Goal: Information Seeking & Learning: Learn about a topic

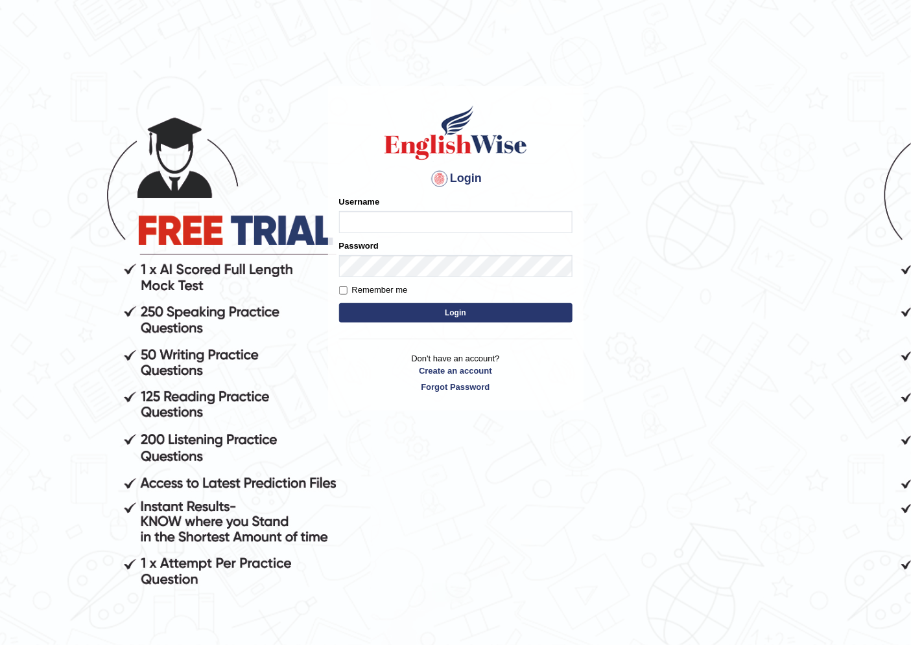
type input "scarlet30"
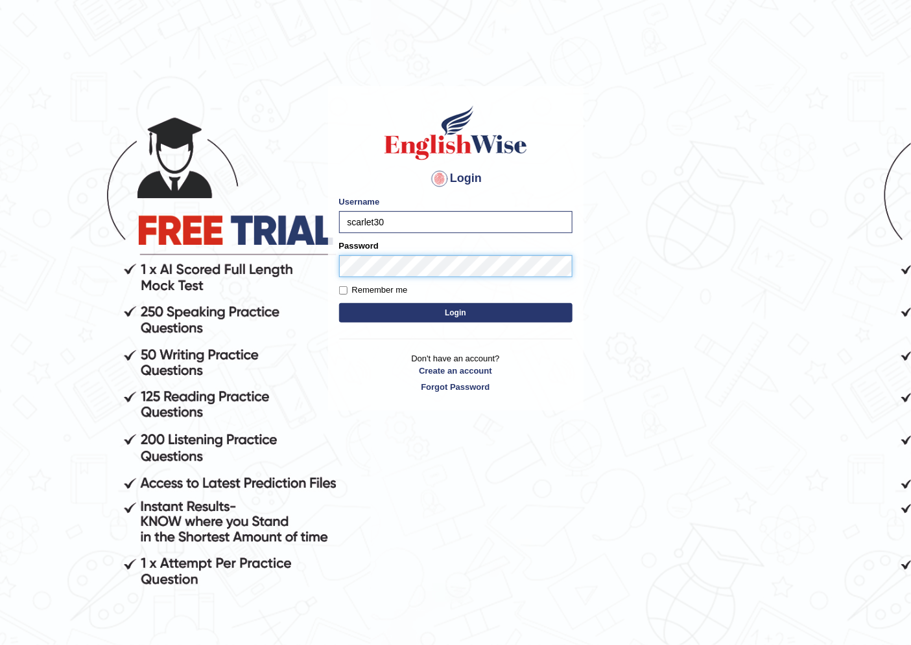
click at [339, 303] on button "Login" at bounding box center [455, 312] width 233 height 19
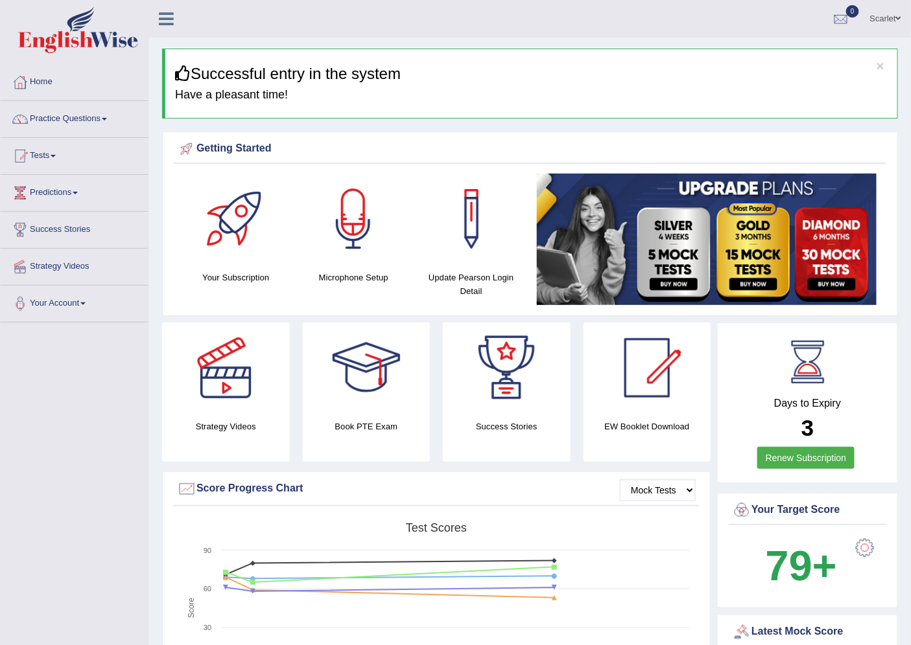
click at [46, 82] on link "Home" at bounding box center [75, 80] width 148 height 32
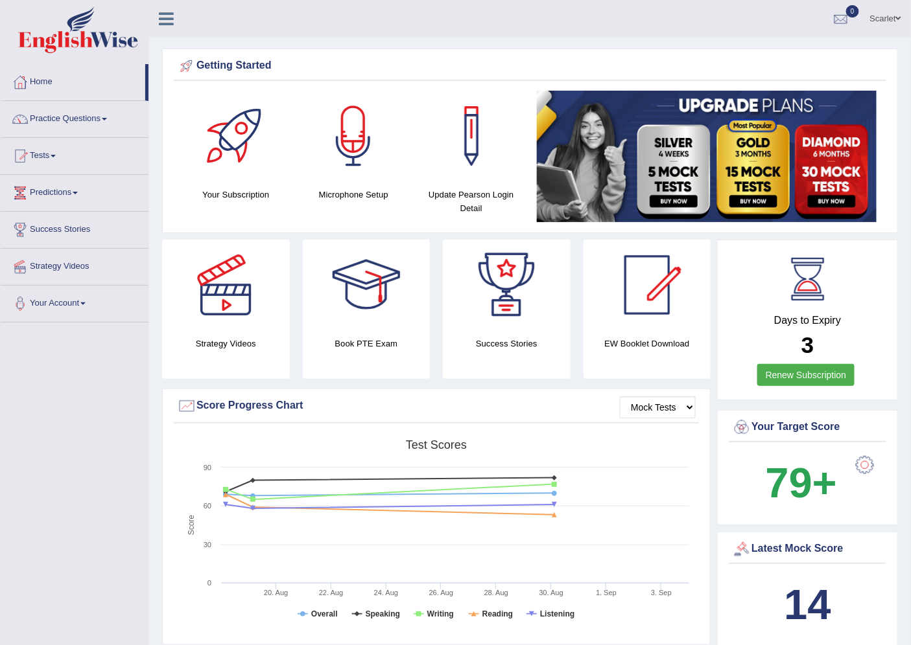
click at [58, 191] on link "Predictions" at bounding box center [75, 191] width 148 height 32
click at [39, 75] on link "Home" at bounding box center [73, 80] width 145 height 32
click at [82, 123] on link "Practice Questions" at bounding box center [75, 117] width 148 height 32
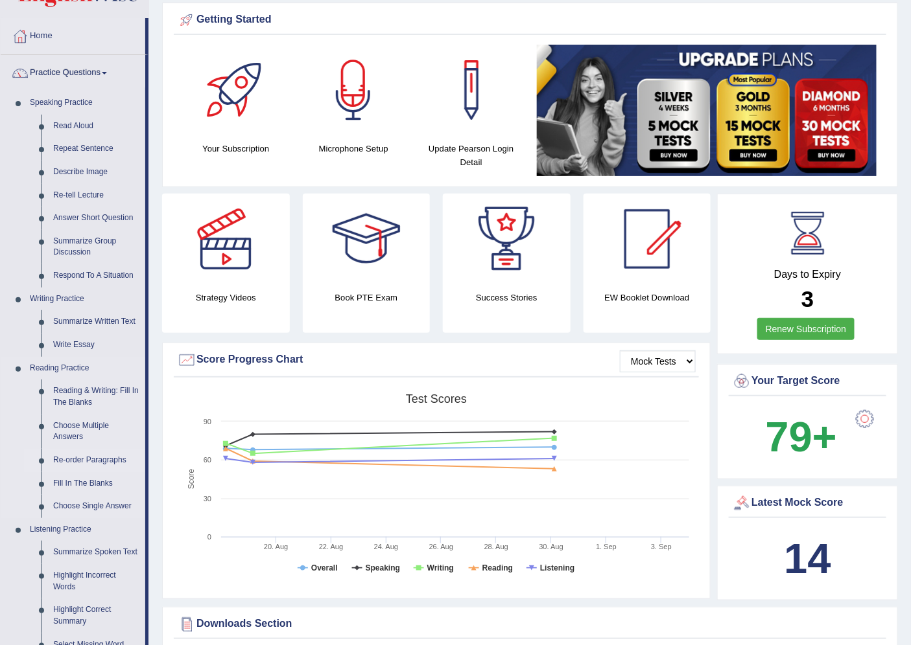
scroll to position [72, 0]
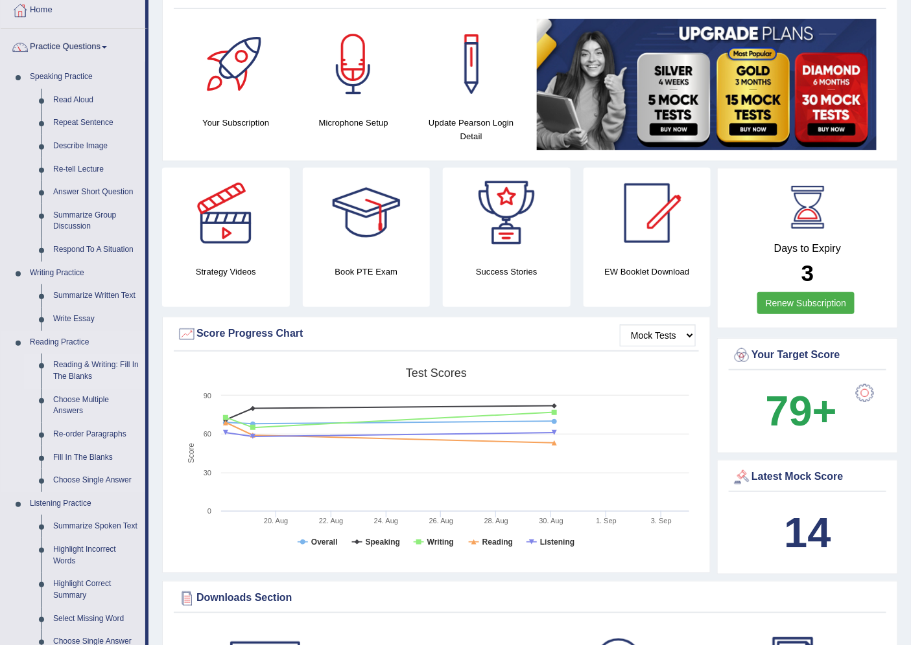
click at [91, 367] on link "Reading & Writing: Fill In The Blanks" at bounding box center [96, 371] width 98 height 34
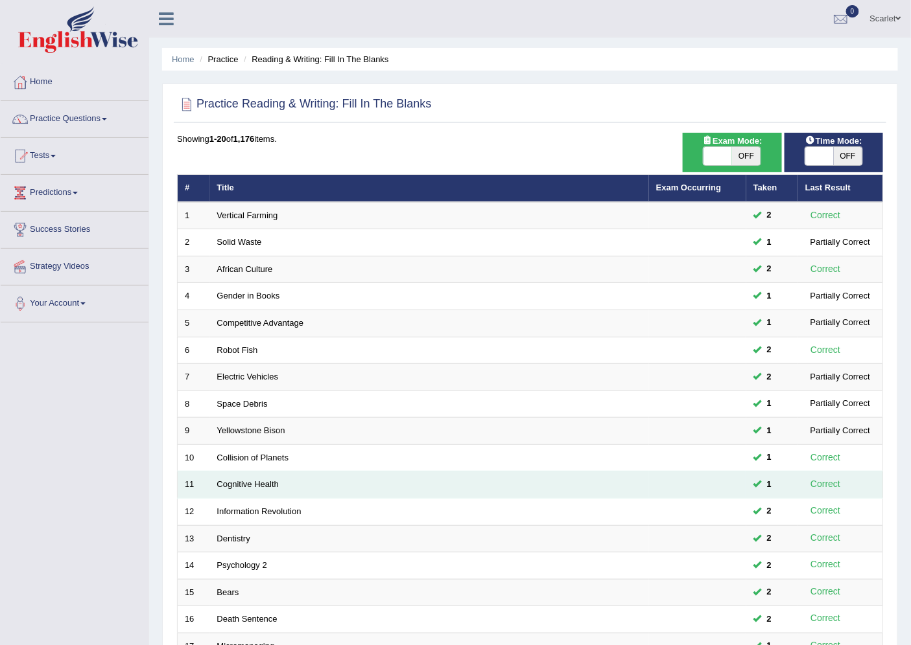
scroll to position [212, 0]
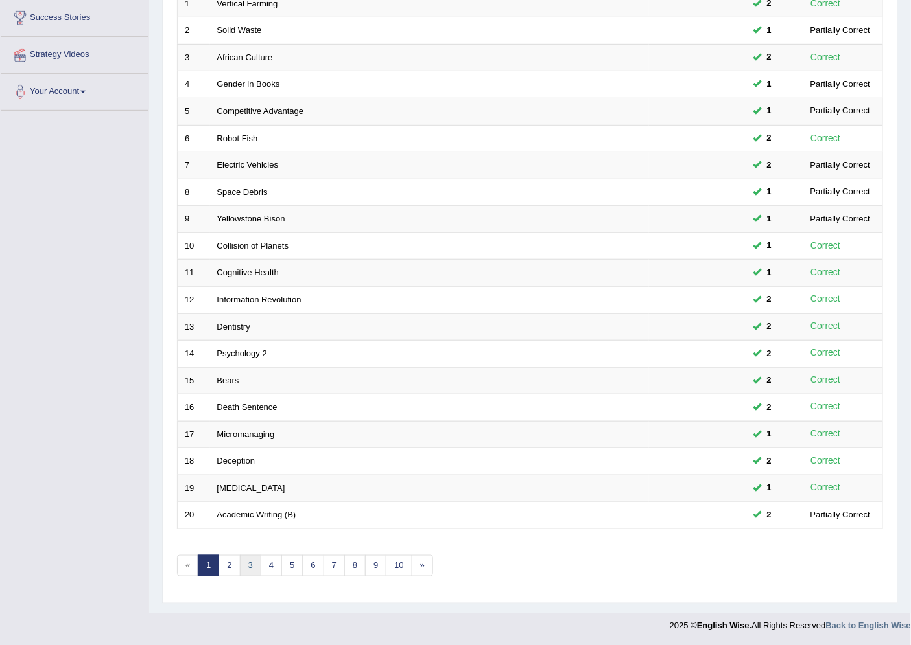
click at [255, 566] on link "3" at bounding box center [250, 565] width 21 height 21
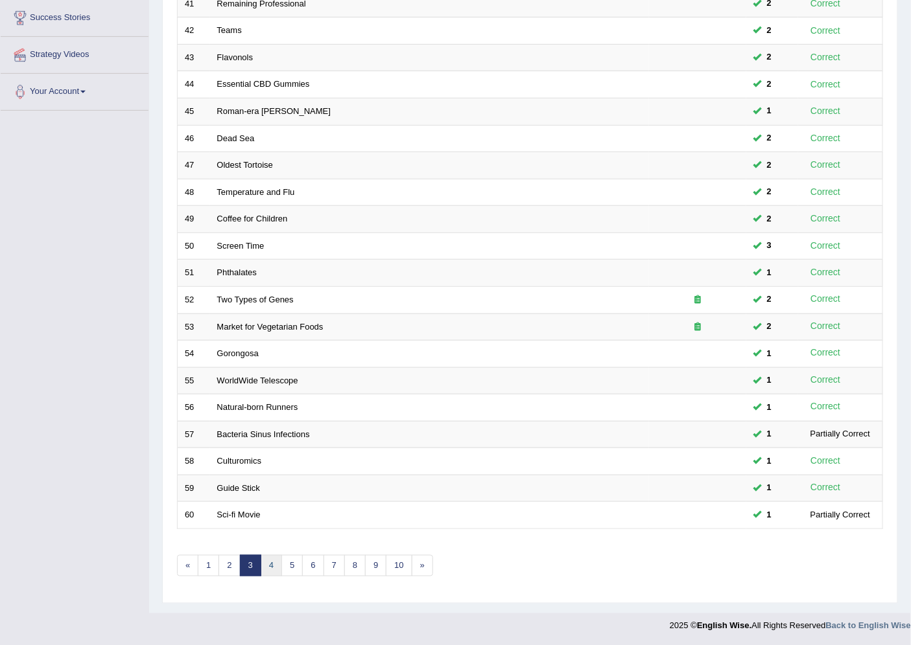
click at [270, 566] on link "4" at bounding box center [271, 565] width 21 height 21
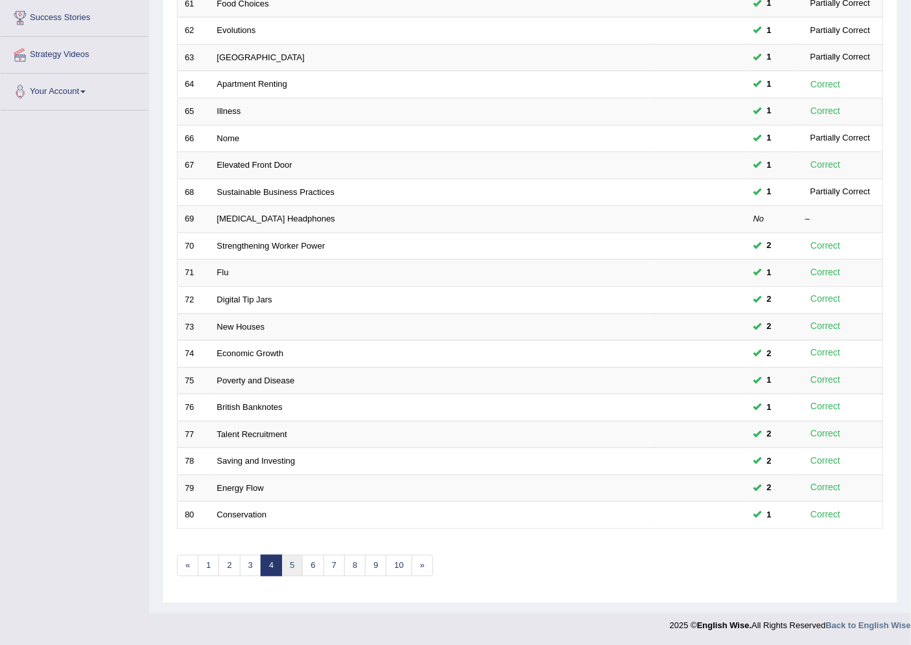
click at [286, 566] on link "5" at bounding box center [291, 565] width 21 height 21
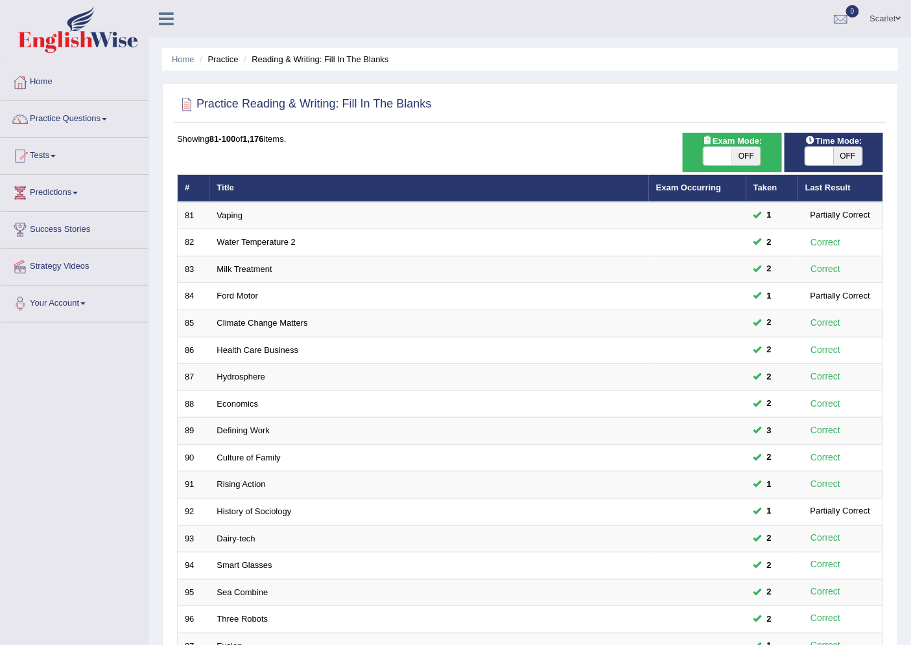
click at [885, 17] on link "Scarlet" at bounding box center [885, 17] width 51 height 34
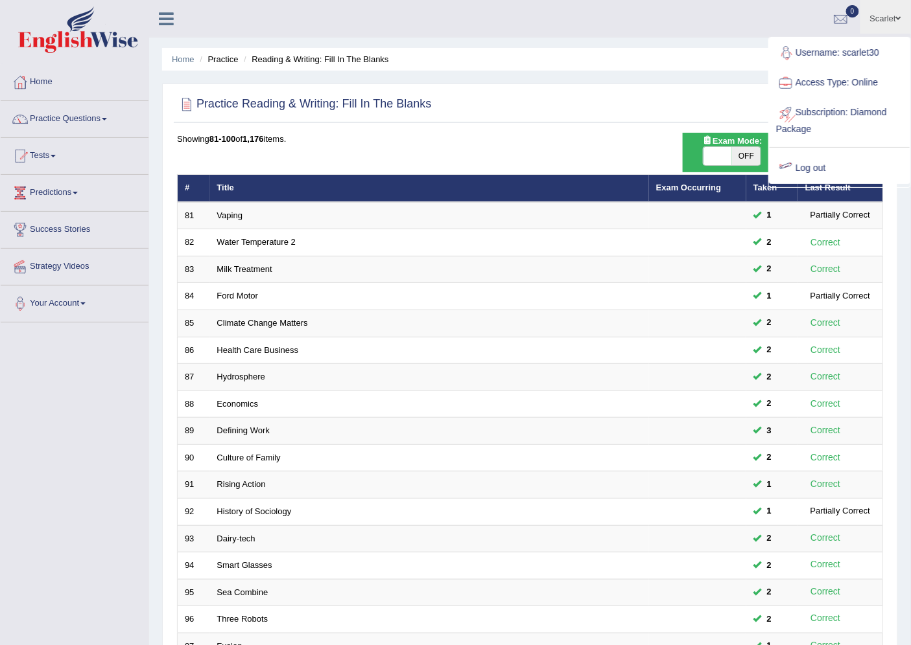
click at [812, 163] on link "Log out" at bounding box center [839, 169] width 140 height 30
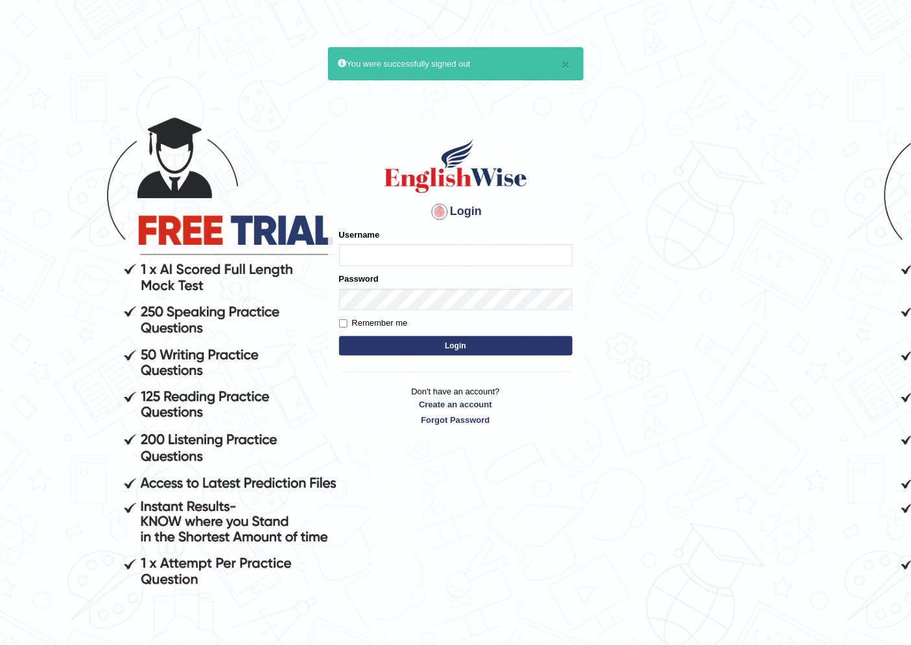
click at [419, 261] on input "Username" at bounding box center [455, 255] width 233 height 22
type input "scarlet30"
click at [339, 336] on button "Login" at bounding box center [455, 345] width 233 height 19
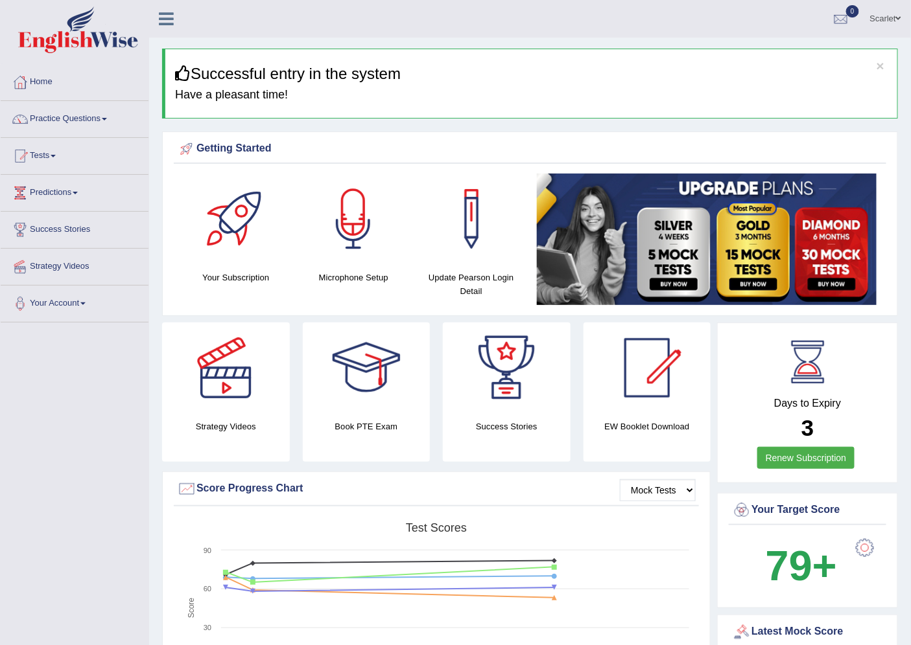
click at [884, 17] on link "Scarlet" at bounding box center [885, 17] width 51 height 34
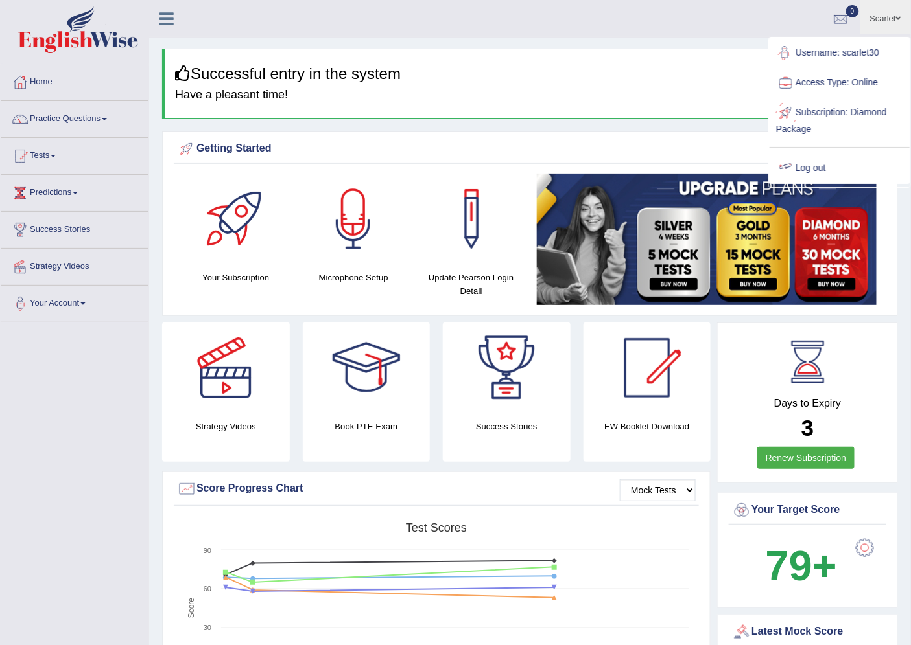
click at [799, 167] on link "Log out" at bounding box center [839, 169] width 140 height 30
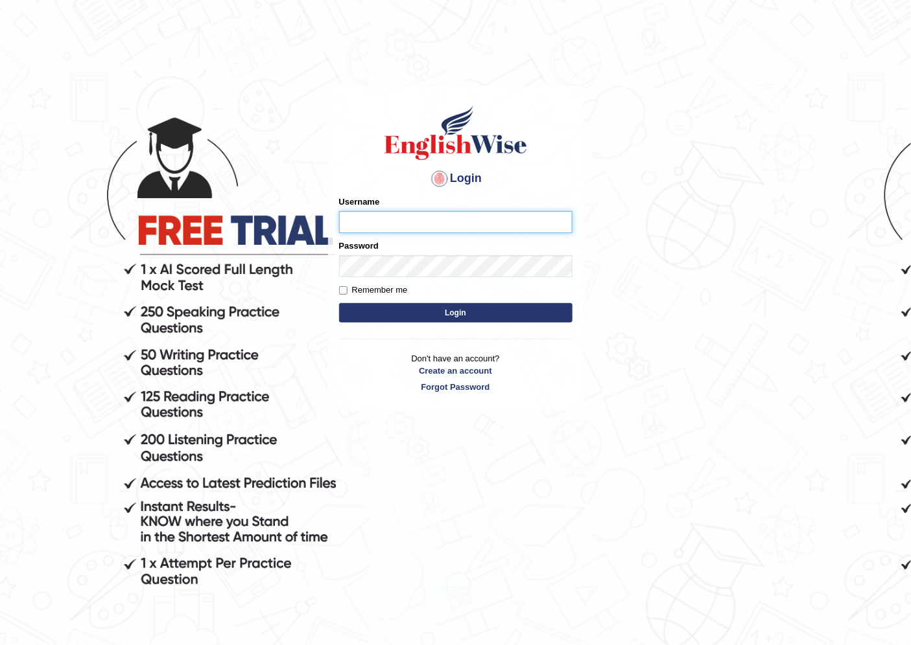
click at [406, 229] on input "Username" at bounding box center [455, 222] width 233 height 22
type input "scarlet30"
click at [153, 273] on body "Login Please fix the following errors: Username scarlet30 Password Remember me …" at bounding box center [455, 367] width 911 height 645
type input "scarlet30"
click at [339, 303] on button "Login" at bounding box center [455, 312] width 233 height 19
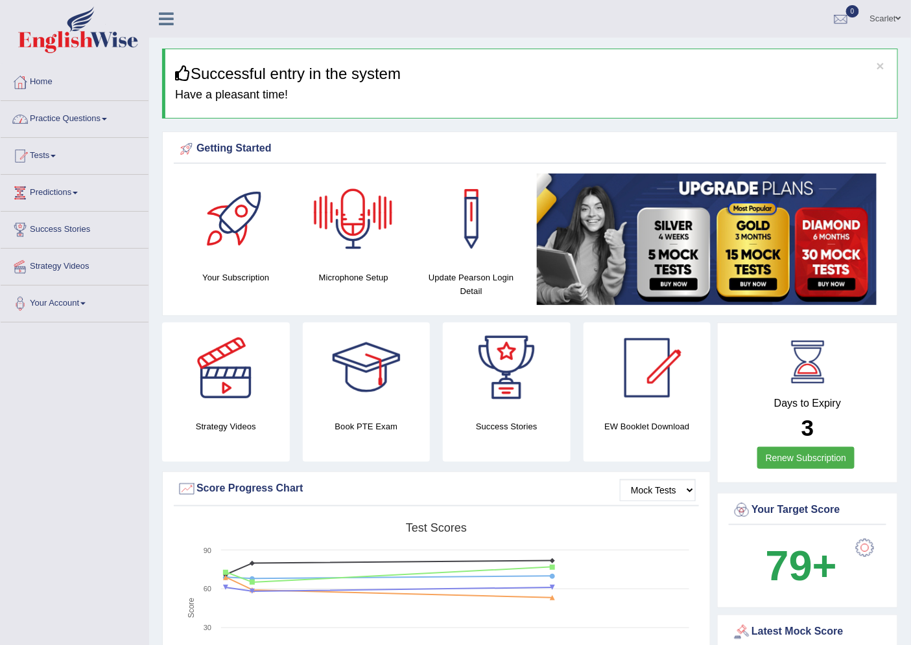
click at [101, 118] on link "Practice Questions" at bounding box center [75, 117] width 148 height 32
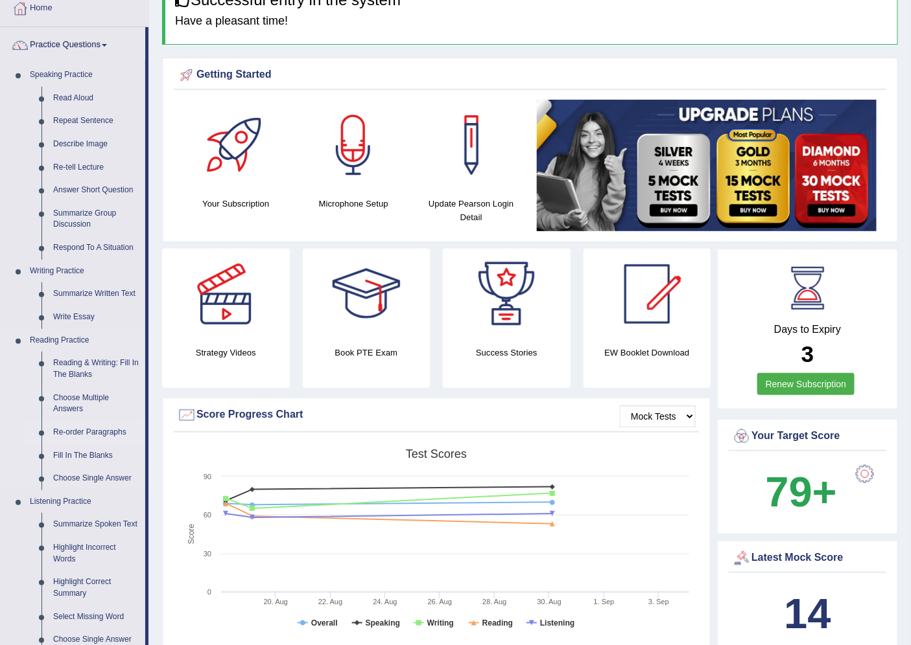
scroll to position [72, 0]
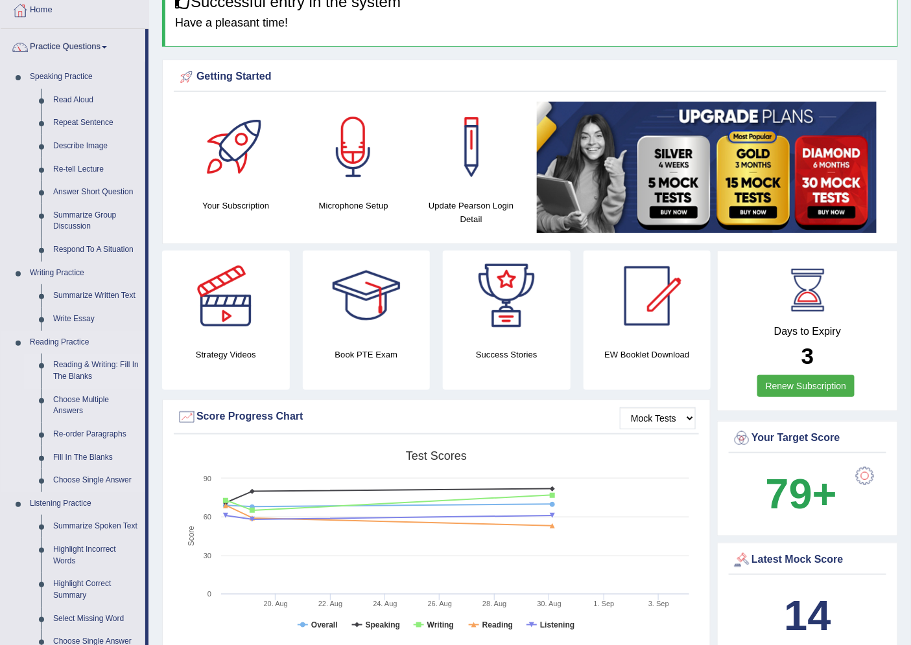
click at [99, 358] on link "Reading & Writing: Fill In The Blanks" at bounding box center [96, 371] width 98 height 34
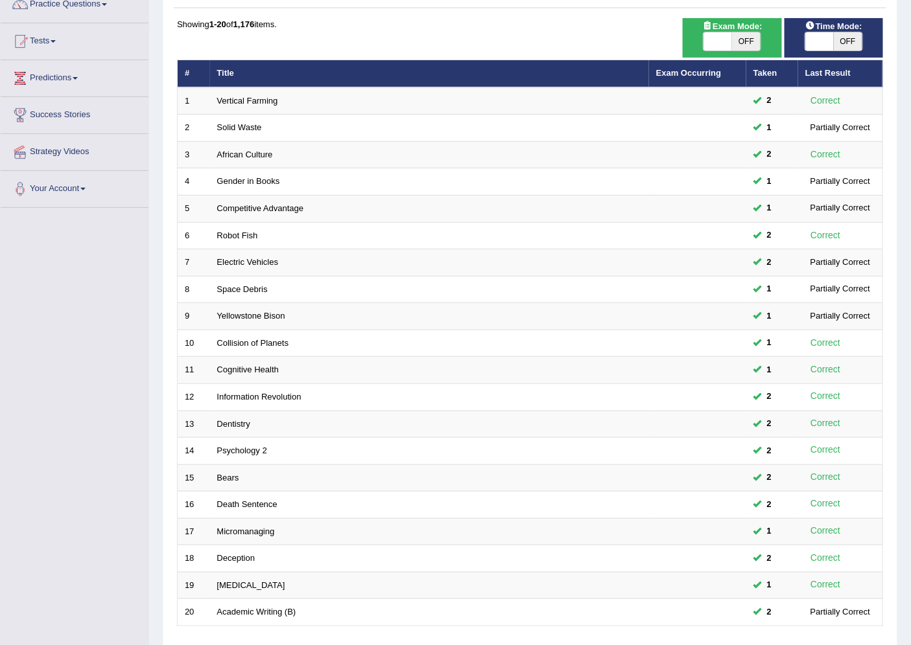
scroll to position [212, 0]
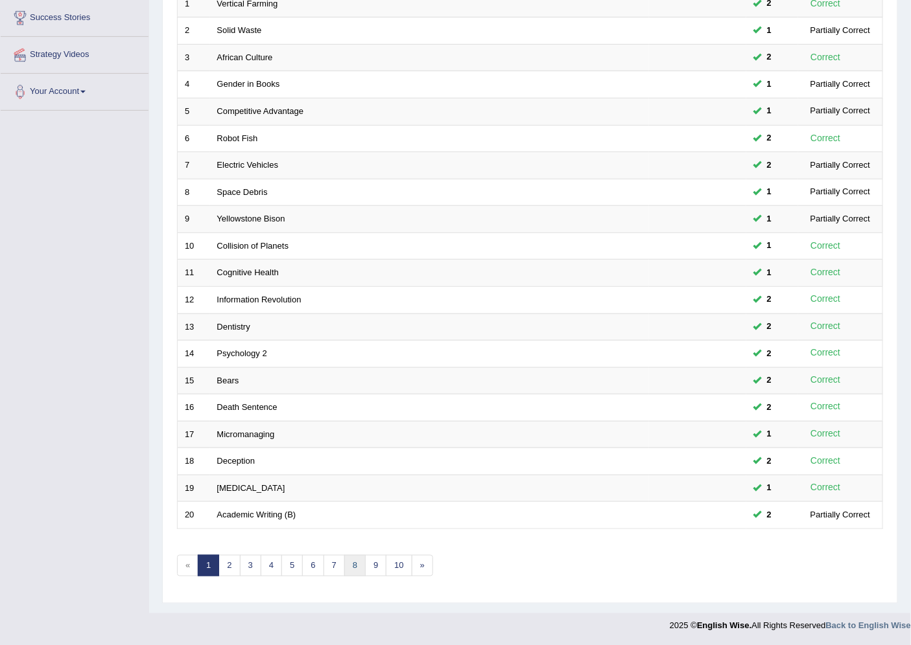
click at [365, 565] on link "8" at bounding box center [354, 565] width 21 height 21
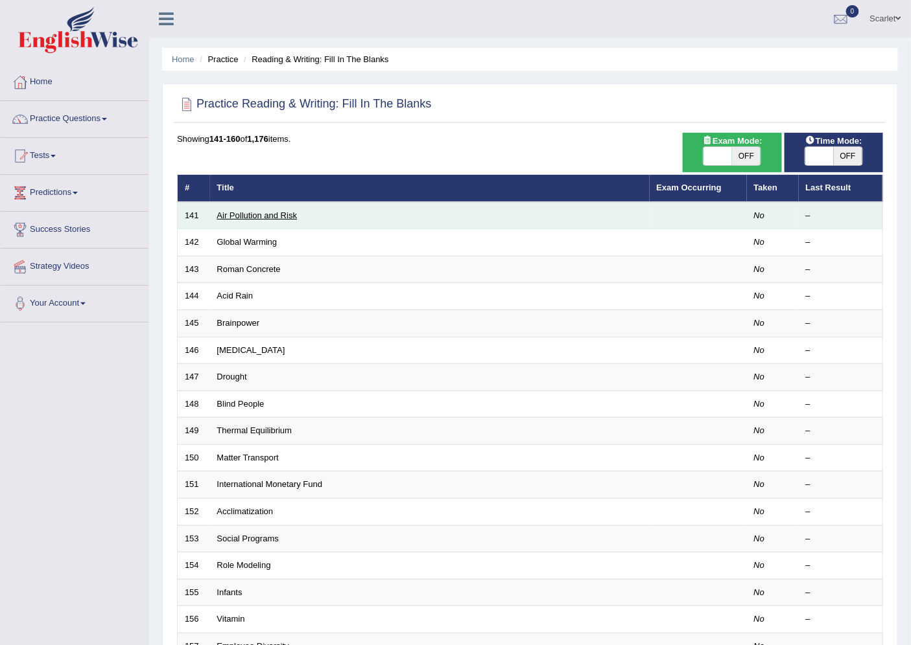
click at [250, 217] on link "Air Pollution and Risk" at bounding box center [257, 216] width 80 height 10
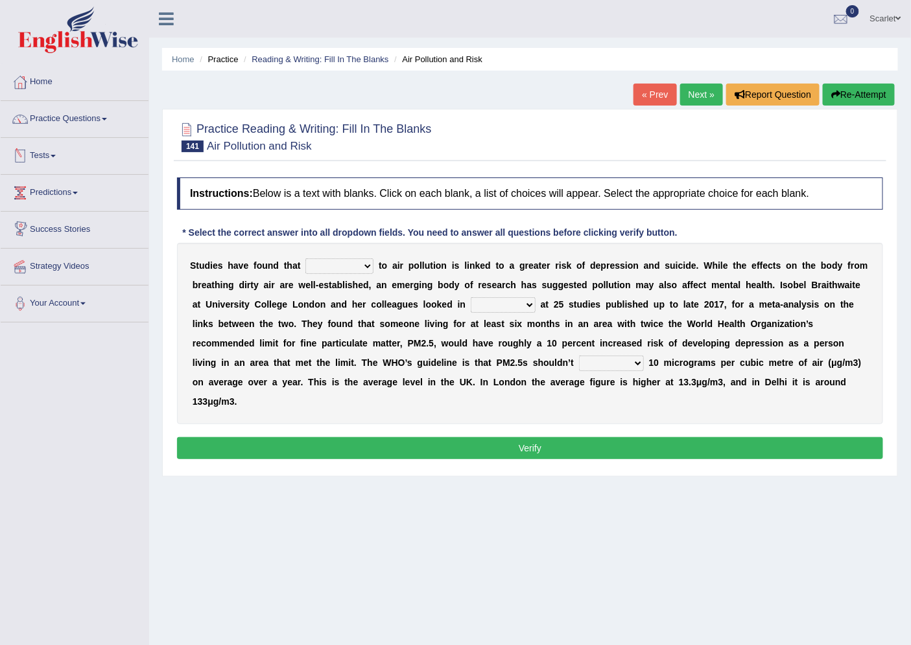
click at [350, 259] on select "exposure enclosure foreclosure composure" at bounding box center [339, 267] width 68 height 16
select select "exposure"
click at [305, 259] on select "exposure enclosure foreclosure composure" at bounding box center [339, 267] width 68 height 16
click at [491, 307] on select "favor charge support detail" at bounding box center [503, 305] width 65 height 16
select select "detail"
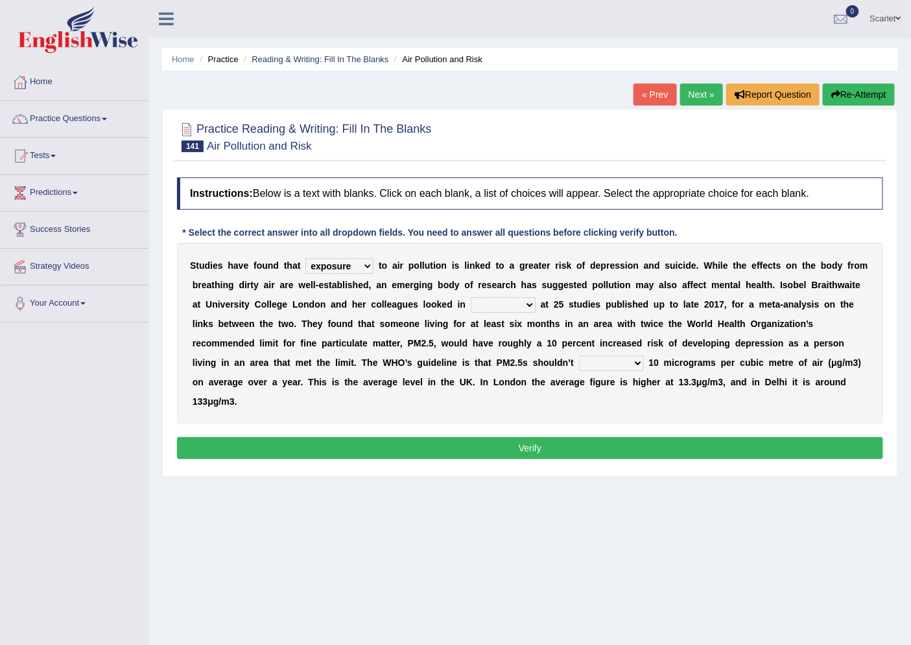
click at [471, 297] on select "favor charge support detail" at bounding box center [503, 305] width 65 height 16
click at [608, 363] on select "exceed proceed succeed impede" at bounding box center [611, 364] width 65 height 16
select select "exceed"
click at [579, 356] on select "exceed proceed succeed impede" at bounding box center [611, 364] width 65 height 16
click at [398, 450] on button "Verify" at bounding box center [530, 448] width 706 height 22
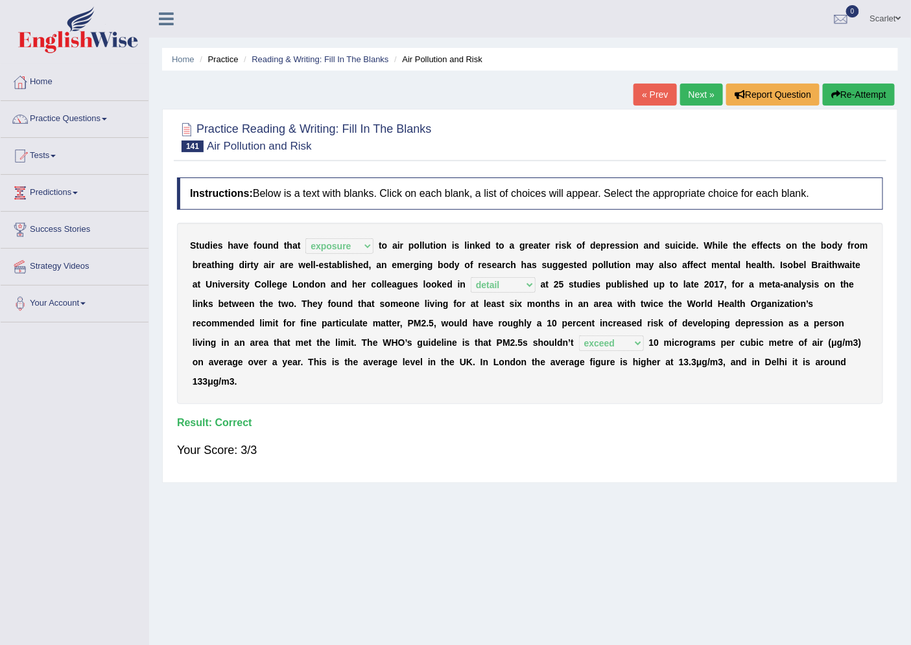
click at [694, 100] on link "Next »" at bounding box center [701, 95] width 43 height 22
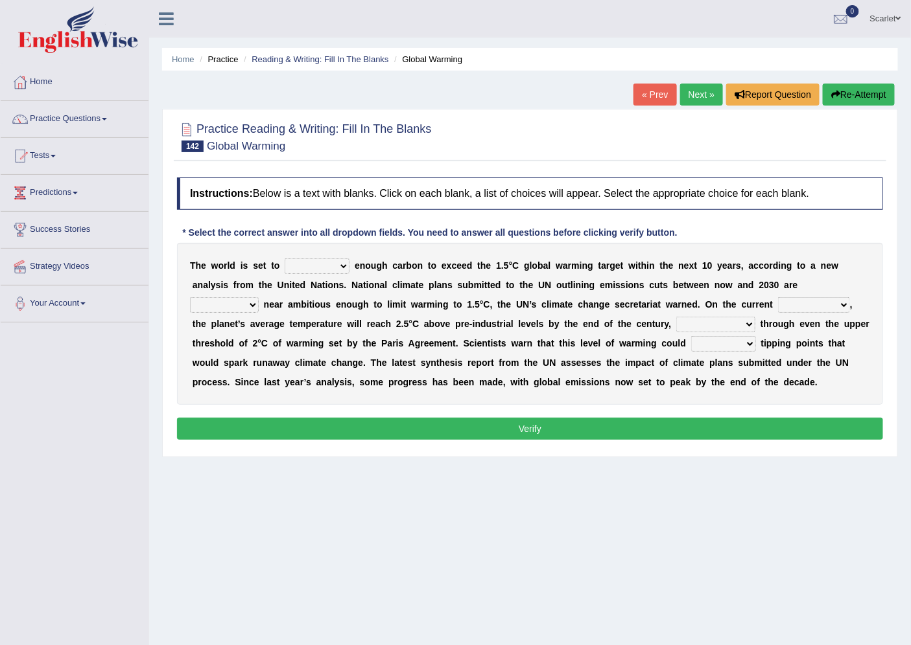
click at [338, 269] on select "summit emit admit commit" at bounding box center [317, 267] width 65 height 16
select select "emit"
click at [285, 259] on select "summit emit admit commit" at bounding box center [317, 267] width 65 height 16
click at [240, 302] on select "elsewhere anywhere everywhere nowhere" at bounding box center [224, 305] width 69 height 16
click at [601, 323] on b at bounding box center [601, 324] width 5 height 10
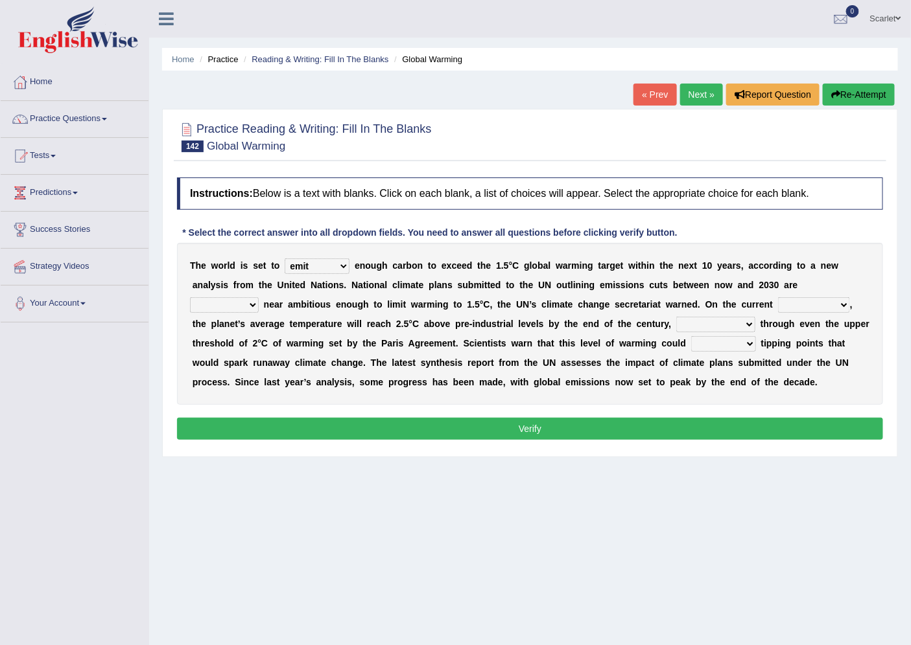
click at [794, 308] on select "introductory intimidatory trajectory articulatory" at bounding box center [814, 305] width 72 height 16
click at [700, 320] on select "broadcasting blasting nominating differentiating" at bounding box center [715, 325] width 79 height 16
select select "broadcasting"
click at [676, 317] on select "broadcasting blasting nominating differentiating" at bounding box center [715, 325] width 79 height 16
click at [714, 322] on select "broadcasting blasting nominating differentiating" at bounding box center [715, 325] width 79 height 16
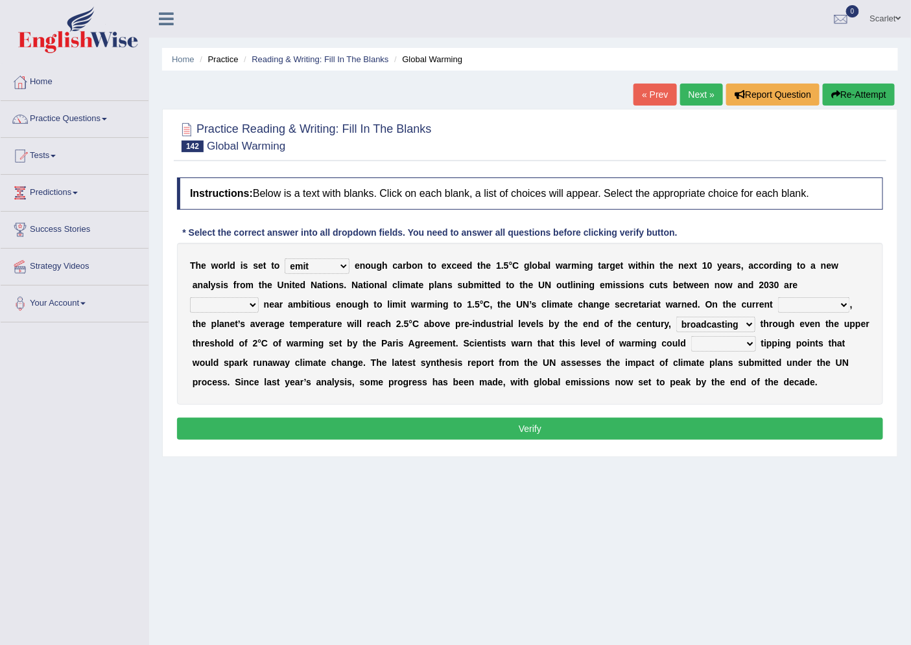
click at [568, 367] on b "s" at bounding box center [568, 363] width 5 height 10
click at [708, 341] on select "elate trigger oversize downsize" at bounding box center [723, 344] width 65 height 16
select select "trigger"
click at [691, 336] on select "elate trigger oversize downsize" at bounding box center [723, 344] width 65 height 16
click at [255, 307] on select "elsewhere anywhere everywhere nowhere" at bounding box center [224, 305] width 69 height 16
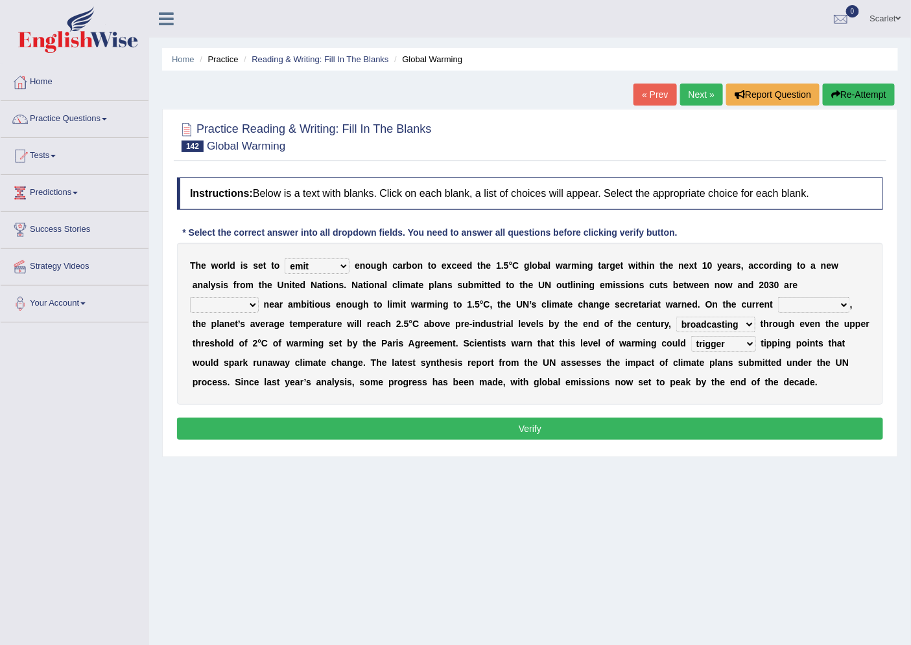
click at [827, 307] on select "introductory intimidatory trajectory articulatory" at bounding box center [814, 305] width 72 height 16
select select "trajectory"
click at [778, 297] on select "introductory intimidatory trajectory articulatory" at bounding box center [814, 305] width 72 height 16
click at [726, 321] on select "broadcasting blasting nominating differentiating" at bounding box center [715, 325] width 79 height 16
select select "differentiating"
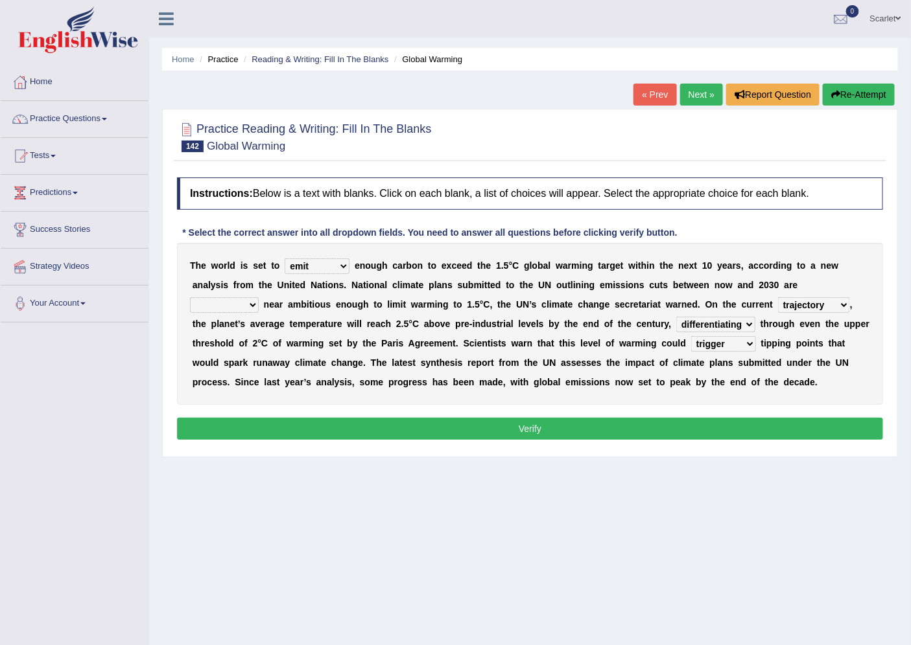
click at [676, 317] on select "broadcasting blasting nominating differentiating" at bounding box center [715, 325] width 79 height 16
click at [817, 305] on select "introductory intimidatory trajectory articulatory" at bounding box center [814, 305] width 72 height 16
click at [518, 358] on b "m" at bounding box center [515, 363] width 8 height 10
click at [251, 307] on select "elsewhere anywhere everywhere nowhere" at bounding box center [224, 305] width 69 height 16
click at [190, 297] on select "elsewhere anywhere everywhere nowhere" at bounding box center [224, 305] width 69 height 16
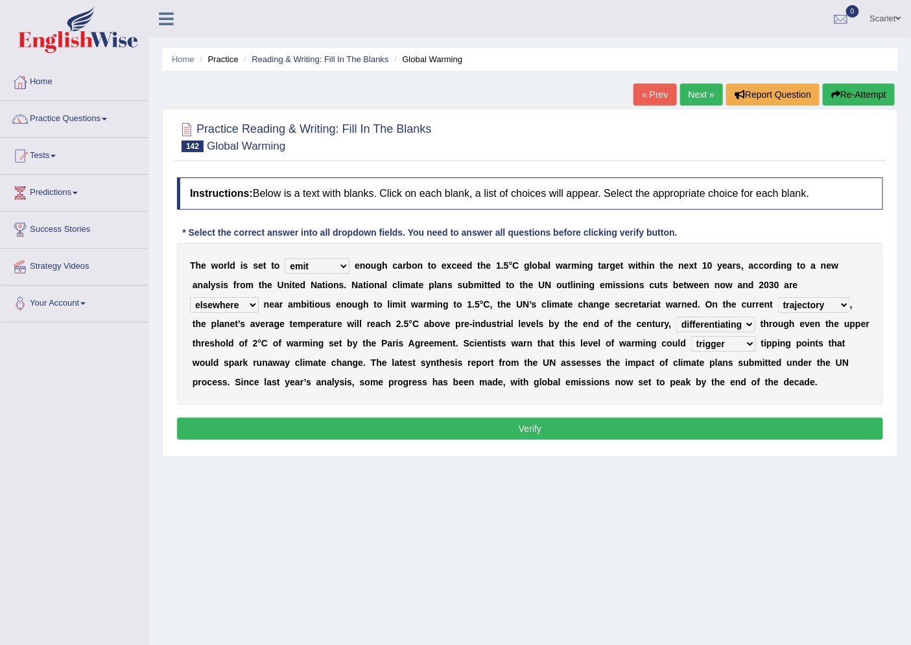
click at [251, 303] on select "elsewhere anywhere everywhere nowhere" at bounding box center [224, 305] width 69 height 16
select select "nowhere"
click at [190, 297] on select "elsewhere anywhere everywhere nowhere" at bounding box center [224, 305] width 69 height 16
click at [671, 428] on button "Verify" at bounding box center [530, 429] width 706 height 22
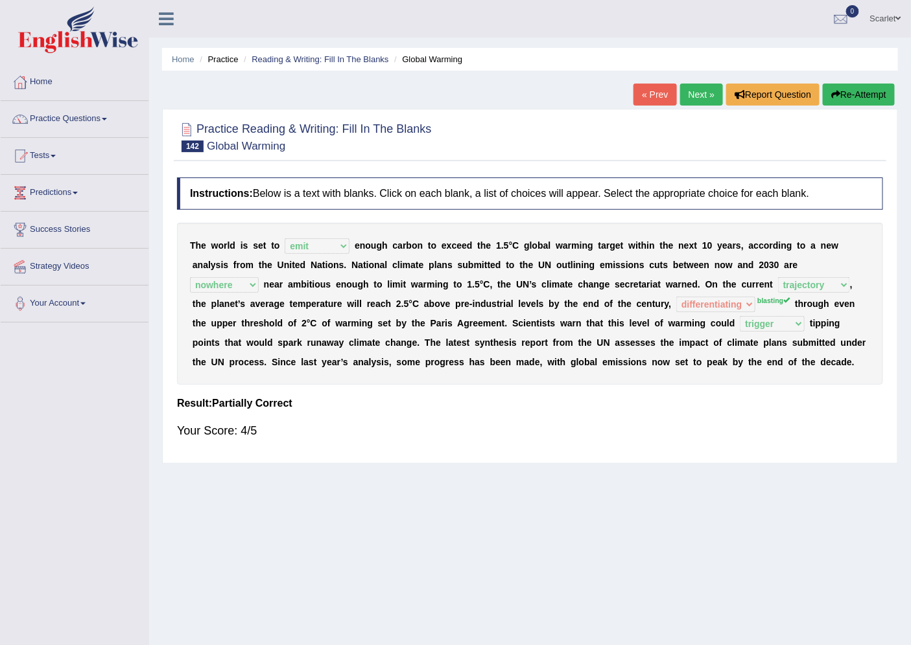
click at [708, 93] on link "Next »" at bounding box center [701, 95] width 43 height 22
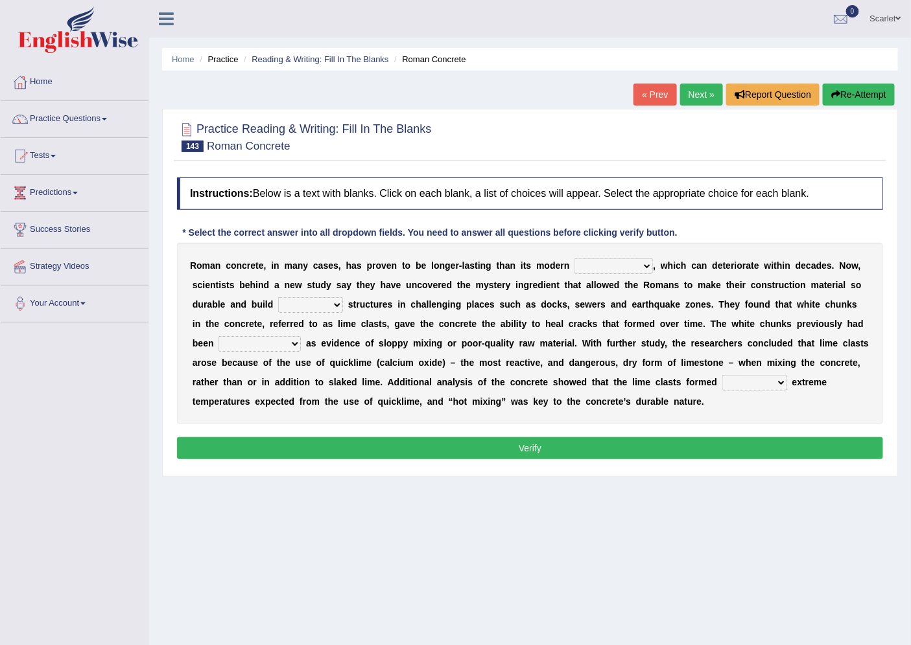
click at [612, 267] on select "flocculent equivalent ambivalent rambunctious" at bounding box center [613, 267] width 78 height 16
select select "rambunctious"
click at [574, 259] on select "flocculent equivalent ambivalent rambunctious" at bounding box center [613, 267] width 78 height 16
click at [293, 307] on select "amplified evasive elaborate equivocal" at bounding box center [310, 305] width 65 height 16
click at [587, 335] on div "R o m a n c o n c r e t e , i n m a n y c a s e s , h a s p r o v e n t o b e l…" at bounding box center [530, 333] width 706 height 181
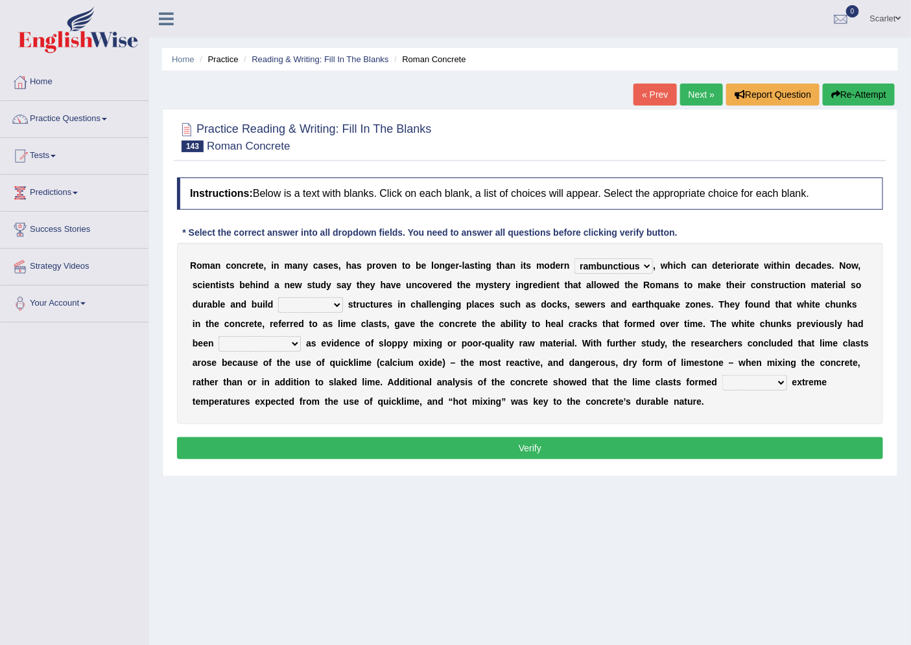
click at [329, 303] on select "amplified evasive elaborate equivocal" at bounding box center [310, 305] width 65 height 16
click at [575, 326] on b "r" at bounding box center [575, 324] width 3 height 10
click at [267, 340] on select "overlooked overdeveloped oversaw overrefined" at bounding box center [259, 344] width 82 height 16
select select "overlooked"
click at [218, 336] on select "overlooked overdeveloped oversaw overrefined" at bounding box center [259, 344] width 82 height 16
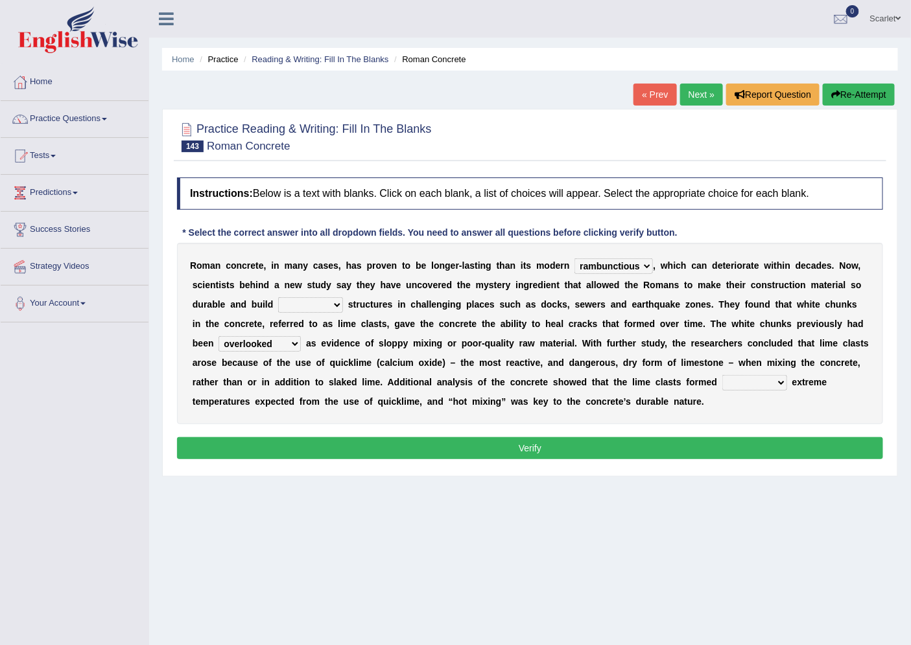
click at [763, 383] on select "in within off at" at bounding box center [754, 383] width 65 height 16
select select "within"
click at [722, 375] on select "in within off at" at bounding box center [754, 383] width 65 height 16
click at [773, 381] on select "in within off at" at bounding box center [754, 383] width 65 height 16
click at [815, 403] on div "R o m a n c o n c r e t e , i n m a n y c a s e s , h a s p r o v e n t o b e l…" at bounding box center [530, 333] width 706 height 181
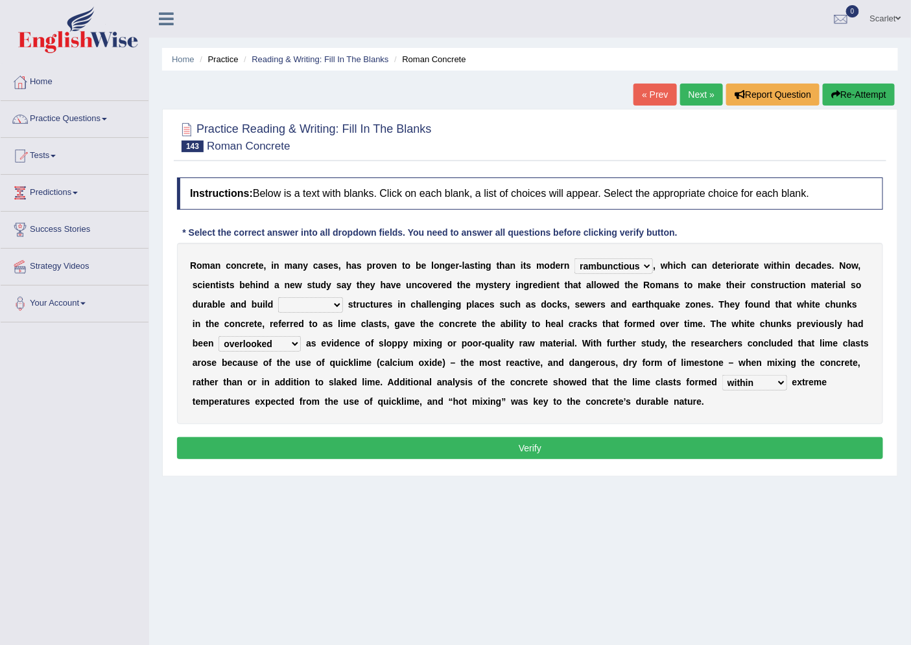
click at [618, 267] on select "flocculent equivalent ambivalent rambunctious" at bounding box center [613, 267] width 78 height 16
click at [739, 301] on b "y" at bounding box center [737, 304] width 5 height 10
click at [288, 303] on select "amplified evasive elaborate equivocal" at bounding box center [310, 305] width 65 height 16
select select "evasive"
click at [278, 297] on select "amplified evasive elaborate equivocal" at bounding box center [310, 305] width 65 height 16
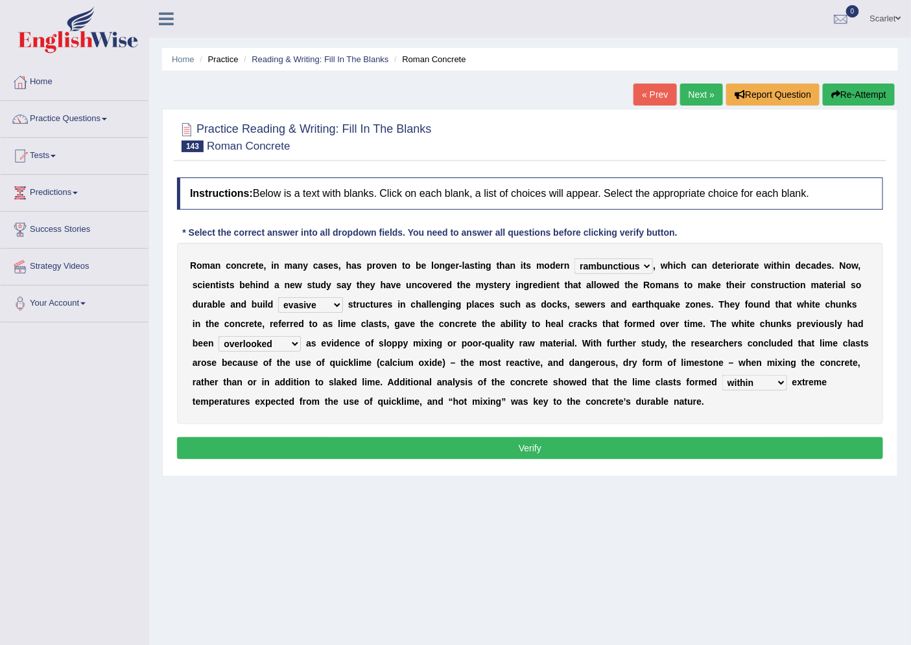
click at [383, 452] on button "Verify" at bounding box center [530, 448] width 706 height 22
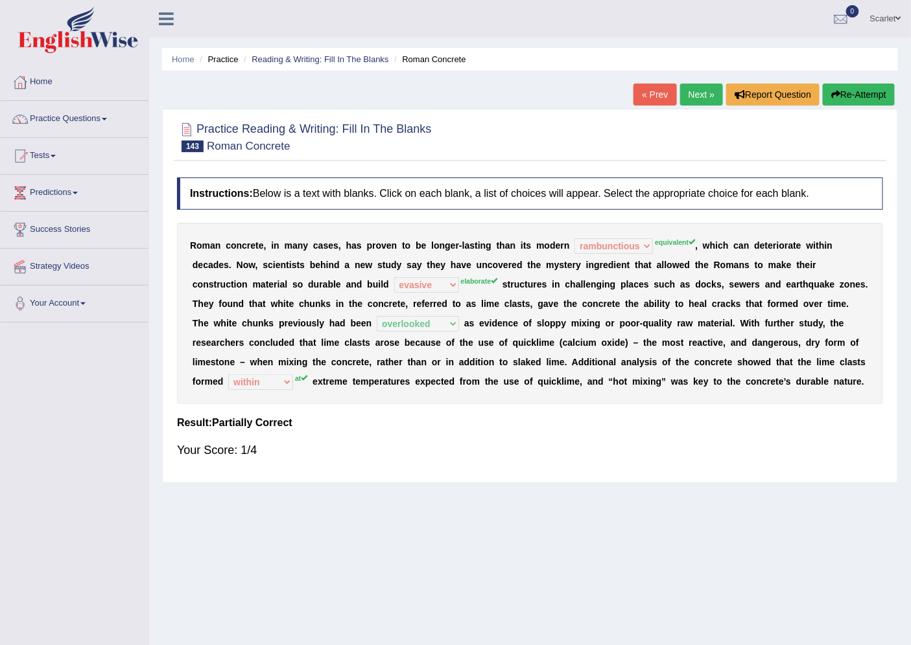
click at [705, 95] on link "Next »" at bounding box center [701, 95] width 43 height 22
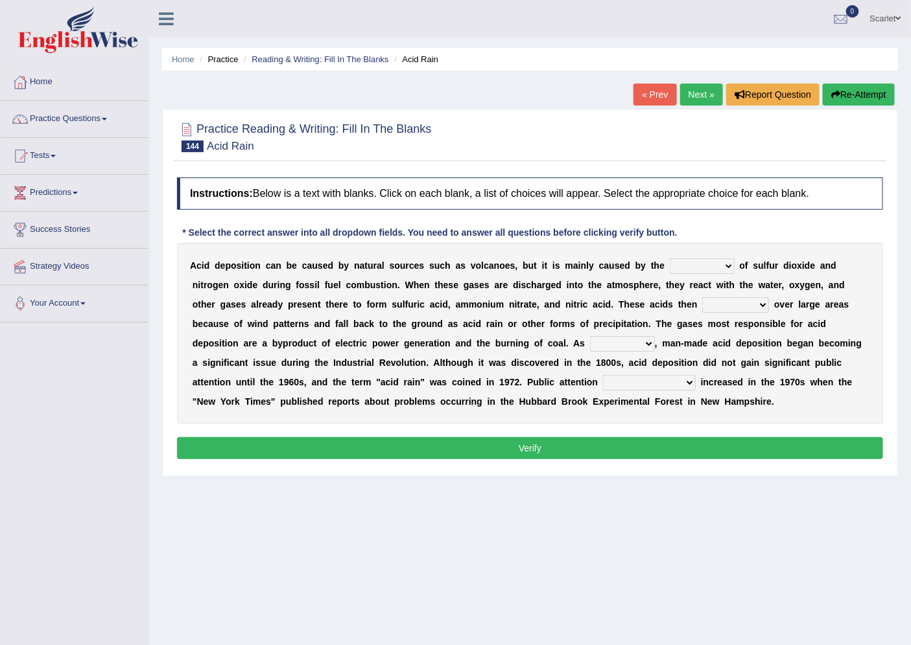
click at [677, 257] on div "A c i d d e p o s i t i o n c a n b e c a u s e d b y n a t u r a l s o u r c e…" at bounding box center [530, 333] width 706 height 181
click at [681, 264] on select "release lease tease cease" at bounding box center [701, 267] width 65 height 16
select select "release"
click at [669, 259] on select "release lease tease cease" at bounding box center [701, 267] width 65 height 16
click at [720, 305] on select "dispose disapprove disperse disposition" at bounding box center [735, 305] width 67 height 16
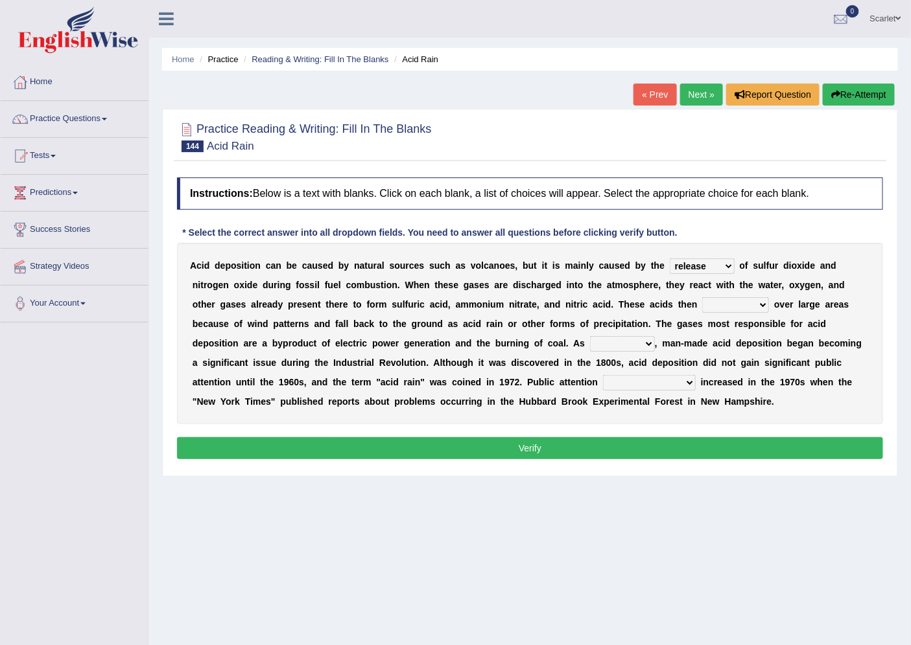
select select "disperse"
click at [703, 297] on select "dispose disapprove disperse disposition" at bounding box center [735, 305] width 67 height 16
click at [623, 340] on select "saying part evidence such" at bounding box center [622, 344] width 65 height 16
select select "evidence"
click at [590, 336] on select "saying part evidence such" at bounding box center [622, 344] width 65 height 16
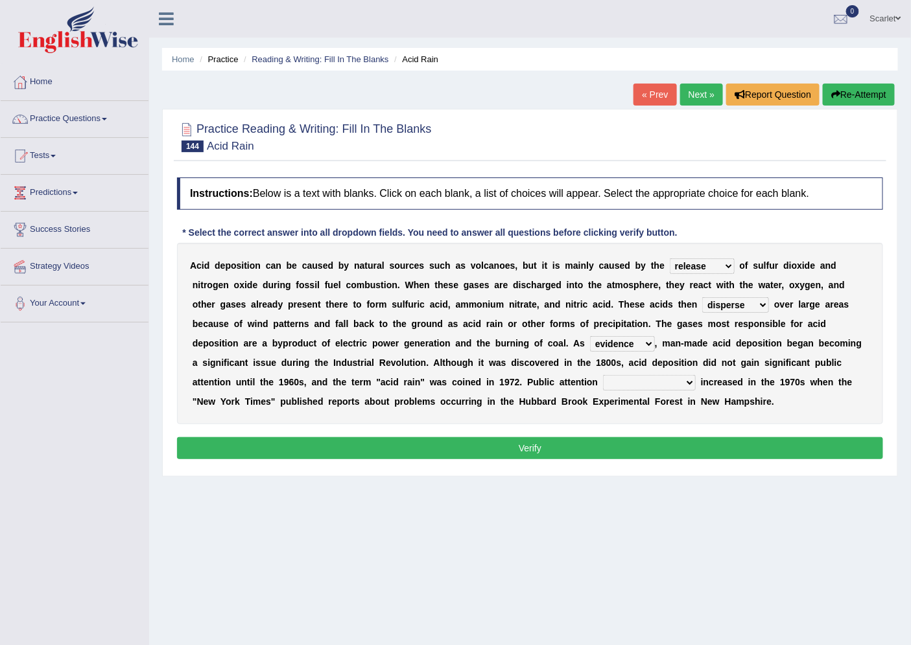
click at [621, 376] on select "inadvertently geometrically comprehensively further" at bounding box center [649, 383] width 93 height 16
click at [520, 415] on div "A c i d d e p o s i t i o n c a n b e c a u s e d b y n a t u r a l s o u r c e…" at bounding box center [530, 333] width 706 height 181
click at [677, 387] on select "inadvertently geometrically comprehensively further" at bounding box center [649, 383] width 93 height 16
click at [528, 417] on div "A c i d d e p o s i t i o n c a n b e c a u s e d b y n a t u r a l s o u r c e…" at bounding box center [530, 333] width 706 height 181
click at [621, 378] on select "inadvertently geometrically comprehensively further" at bounding box center [649, 383] width 93 height 16
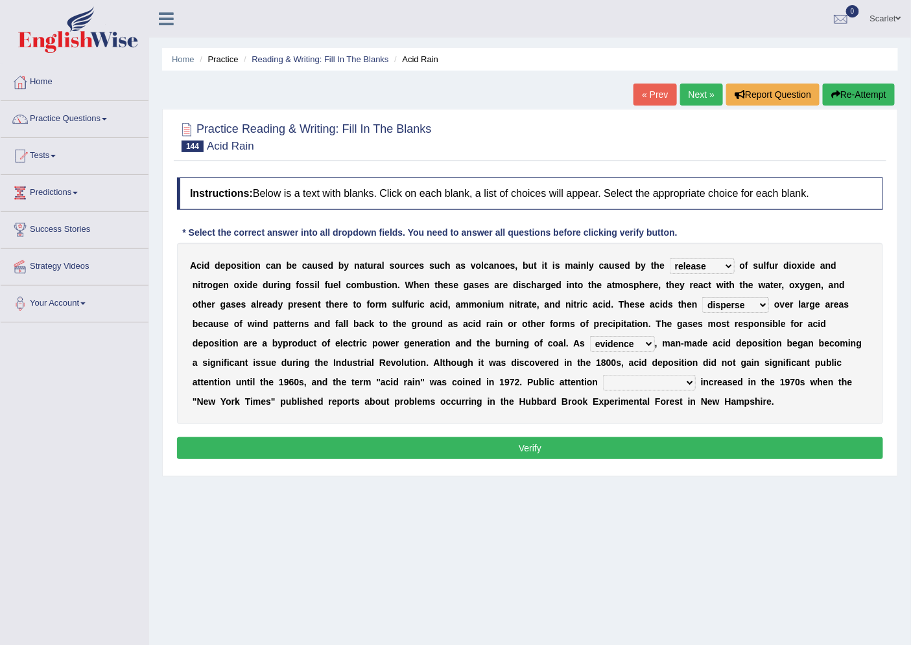
select select "inadvertently"
click at [603, 375] on select "inadvertently geometrically comprehensively further" at bounding box center [649, 383] width 93 height 16
click at [666, 441] on button "Verify" at bounding box center [530, 448] width 706 height 22
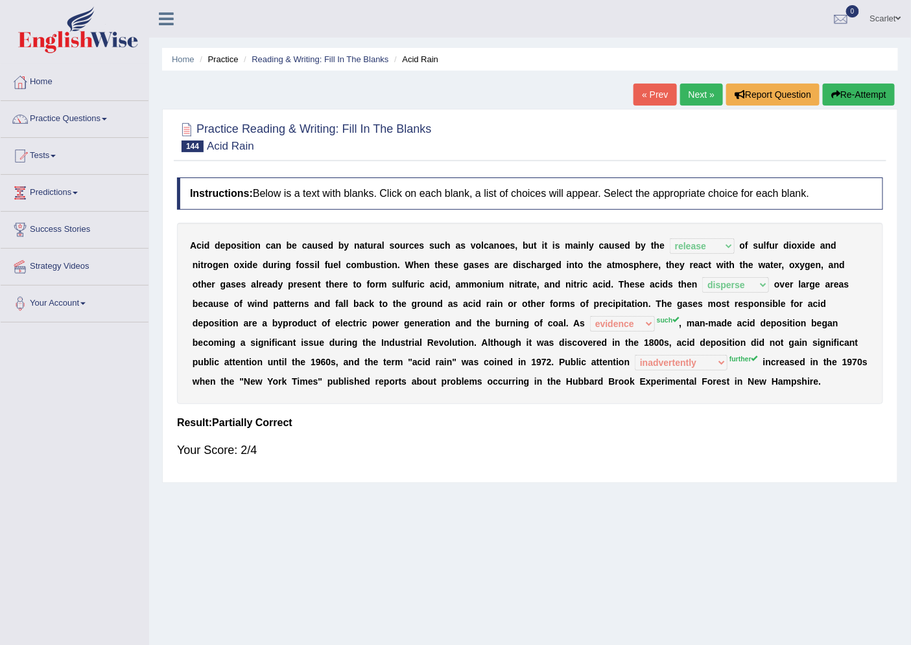
click at [693, 87] on link "Next »" at bounding box center [701, 95] width 43 height 22
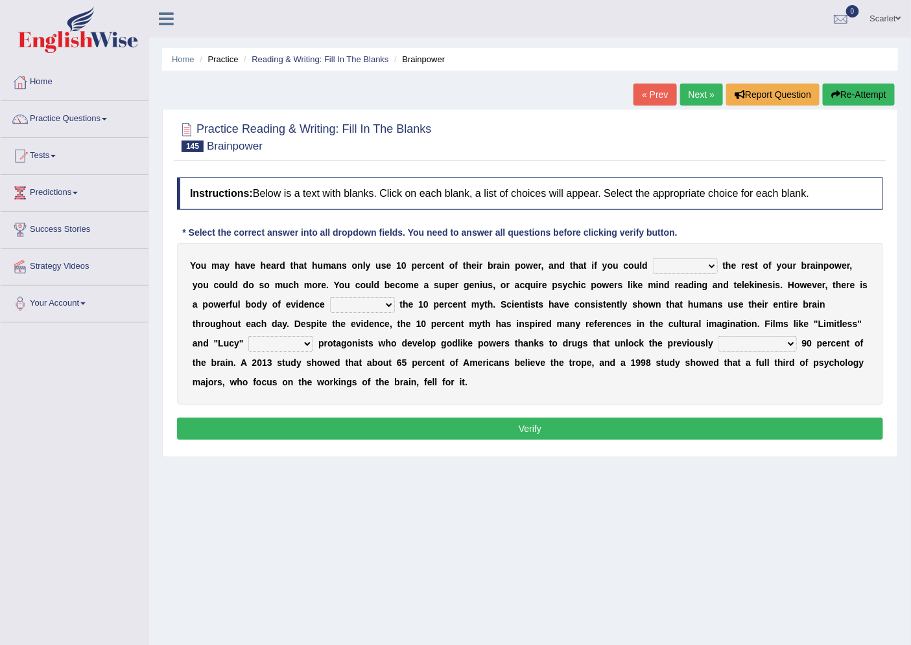
click at [695, 272] on select "unnerve unleash underlie uncover" at bounding box center [685, 267] width 65 height 16
select select "unleash"
click at [653, 259] on select "unnerve unleash underlie uncover" at bounding box center [685, 267] width 65 height 16
click at [353, 309] on select "debunking diluting colliding swerving" at bounding box center [362, 305] width 65 height 16
select select "debunking"
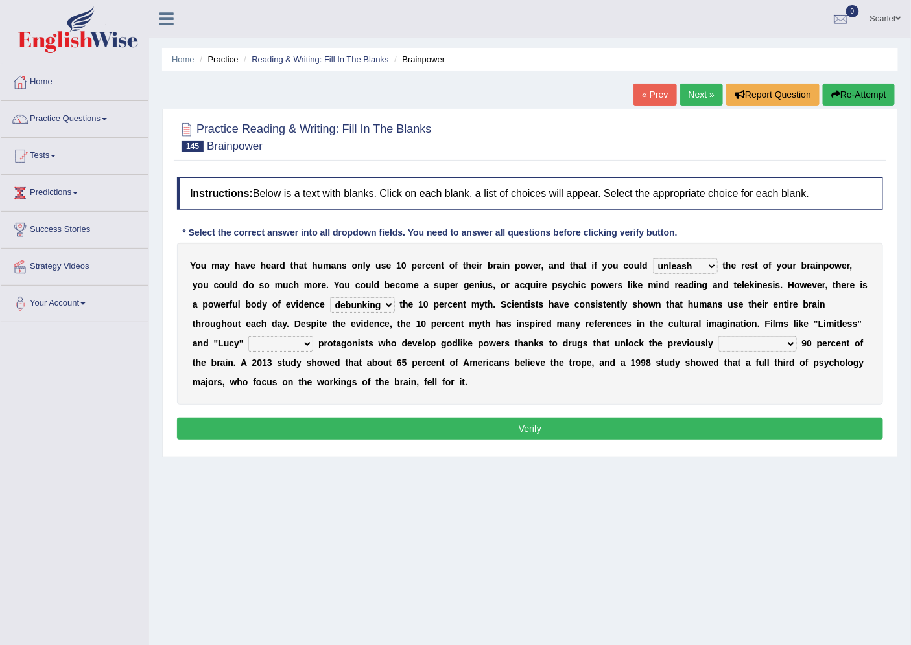
click at [330, 297] on select "debunking diluting colliding swerving" at bounding box center [362, 305] width 65 height 16
click at [288, 342] on select "convict depict constrict restrict" at bounding box center [280, 344] width 65 height 16
select select "depict"
click at [248, 336] on select "convict depict constrict restrict" at bounding box center [280, 344] width 65 height 16
click at [729, 342] on select "inaccessible insusceptible insupportable interpersonal" at bounding box center [757, 344] width 78 height 16
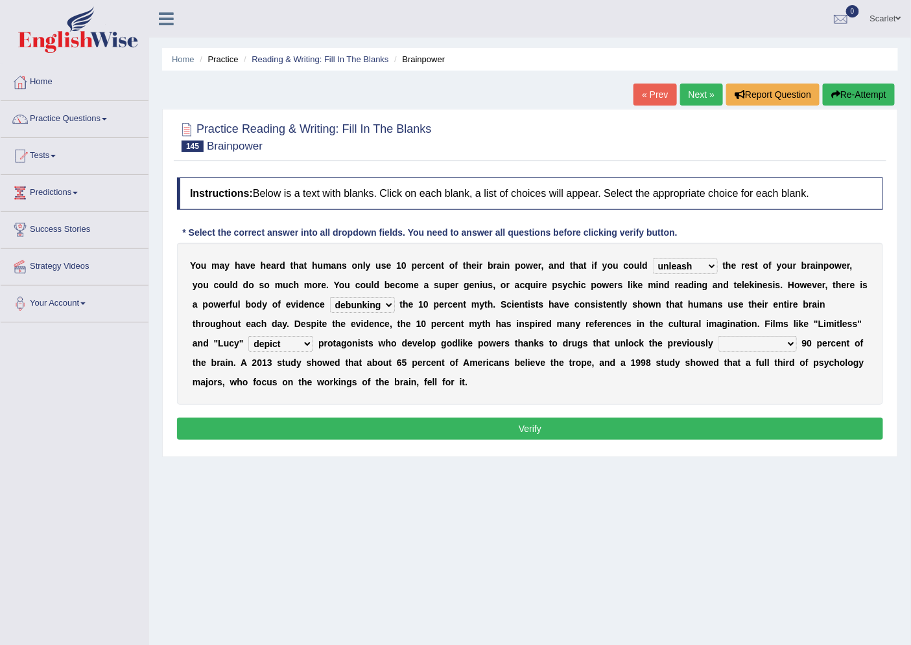
select select "inaccessible"
click at [718, 336] on select "inaccessible insusceptible insupportable interpersonal" at bounding box center [757, 344] width 78 height 16
click at [669, 430] on button "Verify" at bounding box center [530, 429] width 706 height 22
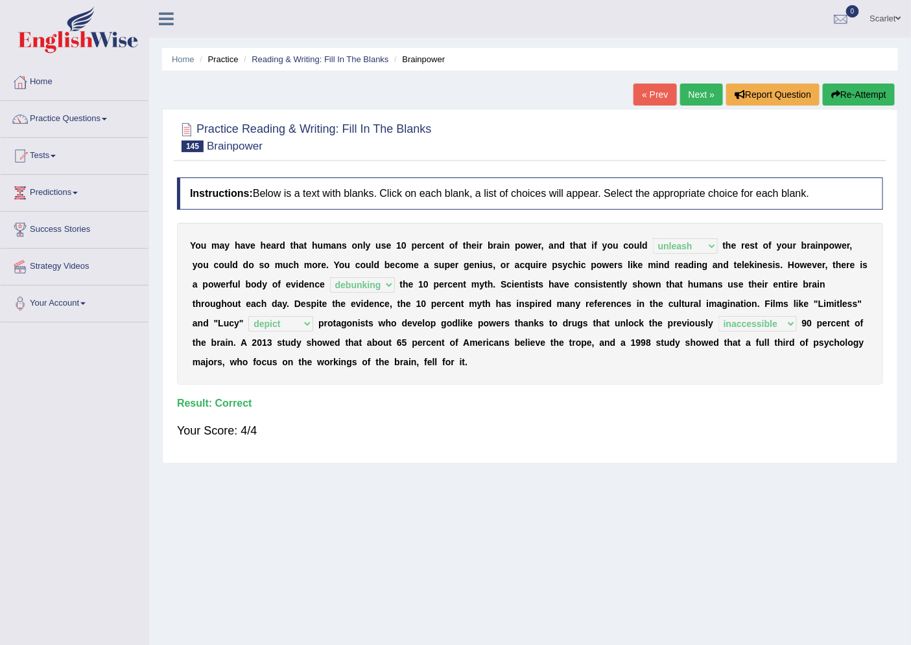
click at [687, 87] on link "Next »" at bounding box center [701, 95] width 43 height 22
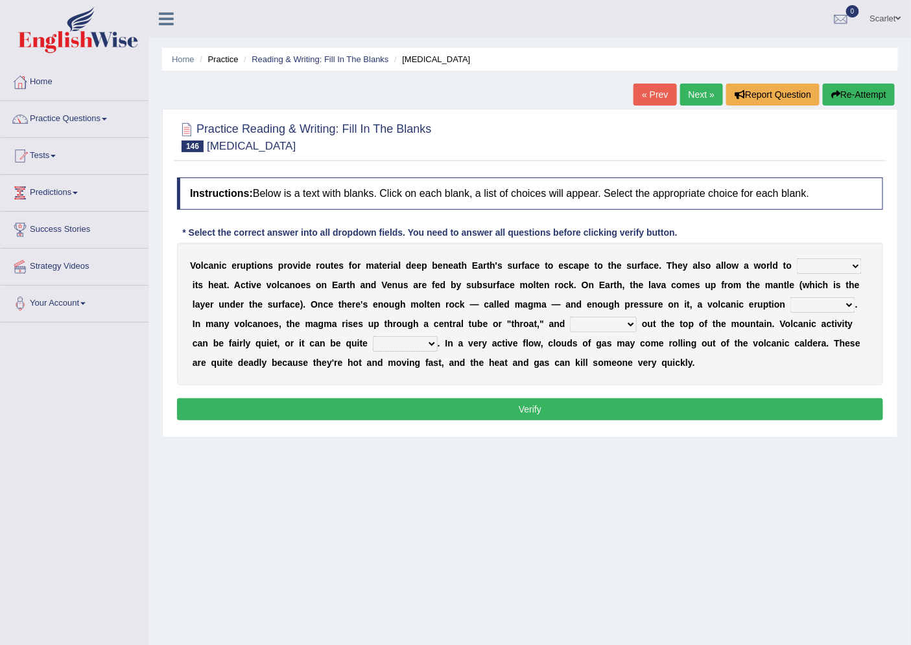
click at [826, 261] on select "invent dent prevent vent" at bounding box center [828, 267] width 65 height 16
select select "prevent"
click at [796, 259] on select "invent dent prevent vent" at bounding box center [828, 267] width 65 height 16
click at [833, 312] on select "occurs concurs recurs incurs" at bounding box center [822, 305] width 65 height 16
select select "occurs"
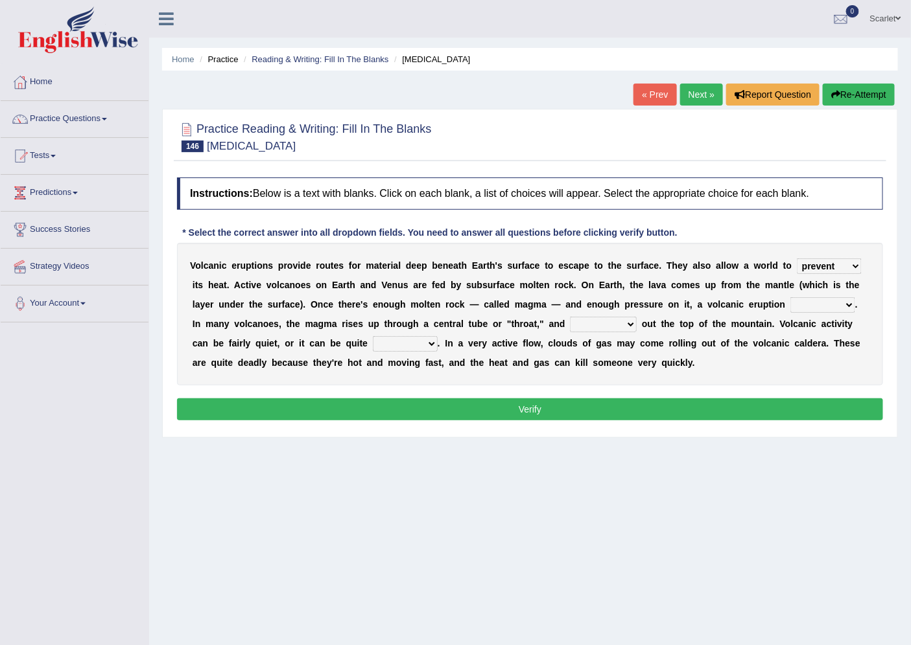
click at [790, 297] on select "occurs concurs recurs incurs" at bounding box center [822, 305] width 65 height 16
click at [833, 301] on select "occurs concurs recurs incurs" at bounding box center [822, 305] width 65 height 16
click at [754, 430] on div "Instructions: Below is a text with blanks. Click on each blank, a list of choic…" at bounding box center [530, 301] width 712 height 260
click at [606, 325] on select "merges converges submerges emerges" at bounding box center [603, 325] width 67 height 16
select select "submerges"
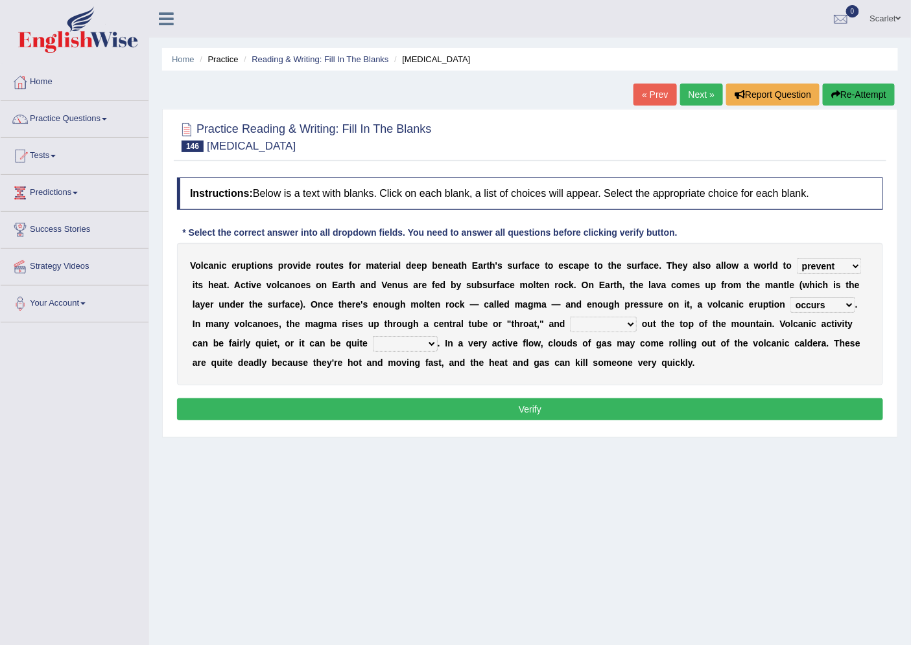
click at [570, 317] on select "merges converges submerges emerges" at bounding box center [603, 325] width 67 height 16
click at [393, 342] on select "qualified equivalent explosive tranquil" at bounding box center [405, 344] width 65 height 16
select select "explosive"
click at [373, 336] on select "qualified equivalent explosive tranquil" at bounding box center [405, 344] width 65 height 16
click at [487, 402] on button "Verify" at bounding box center [530, 410] width 706 height 22
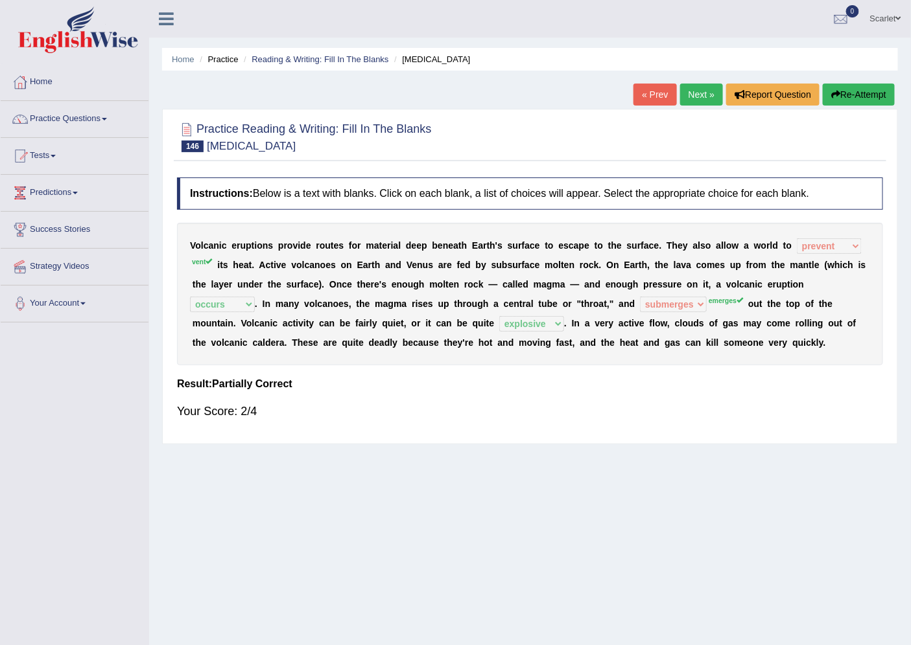
click at [691, 95] on link "Next »" at bounding box center [701, 95] width 43 height 22
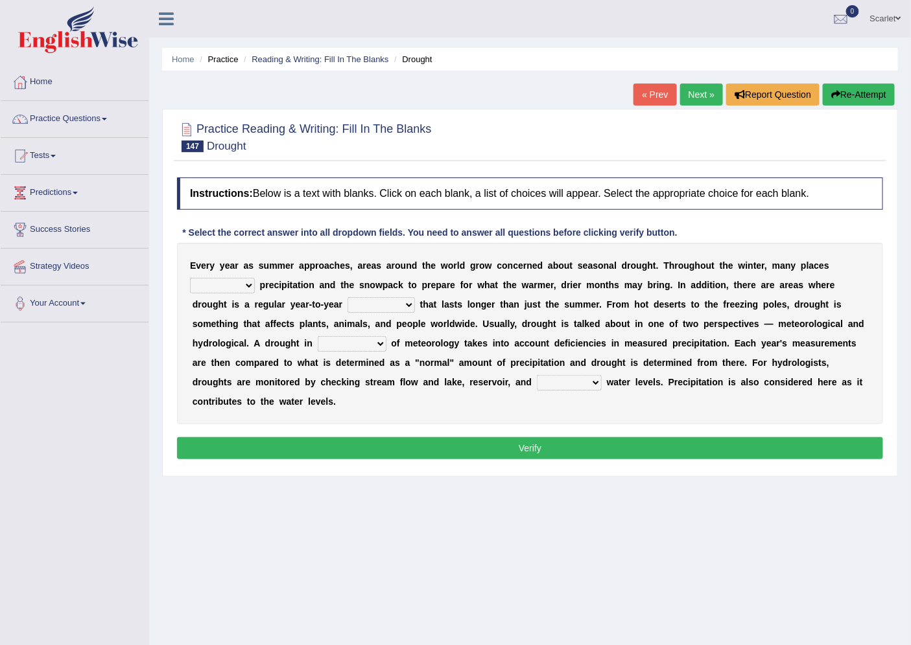
click at [643, 89] on link "« Prev" at bounding box center [654, 95] width 43 height 22
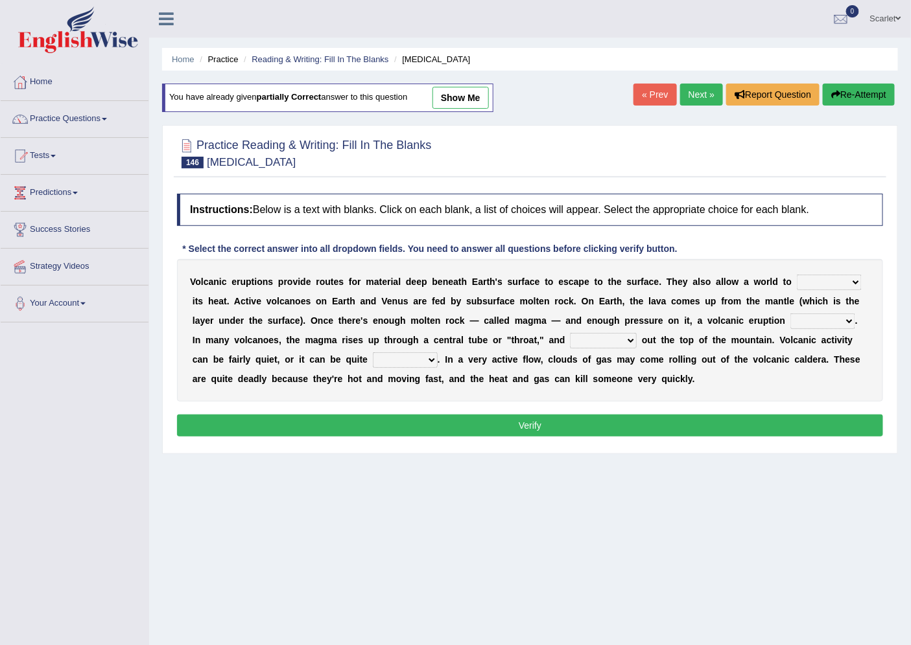
drag, startPoint x: 0, startPoint y: 0, endPoint x: 826, endPoint y: 277, distance: 870.8
click at [826, 277] on select "invent dent prevent vent" at bounding box center [828, 283] width 65 height 16
click at [622, 337] on select "merges converges submerges emerges" at bounding box center [603, 341] width 67 height 16
click at [448, 360] on b "n" at bounding box center [450, 359] width 6 height 10
click at [439, 358] on b "." at bounding box center [438, 359] width 3 height 10
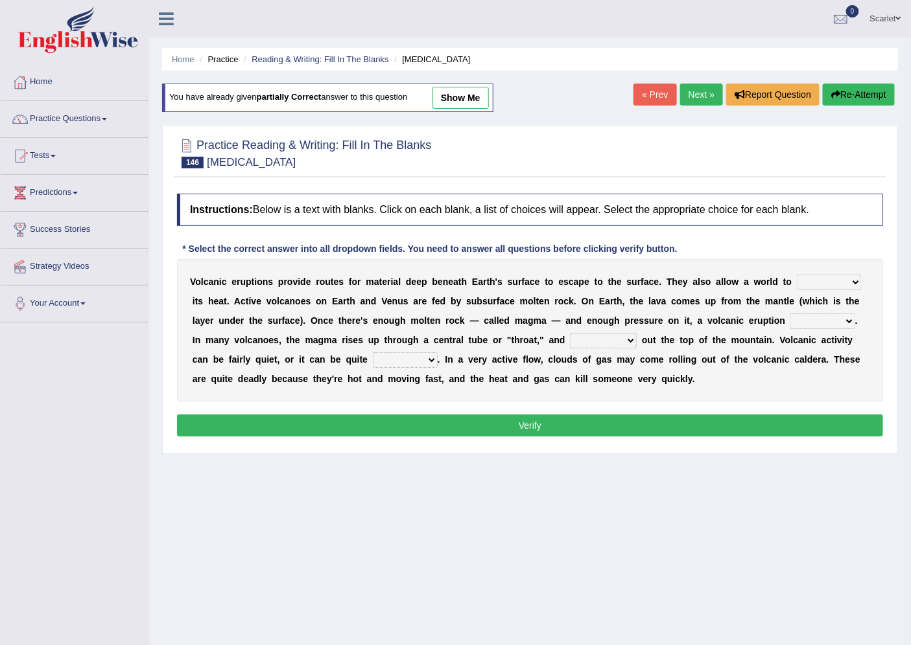
click at [428, 358] on select "qualified equivalent explosive tranquil" at bounding box center [405, 361] width 65 height 16
click at [824, 320] on select "occurs concurs recurs incurs" at bounding box center [822, 322] width 65 height 16
click at [830, 284] on select "invent dent prevent vent" at bounding box center [828, 283] width 65 height 16
click at [693, 91] on link "Next »" at bounding box center [701, 95] width 43 height 22
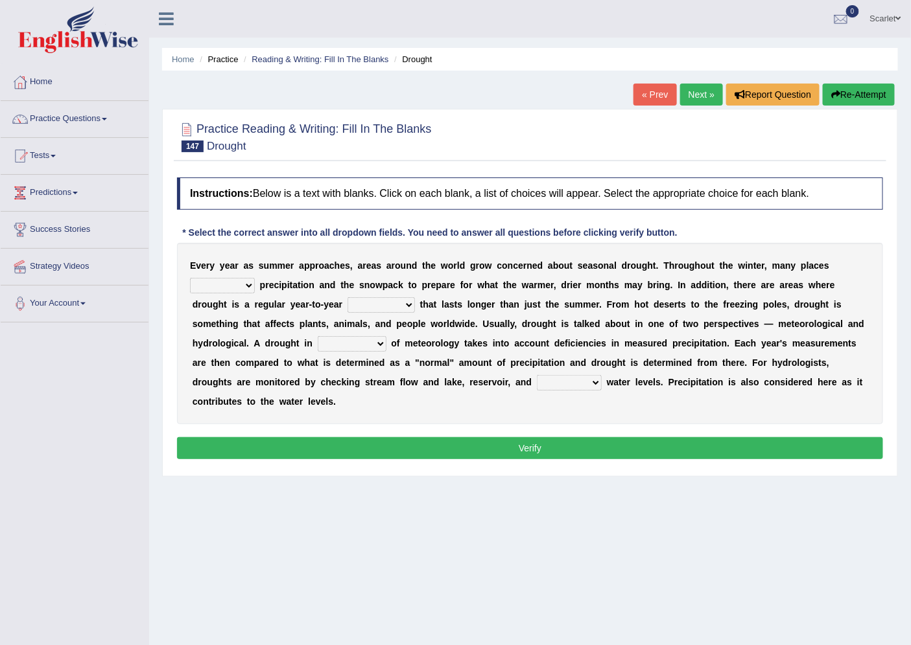
click at [245, 283] on select "senate monitor compete reveal" at bounding box center [222, 286] width 65 height 16
select select "monitor"
click at [190, 278] on select "senate monitor compete reveal" at bounding box center [222, 286] width 65 height 16
click at [388, 306] on select "reference currency occurrence conference" at bounding box center [380, 305] width 67 height 16
select select "occurrence"
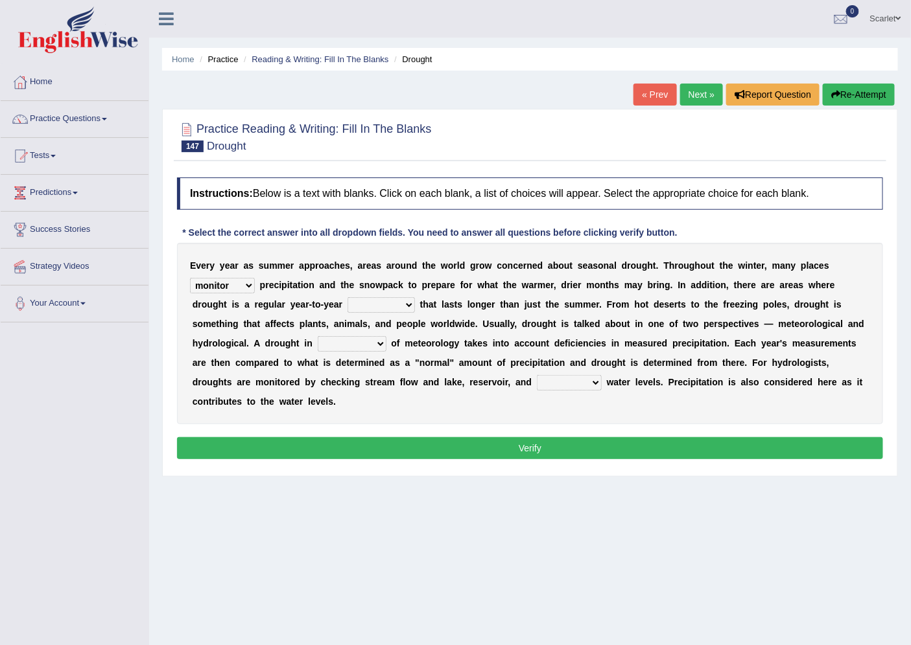
click at [347, 297] on select "reference currency occurrence conference" at bounding box center [380, 305] width 67 height 16
click at [357, 350] on select "possession terms memory violation" at bounding box center [352, 344] width 69 height 16
select select "terms"
click at [318, 336] on select "possession terms memory violation" at bounding box center [352, 344] width 69 height 16
click at [533, 388] on div "E v e r y y e a r a s s u m m e r a p p r o a c h e s , a r e a s a r o u n d t…" at bounding box center [530, 333] width 706 height 181
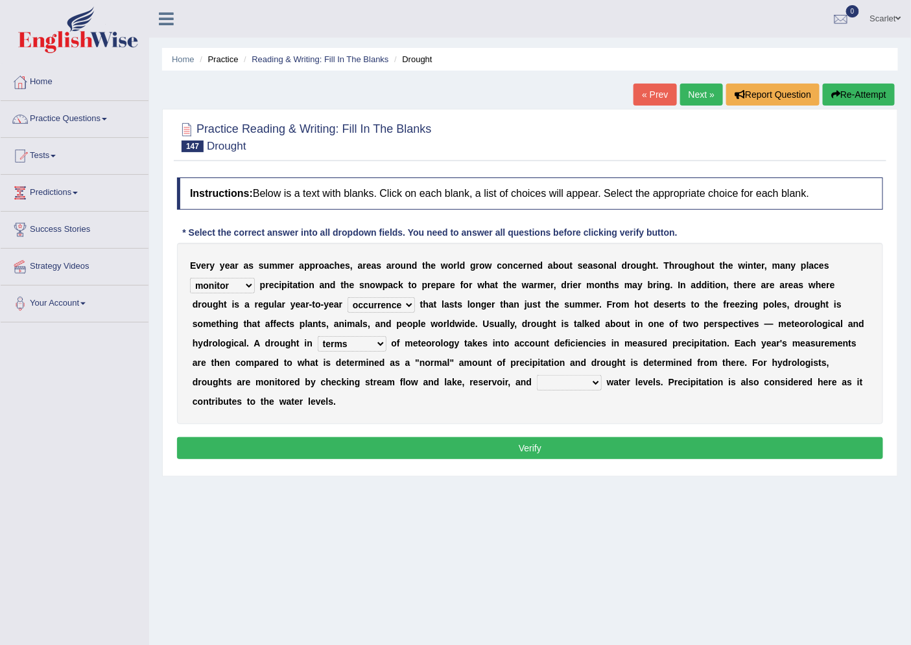
click at [581, 380] on select "troffer aquifer roofer hoofer" at bounding box center [569, 383] width 65 height 16
select select "aquifer"
click at [537, 375] on select "troffer aquifer roofer hoofer" at bounding box center [569, 383] width 65 height 16
drag, startPoint x: 650, startPoint y: 423, endPoint x: 622, endPoint y: 449, distance: 38.5
click at [649, 423] on div "E v e r y y e a r a s s u m m e r a p p r o a c h e s , a r e a s a r o u n d t…" at bounding box center [530, 333] width 706 height 181
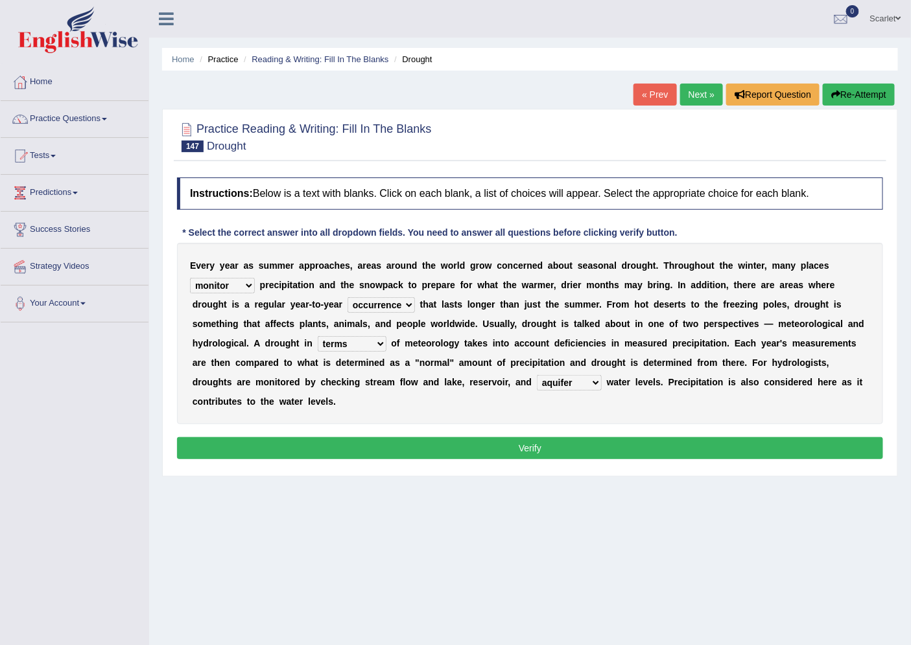
click at [625, 449] on button "Verify" at bounding box center [530, 448] width 706 height 22
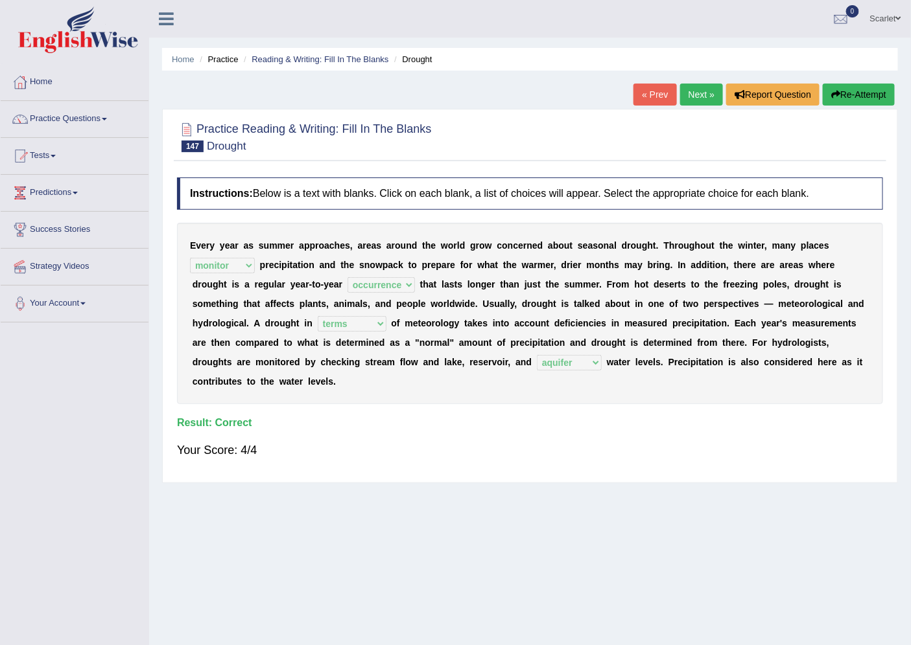
click at [695, 99] on link "Next »" at bounding box center [701, 95] width 43 height 22
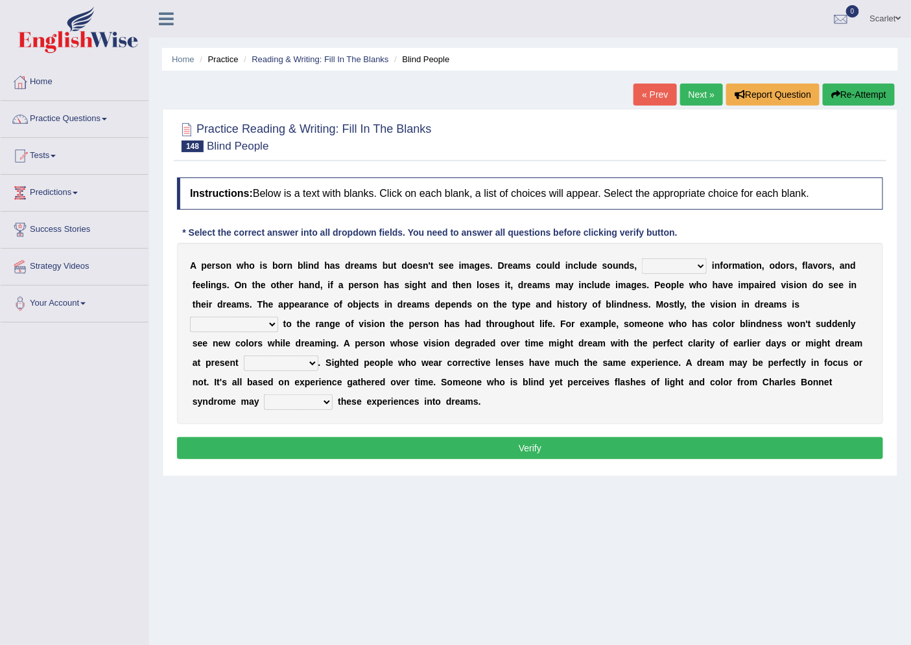
click at [666, 261] on select "volatile tactile versatile fertile" at bounding box center [674, 267] width 65 height 16
click at [325, 288] on b at bounding box center [325, 285] width 5 height 10
click at [248, 321] on select "comparable interchangeable incomparable imperturbable" at bounding box center [234, 325] width 88 height 16
select select "comparable"
click at [190, 317] on select "comparable interchangeable incomparable imperturbable" at bounding box center [234, 325] width 88 height 16
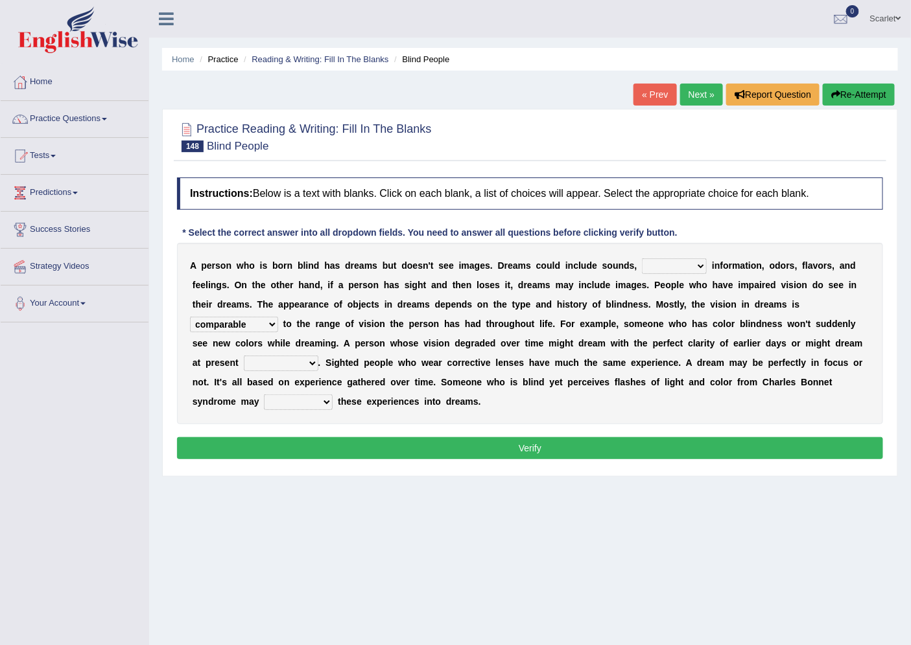
click at [288, 358] on select "agility acuity compatibility tenuity" at bounding box center [281, 364] width 75 height 16
click at [368, 371] on div "A p e r s o n w h o i s b o r n b l i n d h a s d r e a m s b u t d o e s n ' t…" at bounding box center [530, 333] width 706 height 181
click at [307, 403] on select "institute insure incorporate inhabit" at bounding box center [298, 403] width 69 height 16
select select "incorporate"
click at [264, 395] on select "institute insure incorporate inhabit" at bounding box center [298, 403] width 69 height 16
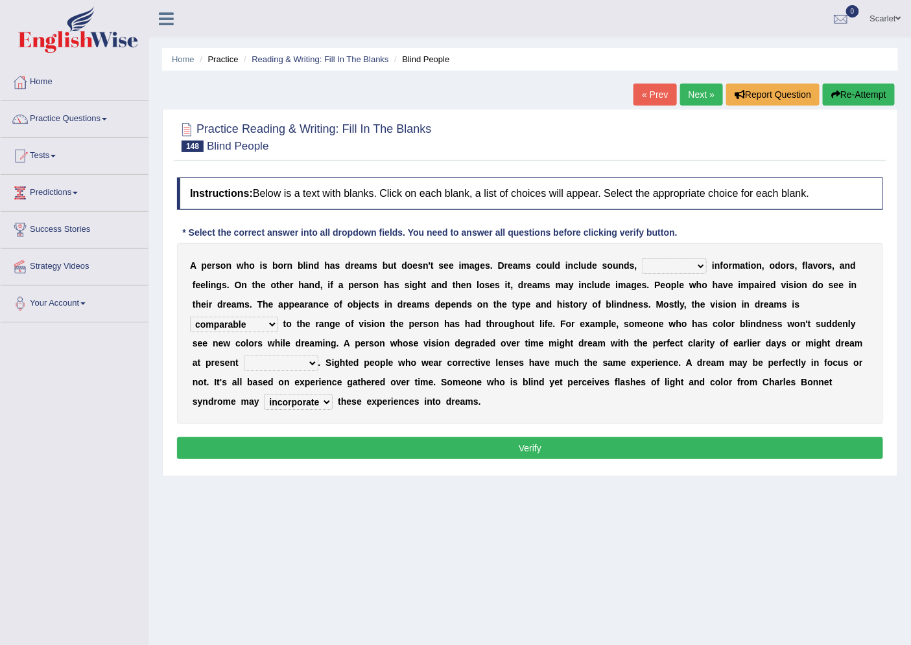
click at [684, 268] on select "volatile tactile versatile fertile" at bounding box center [674, 267] width 65 height 16
select select "versatile"
click at [642, 259] on select "volatile tactile versatile fertile" at bounding box center [674, 267] width 65 height 16
click at [691, 268] on select "volatile tactile versatile fertile" at bounding box center [674, 267] width 65 height 16
drag, startPoint x: 738, startPoint y: 306, endPoint x: 697, endPoint y: 283, distance: 47.0
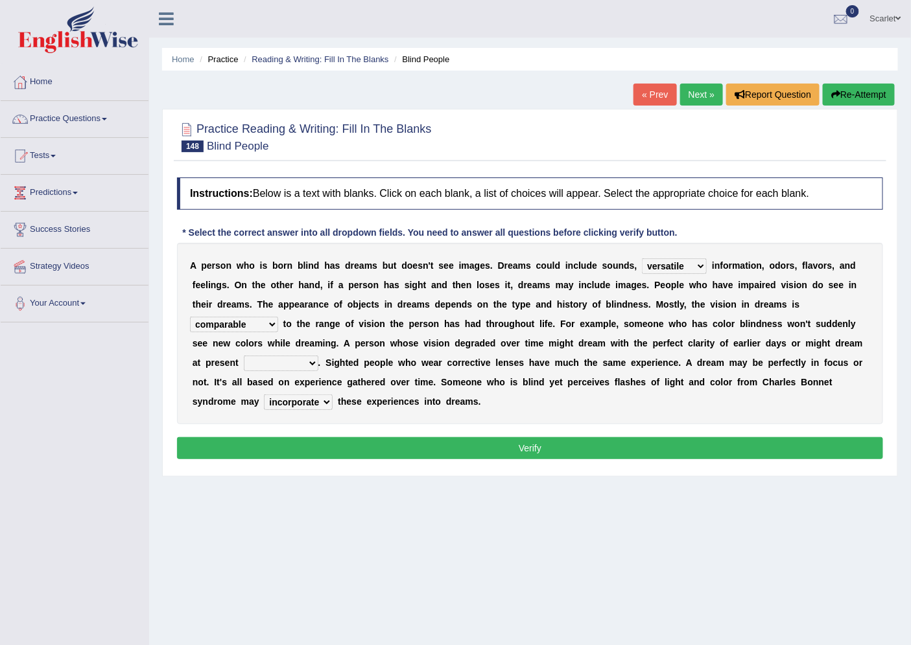
click at [738, 306] on b at bounding box center [738, 304] width 5 height 10
click at [699, 259] on select "volatile tactile versatile fertile" at bounding box center [674, 267] width 65 height 16
click at [448, 359] on b "c" at bounding box center [449, 363] width 5 height 10
click at [279, 358] on select "agility acuity compatibility tenuity" at bounding box center [281, 364] width 75 height 16
click at [244, 356] on select "agility acuity compatibility tenuity" at bounding box center [281, 364] width 75 height 16
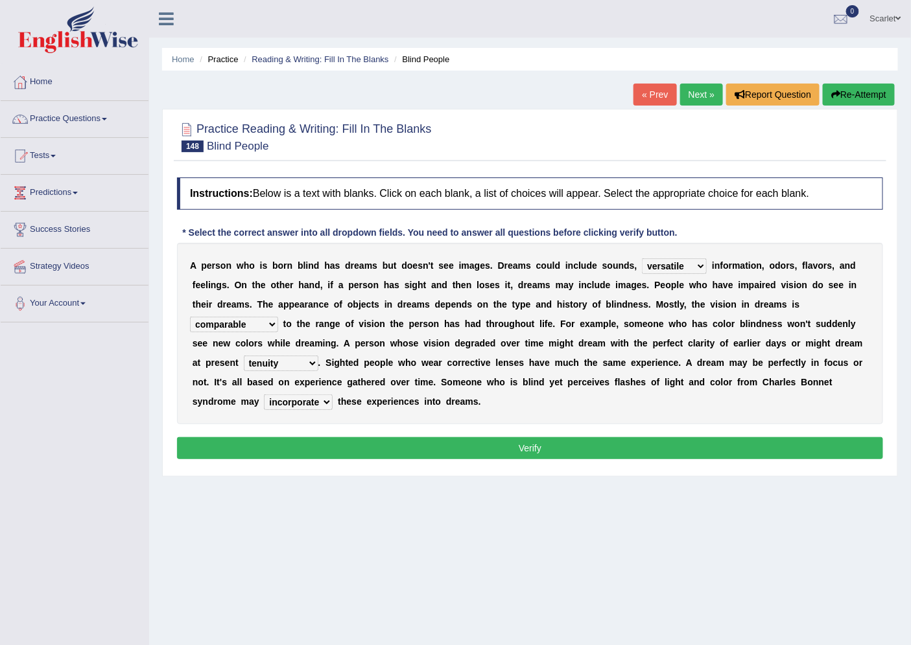
click at [273, 371] on div "A p e r s o n w h o i s b o r n b l i n d h a s d r e a m s b u t d o e s n ' t…" at bounding box center [530, 333] width 706 height 181
click at [288, 356] on select "agility acuity compatibility tenuity" at bounding box center [281, 364] width 75 height 16
select select "compatibility"
click at [244, 356] on select "agility acuity compatibility tenuity" at bounding box center [281, 364] width 75 height 16
click at [361, 442] on button "Verify" at bounding box center [530, 448] width 706 height 22
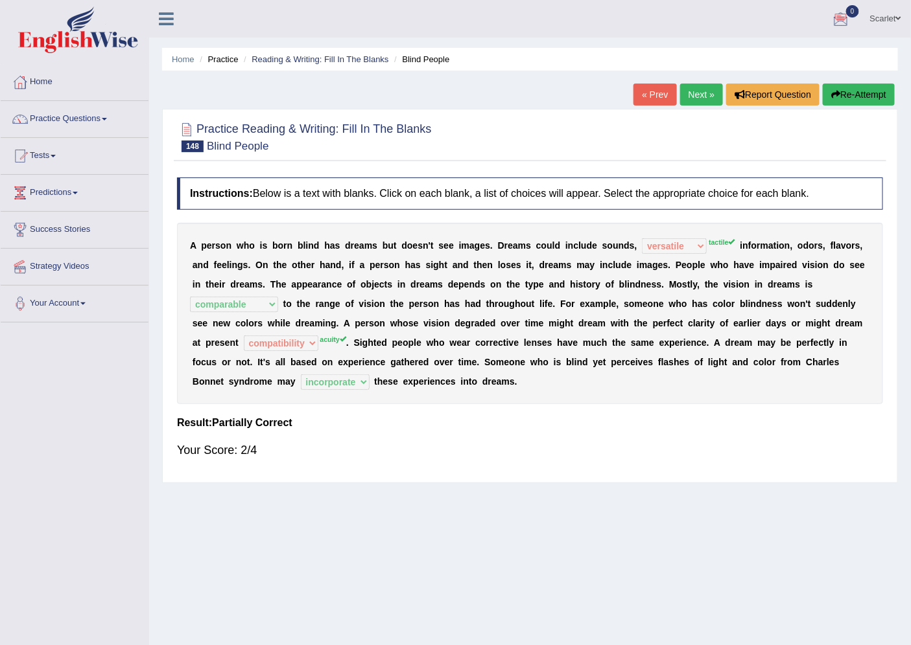
click at [690, 98] on link "Next »" at bounding box center [701, 95] width 43 height 22
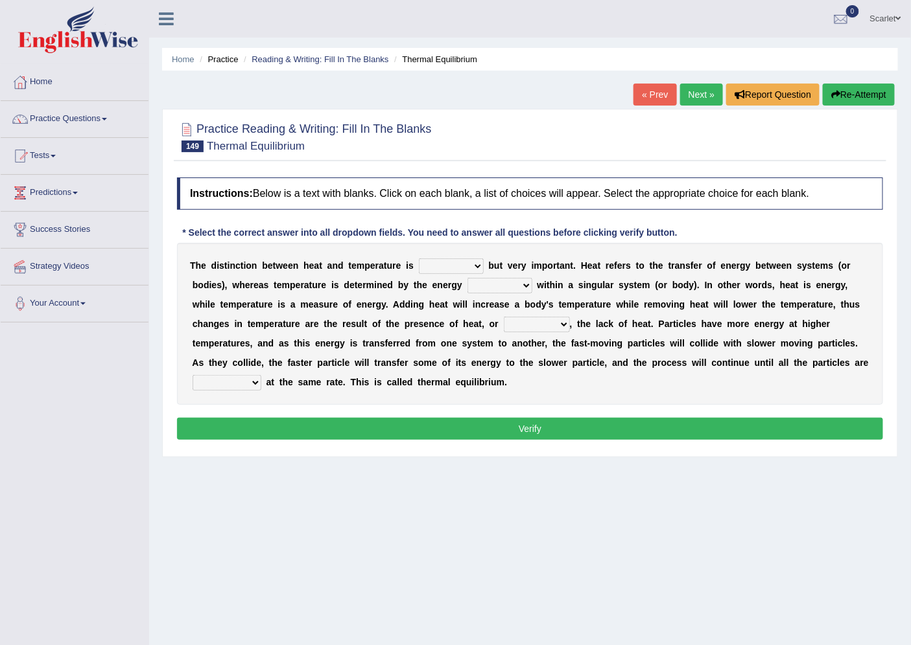
click at [444, 263] on select "subtle spittle brittle dismantle" at bounding box center [451, 267] width 65 height 16
select select "subtle"
click at [419, 259] on select "subtle spittle brittle dismantle" at bounding box center [451, 267] width 65 height 16
click at [485, 286] on select "retained sustained contained remained" at bounding box center [499, 286] width 65 height 16
select select "retained"
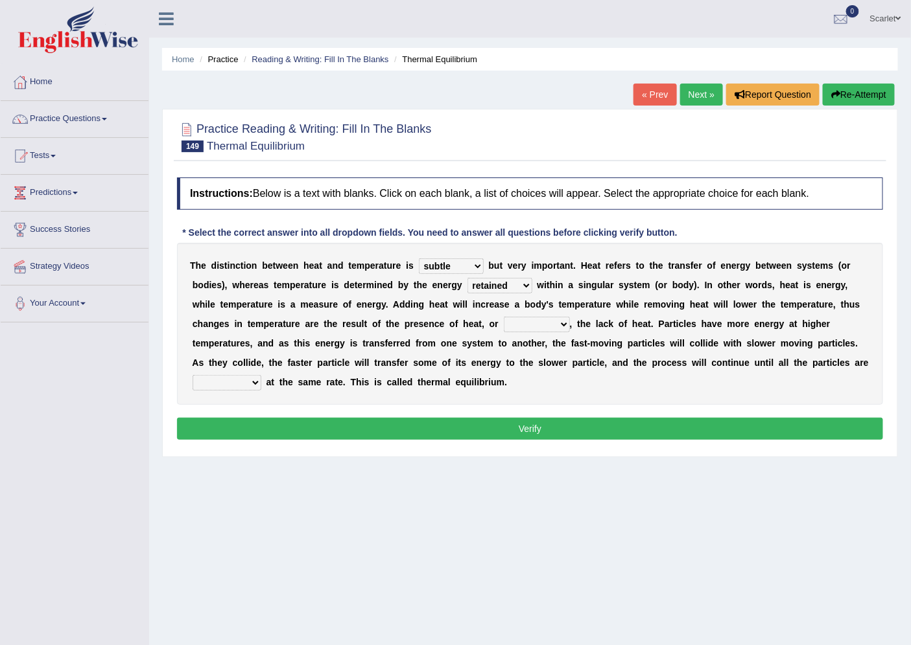
click at [467, 278] on select "retained sustained contained remained" at bounding box center [499, 286] width 65 height 16
click at [520, 324] on select "scarcely conversely sparsely diversely" at bounding box center [537, 325] width 66 height 16
select select "conversely"
click at [504, 317] on select "scarcely conversely sparsely diversely" at bounding box center [537, 325] width 66 height 16
click at [227, 377] on select "dictating devastating operating fascinating" at bounding box center [226, 383] width 69 height 16
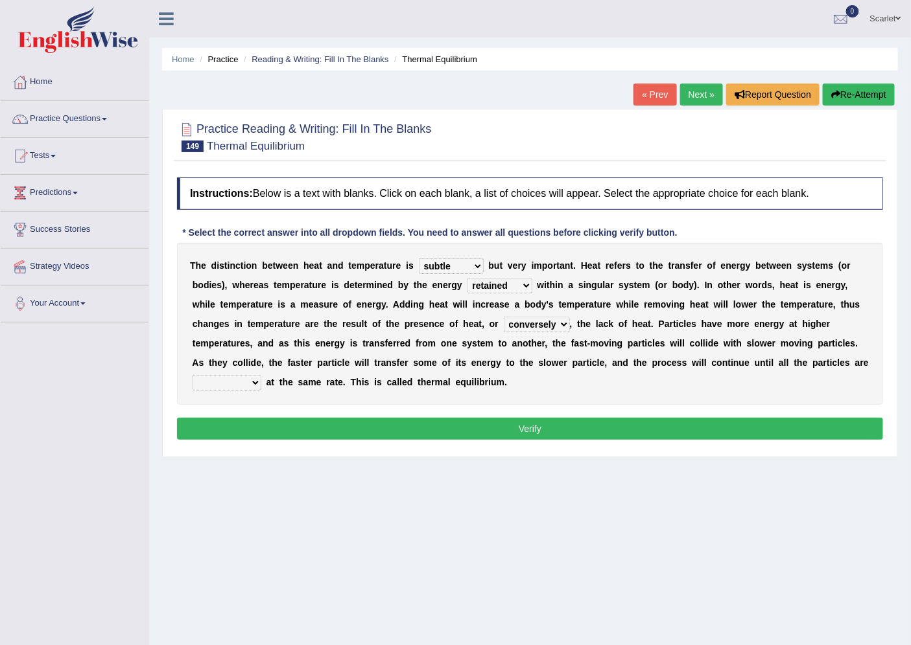
select select "operating"
click at [192, 375] on select "dictating devastating operating fascinating" at bounding box center [226, 383] width 69 height 16
click at [354, 418] on button "Verify" at bounding box center [530, 429] width 706 height 22
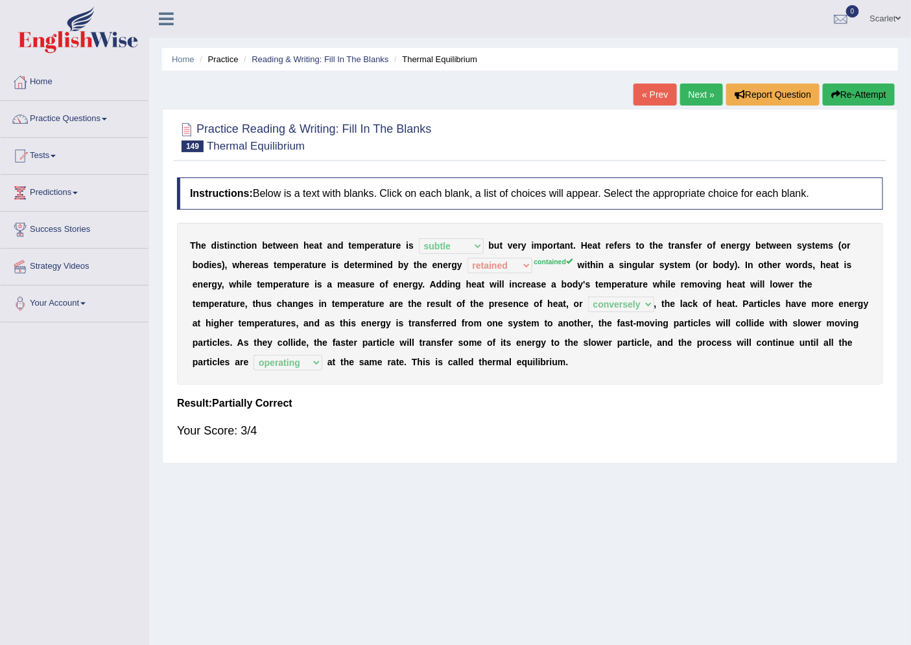
click at [710, 91] on link "Next »" at bounding box center [701, 95] width 43 height 22
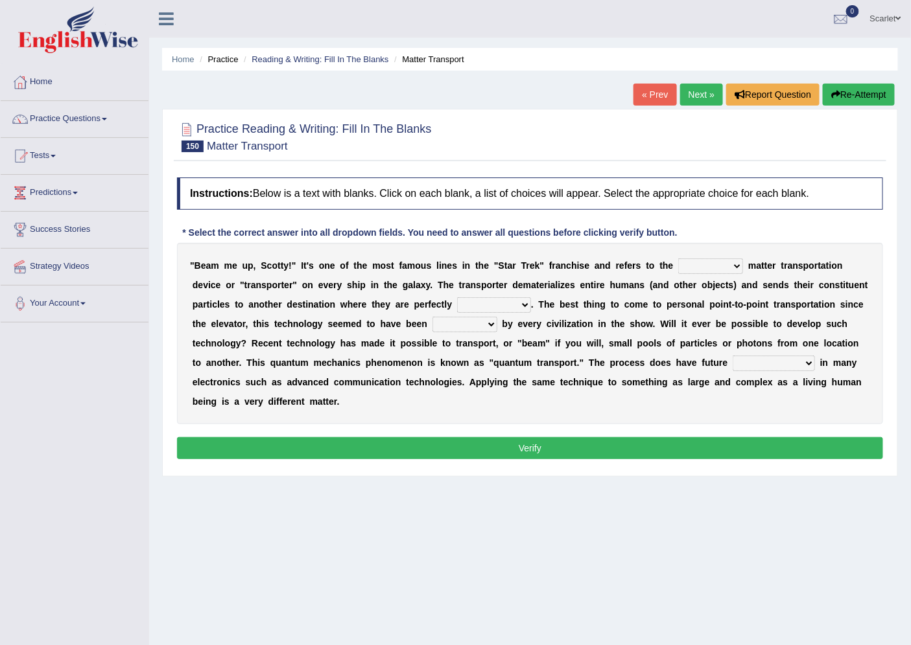
click at [699, 261] on select "futuristic altruistic moralistic linguistic" at bounding box center [710, 267] width 65 height 16
select select "futuristic"
click at [678, 259] on select "futuristic altruistic moralistic linguistic" at bounding box center [710, 267] width 65 height 16
click at [493, 305] on select "gobbled dissembled reassembled cabled" at bounding box center [494, 305] width 74 height 16
select select "cabled"
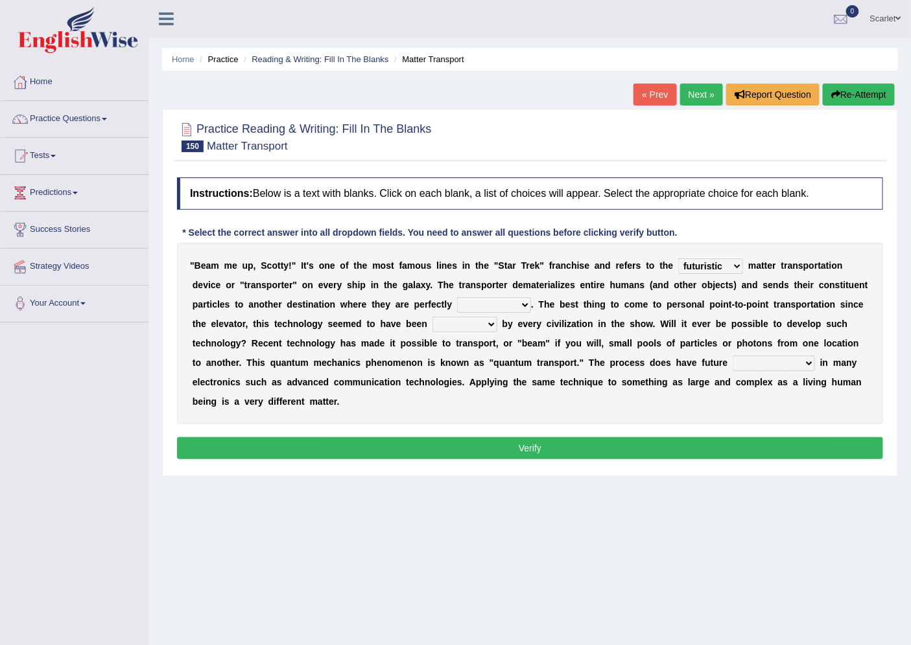
click at [457, 297] on select "gobbled dissembled reassembled cabled" at bounding box center [494, 305] width 74 height 16
click at [461, 323] on select "irrupted adopted exempted erupted" at bounding box center [464, 325] width 65 height 16
select select "adopted"
click at [432, 317] on select "irrupted adopted exempted erupted" at bounding box center [464, 325] width 65 height 16
click at [773, 361] on select "amplifications applications certifications simplifications" at bounding box center [773, 364] width 82 height 16
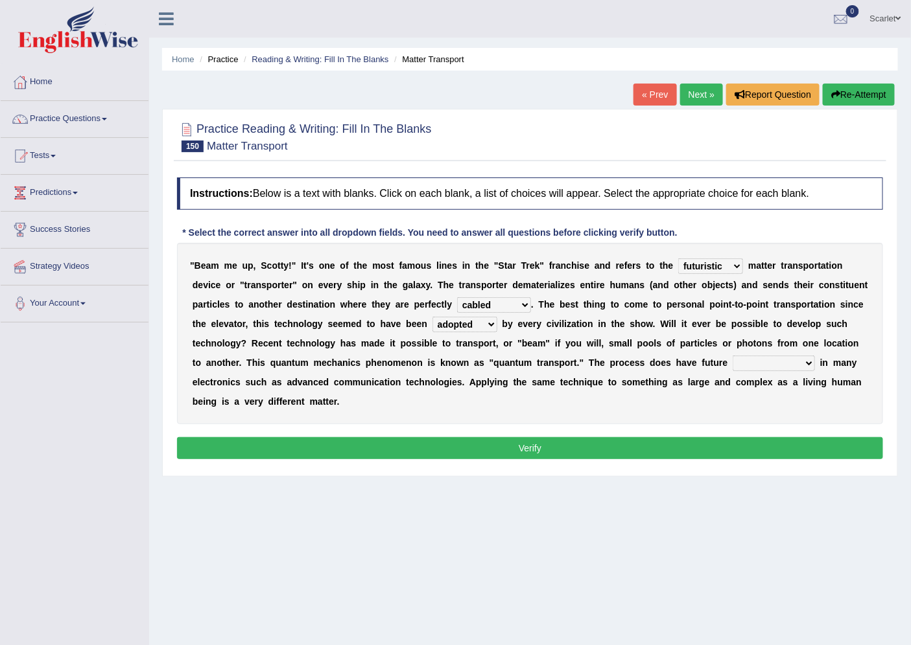
select select "applications"
click at [732, 356] on select "amplifications applications certifications simplifications" at bounding box center [773, 364] width 82 height 16
click at [718, 442] on button "Verify" at bounding box center [530, 448] width 706 height 22
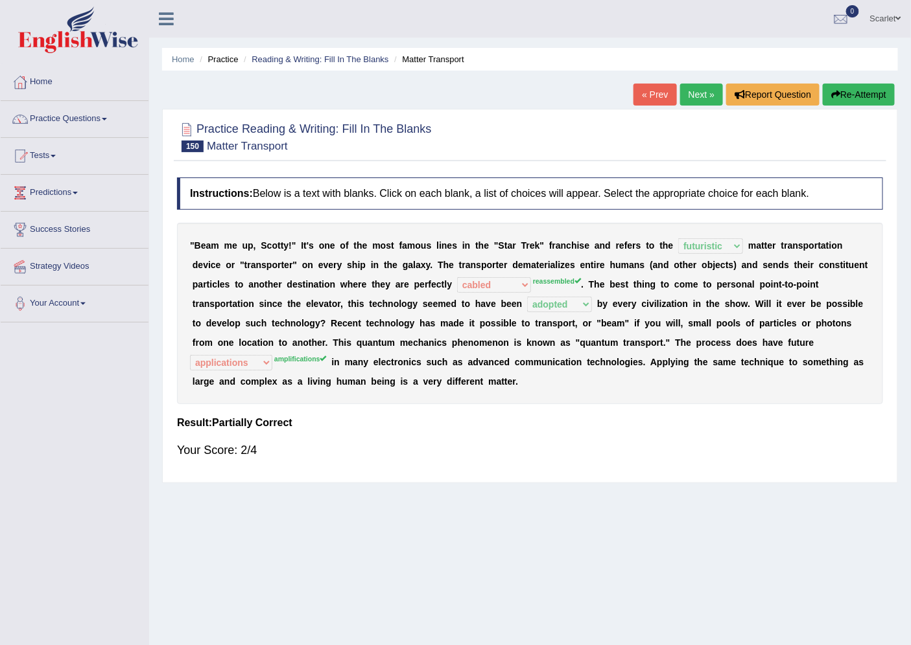
click at [691, 87] on link "Next »" at bounding box center [701, 95] width 43 height 22
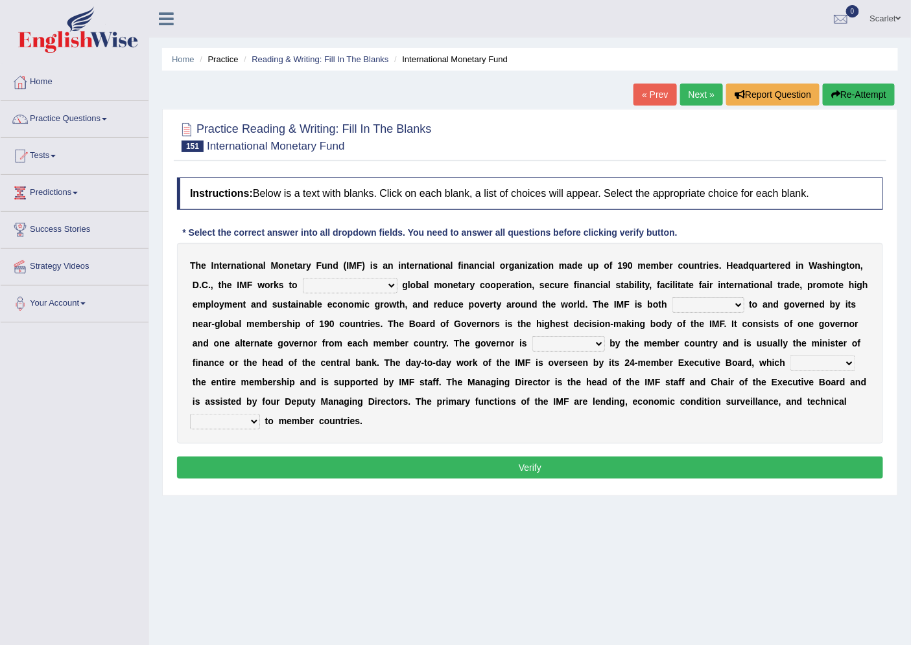
click at [644, 89] on link "« Prev" at bounding box center [654, 95] width 43 height 22
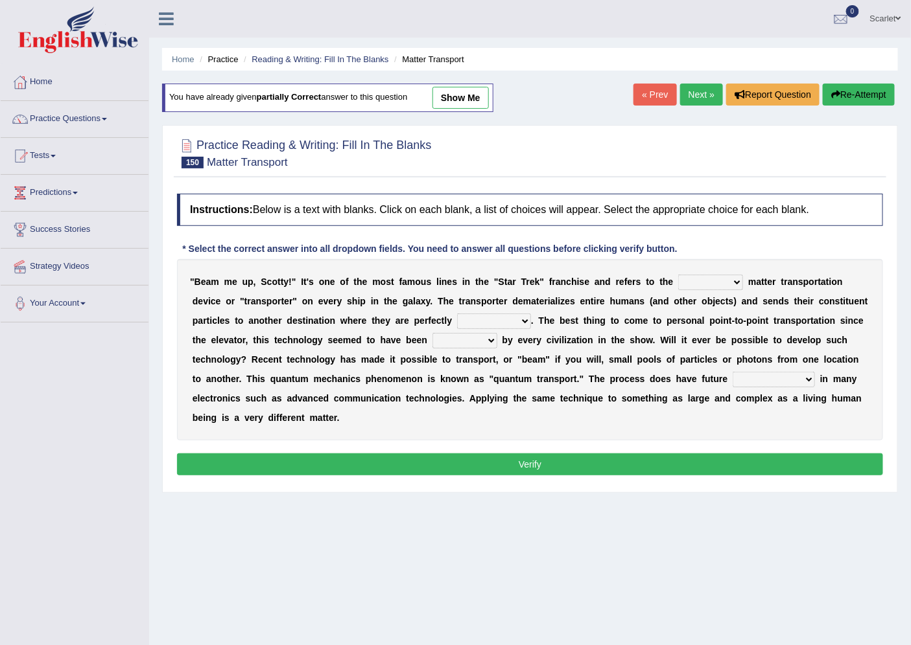
click at [439, 93] on link "show me" at bounding box center [460, 98] width 56 height 22
select select "futuristic"
select select "cabled"
select select "adopted"
select select "applications"
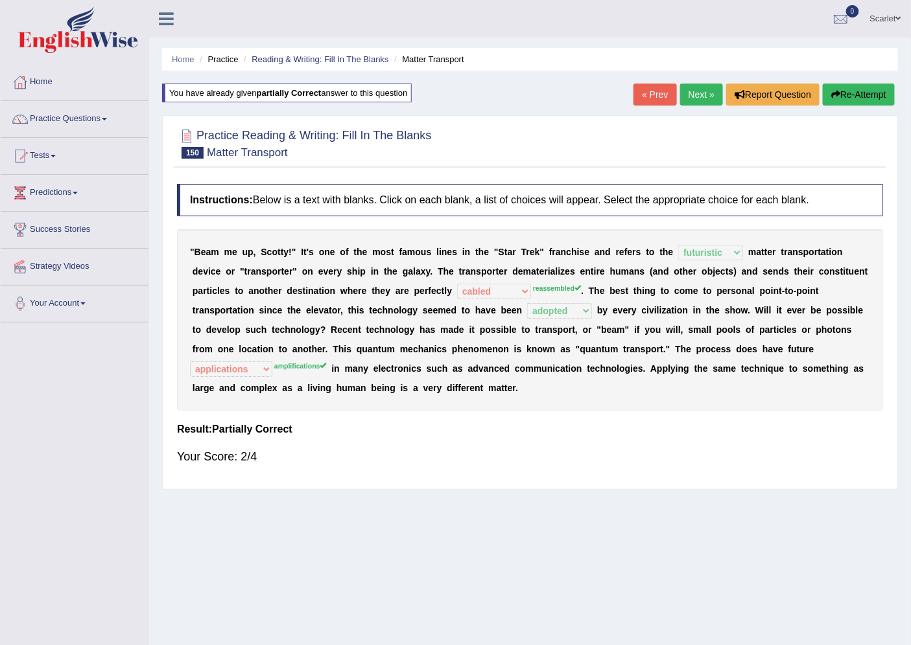
click at [684, 82] on div "Home Practice Reading & Writing: Fill In The Blanks Matter Transport You have a…" at bounding box center [529, 324] width 761 height 648
click at [691, 89] on link "Next »" at bounding box center [701, 95] width 43 height 22
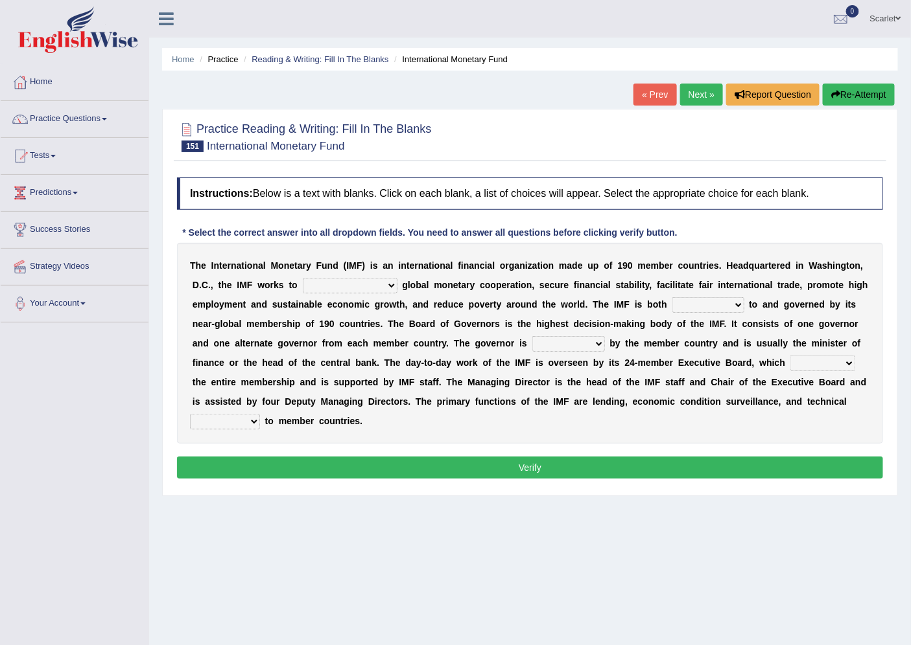
click at [325, 281] on select "booster buster molester foster" at bounding box center [350, 286] width 95 height 16
select select "foster"
click at [303, 278] on select "booster buster molester foster" at bounding box center [350, 286] width 95 height 16
click at [689, 305] on select "accountable adoptable indisputable hospitable" at bounding box center [708, 305] width 72 height 16
select select "accountable"
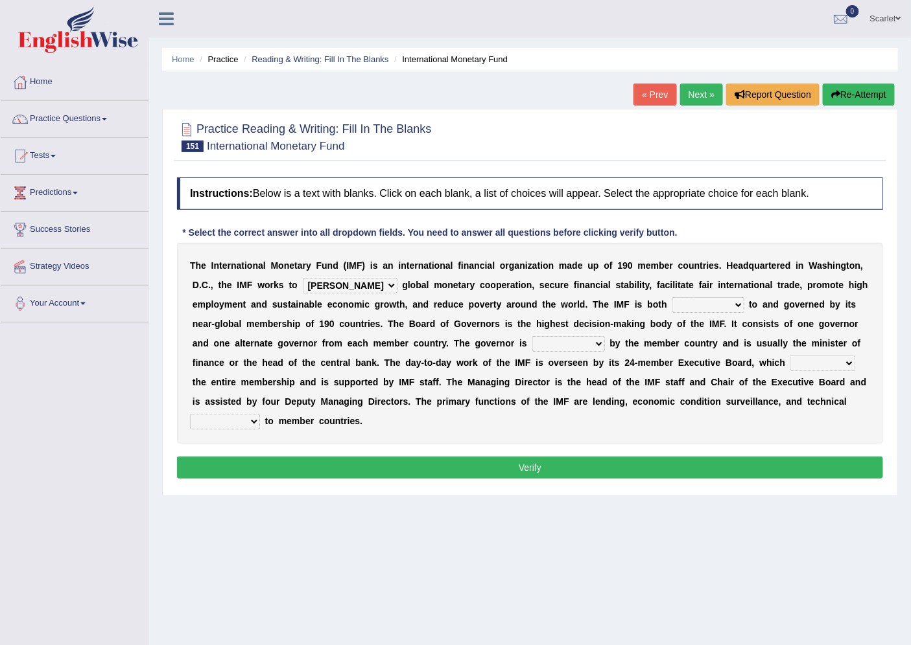
click at [672, 297] on select "accountable adoptable indisputable hospitable" at bounding box center [708, 305] width 72 height 16
click at [553, 343] on select "appointed unappointed anointed disjointed" at bounding box center [568, 344] width 73 height 16
select select "appointed"
click at [532, 336] on select "appointed unappointed anointed disjointed" at bounding box center [568, 344] width 73 height 16
click at [819, 366] on select "oversees devises promises foresees" at bounding box center [822, 364] width 65 height 16
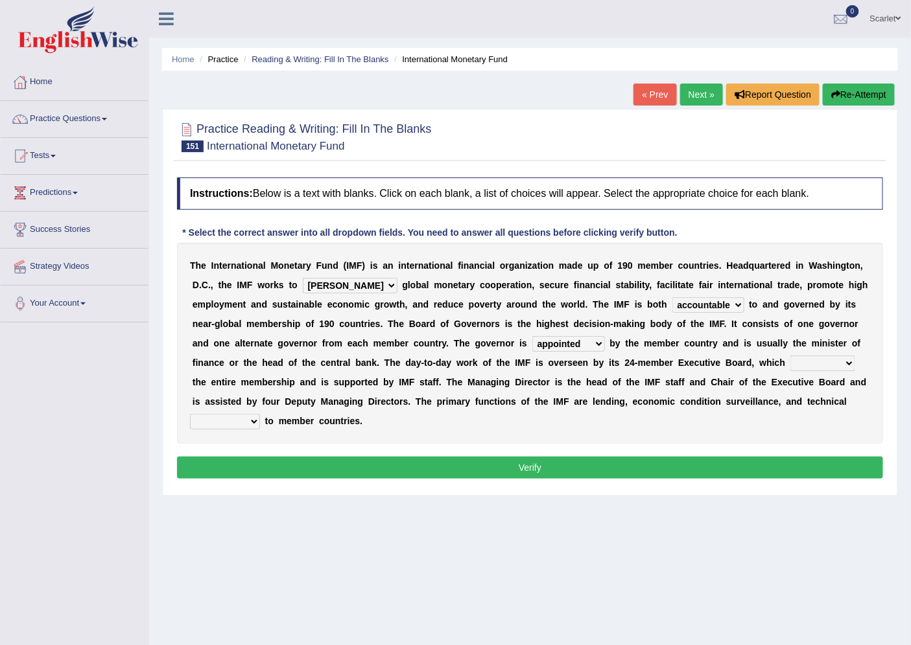
select select "oversees"
click at [790, 356] on select "oversees devises promises foresees" at bounding box center [822, 364] width 65 height 16
click at [251, 422] on select "suppliance immittance assistance repugnance" at bounding box center [225, 422] width 70 height 16
click at [559, 406] on div "T h e I n t e r n a t i o n a l M o n e t a r y F u n d ( I M F ) i s a n i n t…" at bounding box center [530, 343] width 706 height 201
click at [244, 418] on select "suppliance immittance assistance repugnance" at bounding box center [225, 422] width 70 height 16
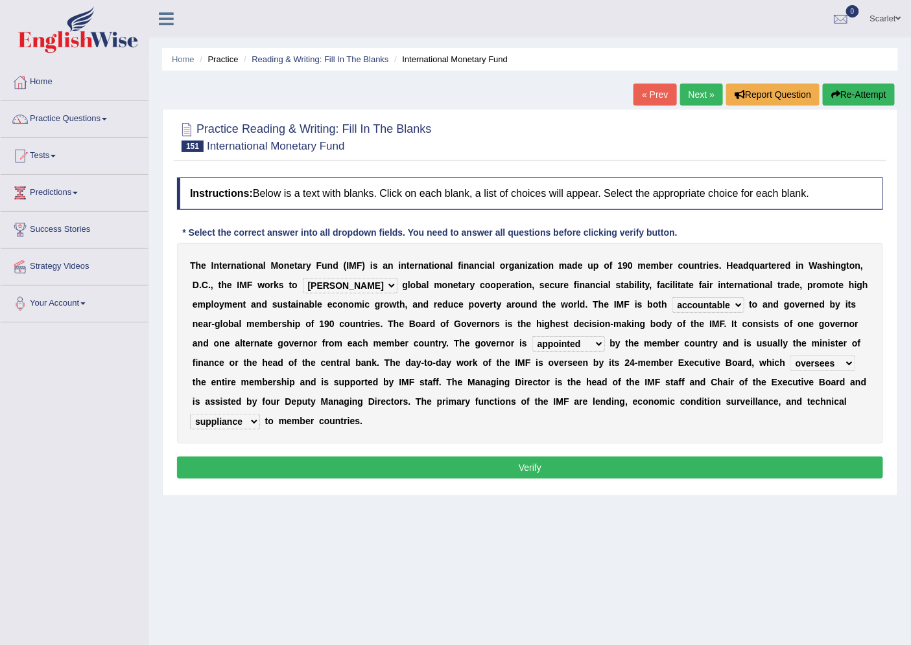
click at [190, 414] on select "suppliance immittance assistance repugnance" at bounding box center [225, 422] width 70 height 16
click at [255, 416] on select "suppliance immittance assistance repugnance" at bounding box center [225, 422] width 70 height 16
select select "assistance"
click at [190, 414] on select "suppliance immittance assistance repugnance" at bounding box center [225, 422] width 70 height 16
click at [294, 471] on button "Verify" at bounding box center [530, 468] width 706 height 22
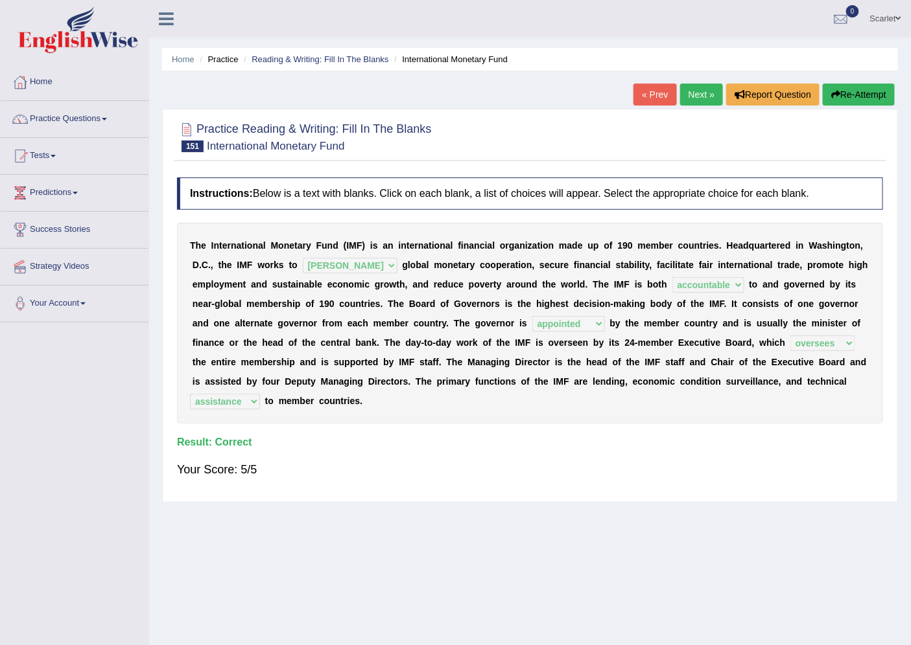
click at [698, 94] on link "Next »" at bounding box center [701, 95] width 43 height 22
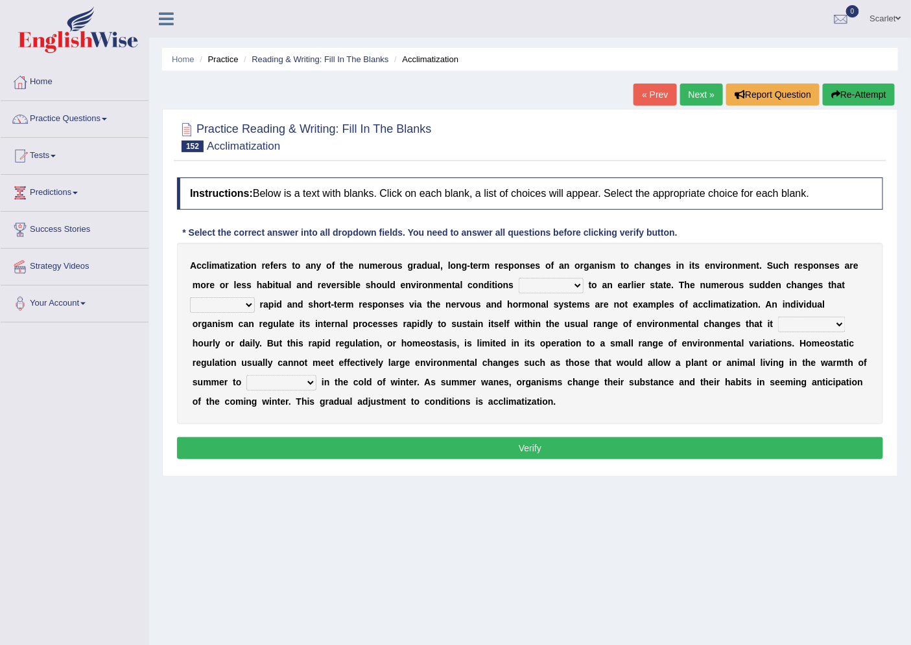
click at [548, 286] on select "denounce revert review renounce" at bounding box center [550, 286] width 65 height 16
click at [241, 307] on select "prioritize evoke possess ventilate" at bounding box center [222, 305] width 65 height 16
click at [627, 314] on div "A c c l i m a t i z a t i o n r e f e r s t o a n y o f t h e n u m e r o u s g…" at bounding box center [530, 333] width 706 height 181
click at [824, 322] on select "encounters counters reimburses succumbs" at bounding box center [811, 325] width 67 height 16
click at [432, 353] on div "A c c l i m a t i z a t i o n r e f e r s t o a n y o f t h e n u m e r o u s g…" at bounding box center [530, 333] width 706 height 181
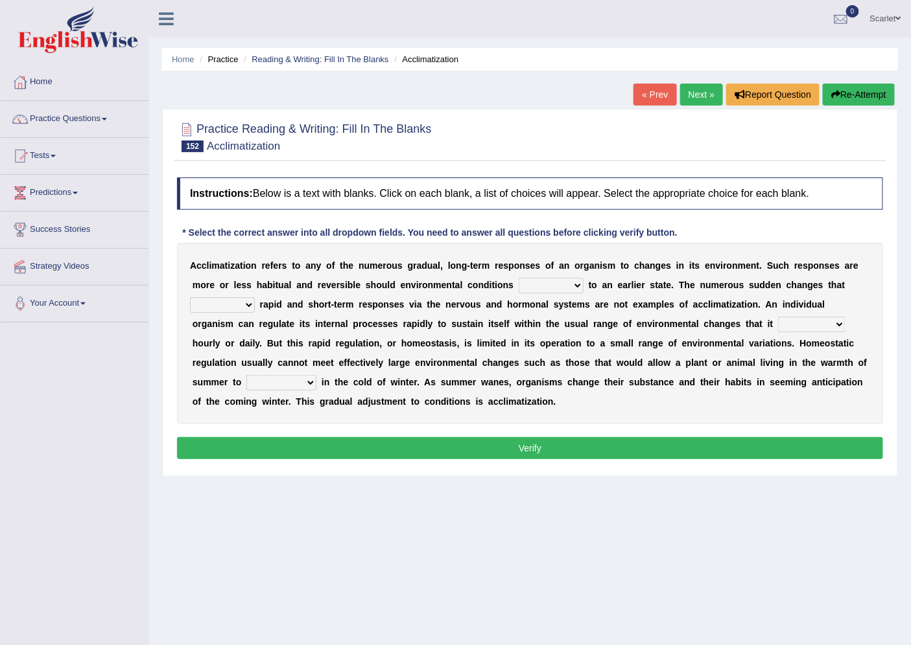
click at [242, 299] on select "prioritize evoke possess ventilate" at bounding box center [222, 305] width 65 height 16
click at [503, 345] on b "d" at bounding box center [503, 343] width 6 height 10
click at [270, 380] on select "conjunction cite construct function" at bounding box center [281, 383] width 70 height 16
select select "construct"
click at [246, 375] on select "conjunction cite construct function" at bounding box center [281, 383] width 70 height 16
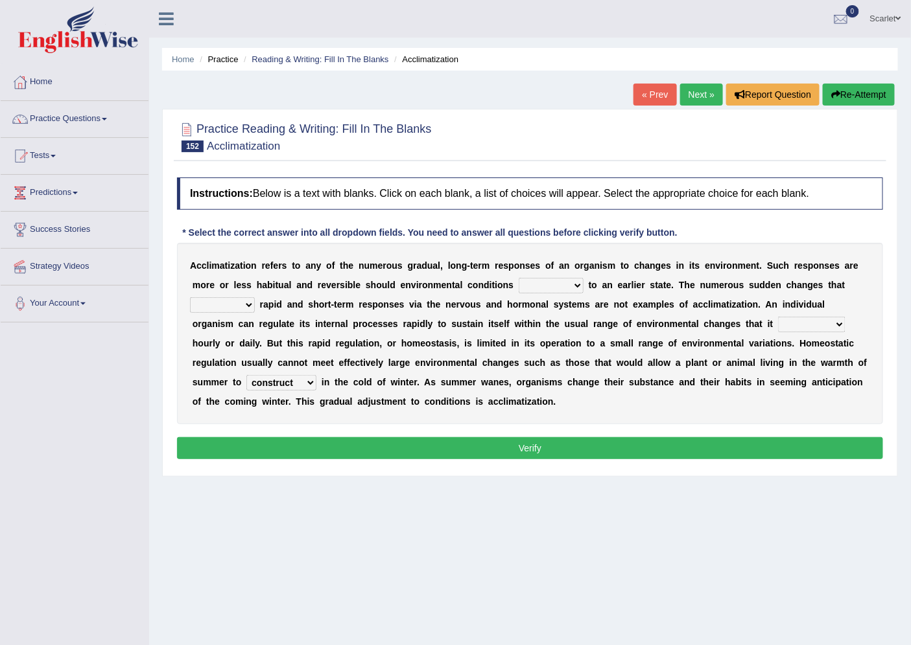
click at [540, 286] on select "denounce revert review renounce" at bounding box center [550, 286] width 65 height 16
select select "review"
click at [518, 278] on select "denounce revert review renounce" at bounding box center [550, 286] width 65 height 16
click at [244, 302] on select "prioritize evoke possess ventilate" at bounding box center [222, 305] width 65 height 16
select select "prioritize"
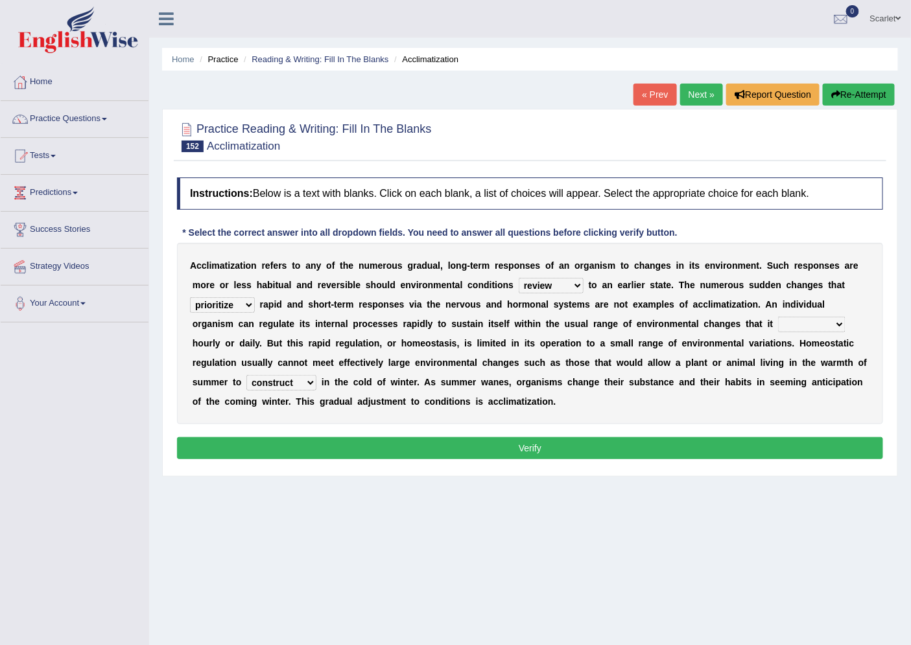
click at [190, 297] on select "prioritize evoke possess ventilate" at bounding box center [222, 305] width 65 height 16
click at [320, 439] on button "Verify" at bounding box center [530, 448] width 706 height 22
click at [799, 323] on select "encounters counters reimburses succumbs" at bounding box center [811, 325] width 67 height 16
click at [490, 338] on b "i" at bounding box center [491, 343] width 3 height 10
click at [787, 324] on select "encounters counters reimburses succumbs" at bounding box center [811, 325] width 67 height 16
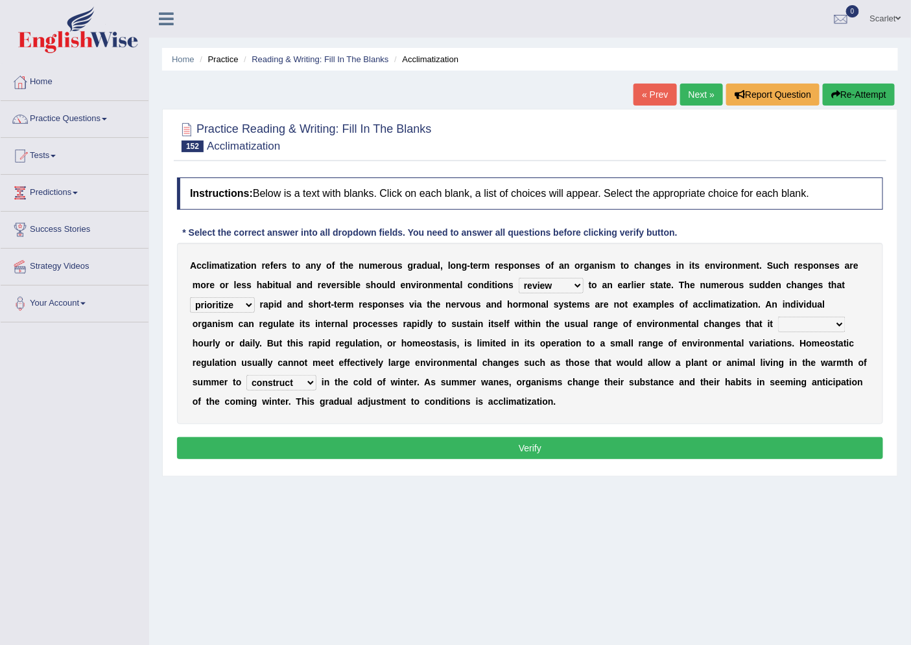
select select "encounters"
click at [778, 317] on select "encounters counters reimburses succumbs" at bounding box center [811, 325] width 67 height 16
click at [737, 449] on button "Verify" at bounding box center [530, 448] width 706 height 22
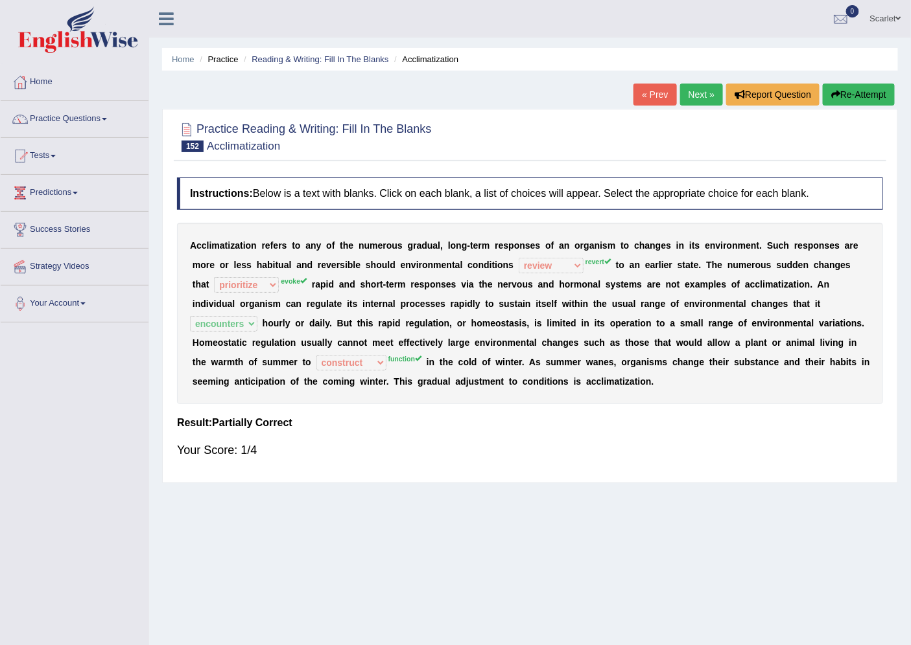
click at [691, 95] on link "Next »" at bounding box center [701, 95] width 43 height 22
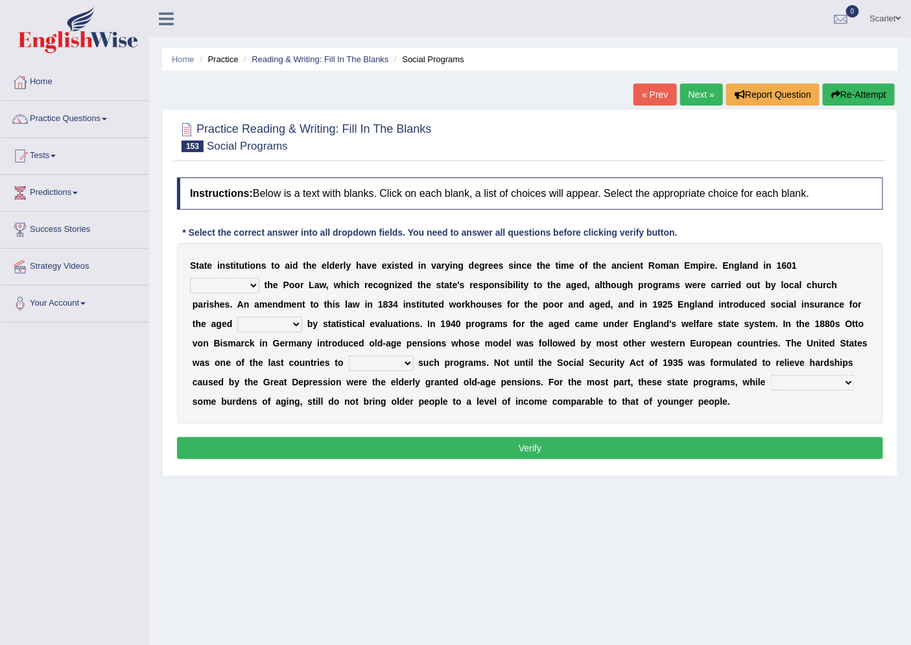
click at [244, 284] on select "resent rejected enlightened enacted" at bounding box center [224, 286] width 69 height 16
click at [696, 290] on div "S [PERSON_NAME] i n s t i t u t i o n s t o a i d t h e e l d e r l y h a v e e…" at bounding box center [530, 333] width 706 height 181
click at [248, 283] on select "resent rejected enlightened enacted" at bounding box center [224, 286] width 69 height 16
click at [543, 309] on div "S [PERSON_NAME] i n s t i t u t i o n s t o a i d t h e e l d e r l y h a v e e…" at bounding box center [530, 333] width 706 height 181
click at [257, 325] on select "regulated speculate proliferate articulate" at bounding box center [269, 325] width 65 height 16
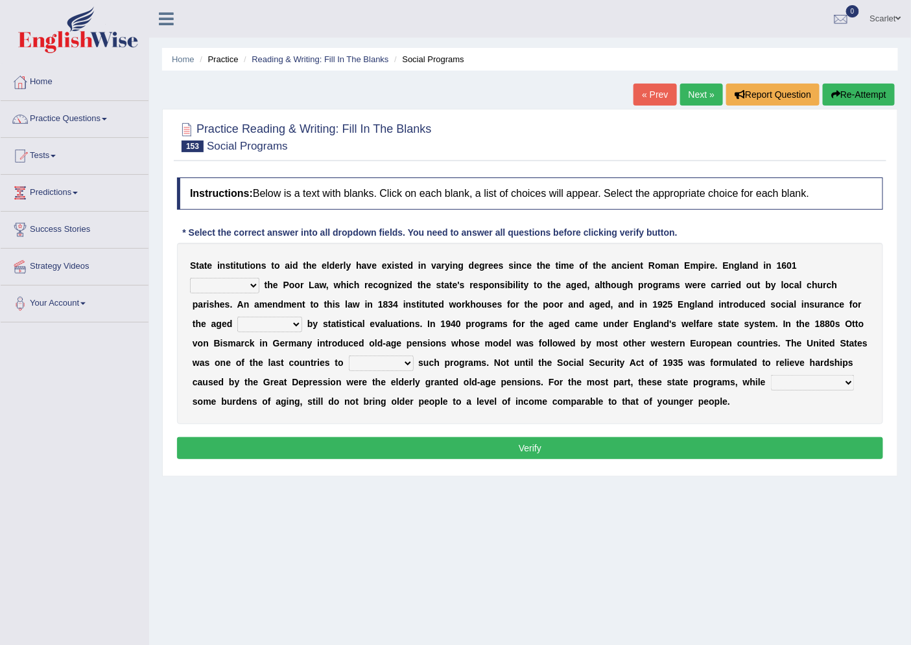
select select "regulated"
click at [237, 317] on select "regulated speculate proliferate articulate" at bounding box center [269, 325] width 65 height 16
click at [382, 365] on select "restitute institute destitute substitute" at bounding box center [381, 364] width 65 height 16
click at [542, 371] on div "S [PERSON_NAME] i n s t i t u t i o n s t o a i d t h e e l d e r l y h a v e e…" at bounding box center [530, 333] width 706 height 181
click at [798, 377] on select "contaminating quintuplicating alleviating consolidating" at bounding box center [813, 383] width 84 height 16
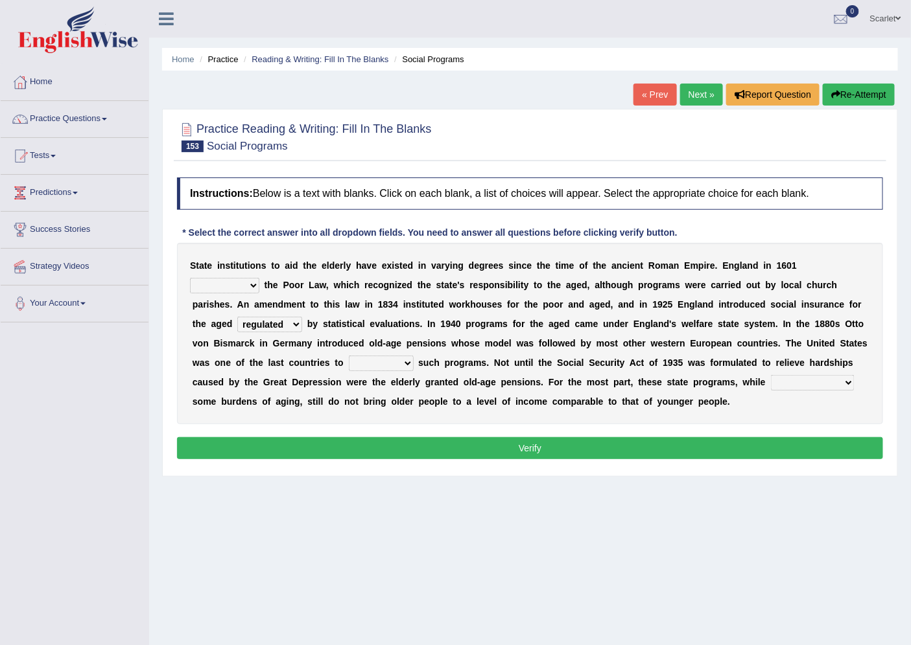
select select "consolidating"
click at [771, 375] on select "contaminating quintuplicating alleviating consolidating" at bounding box center [813, 383] width 84 height 16
click at [247, 287] on select "resent rejected enlightened enacted" at bounding box center [224, 286] width 69 height 16
select select "rejected"
click at [190, 278] on select "resent rejected enlightened enacted" at bounding box center [224, 286] width 69 height 16
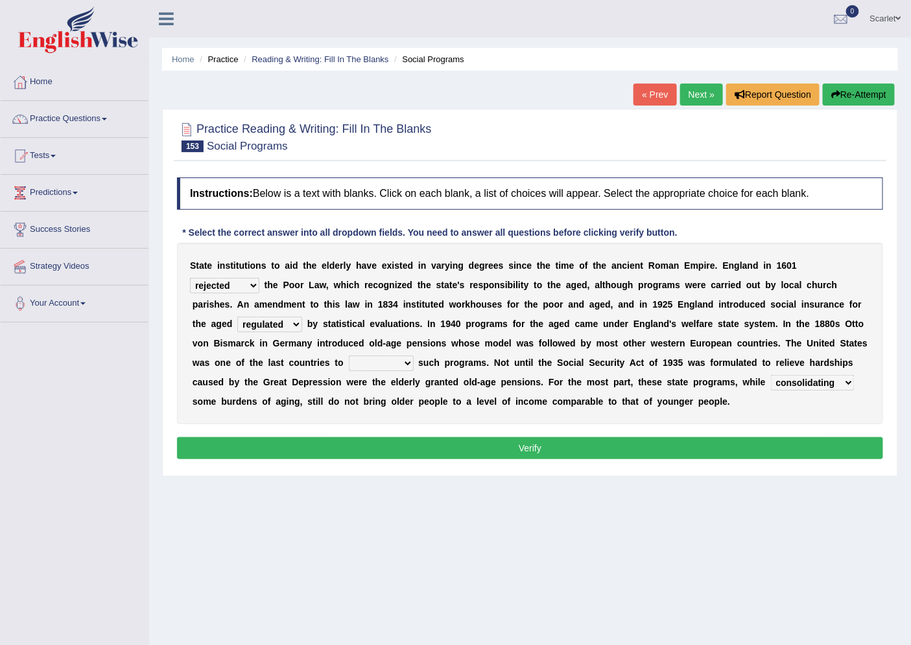
click at [378, 366] on select "restitute institute destitute substitute" at bounding box center [381, 364] width 65 height 16
select select "institute"
click at [349, 356] on select "restitute institute destitute substitute" at bounding box center [381, 364] width 65 height 16
click at [422, 448] on button "Verify" at bounding box center [530, 448] width 706 height 22
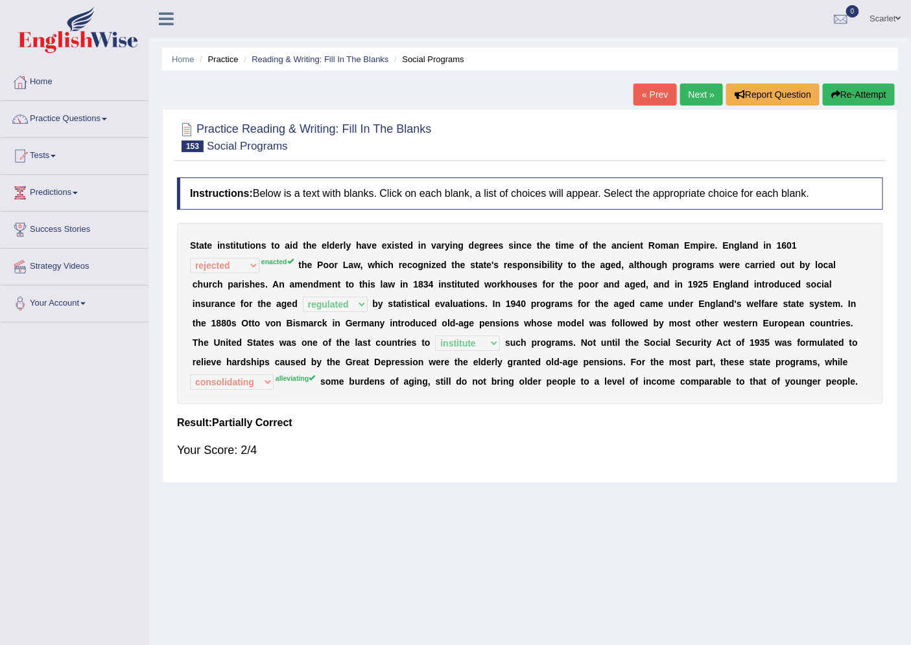
click at [704, 91] on link "Next »" at bounding box center [701, 95] width 43 height 22
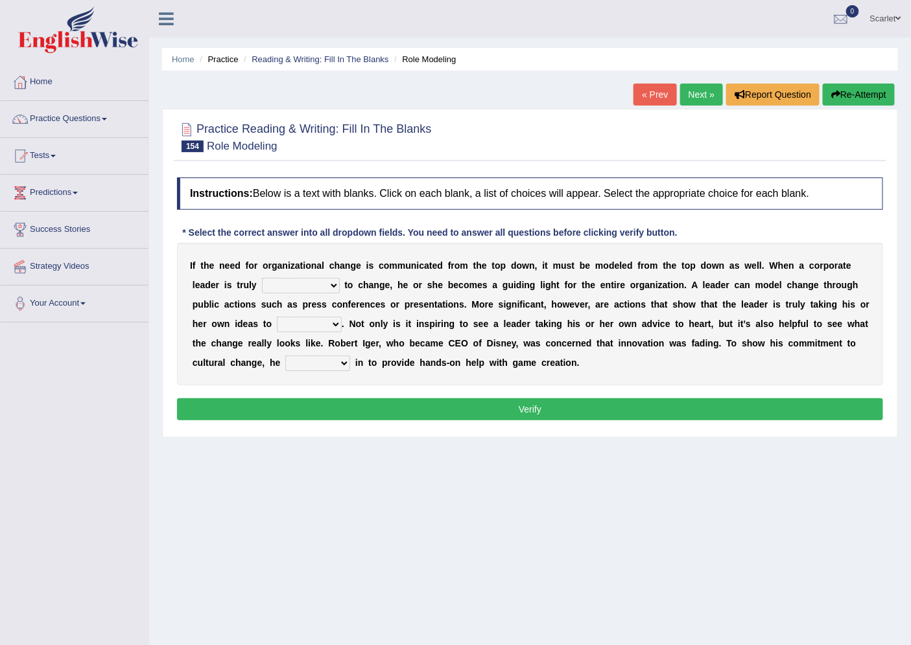
click at [293, 288] on select "transmitted admitted committed compromised" at bounding box center [301, 286] width 78 height 16
select select "committed"
click at [262, 278] on select "transmitted admitted committed compromised" at bounding box center [301, 286] width 78 height 16
click at [318, 321] on select "change heart date use" at bounding box center [309, 325] width 65 height 16
select select "change"
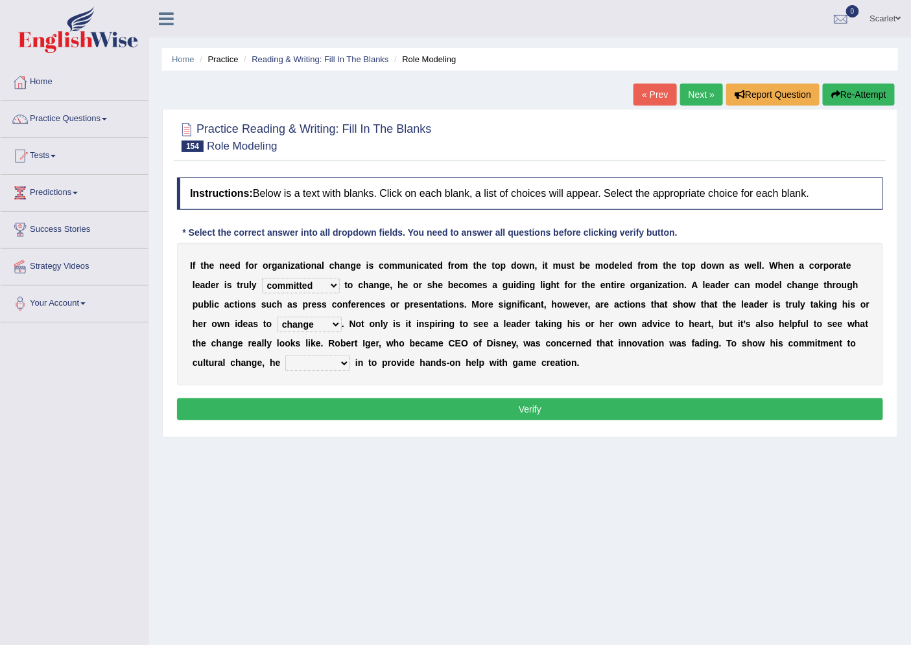
click at [277, 317] on select "change heart date use" at bounding box center [309, 325] width 65 height 16
click at [307, 329] on select "change heart date use" at bounding box center [309, 325] width 65 height 16
click at [454, 342] on b "C" at bounding box center [451, 343] width 6 height 10
click at [307, 366] on select "jumped bumped eradicated chimed" at bounding box center [317, 364] width 65 height 16
select select "bumped"
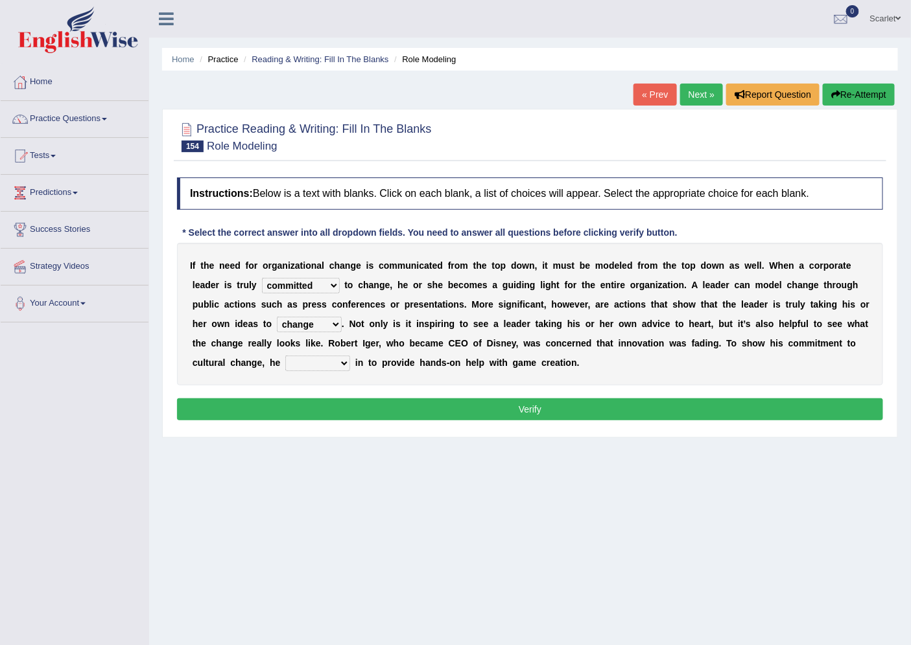
click at [285, 356] on select "jumped bumped eradicated chimed" at bounding box center [317, 364] width 65 height 16
click at [344, 419] on button "Verify" at bounding box center [530, 410] width 706 height 22
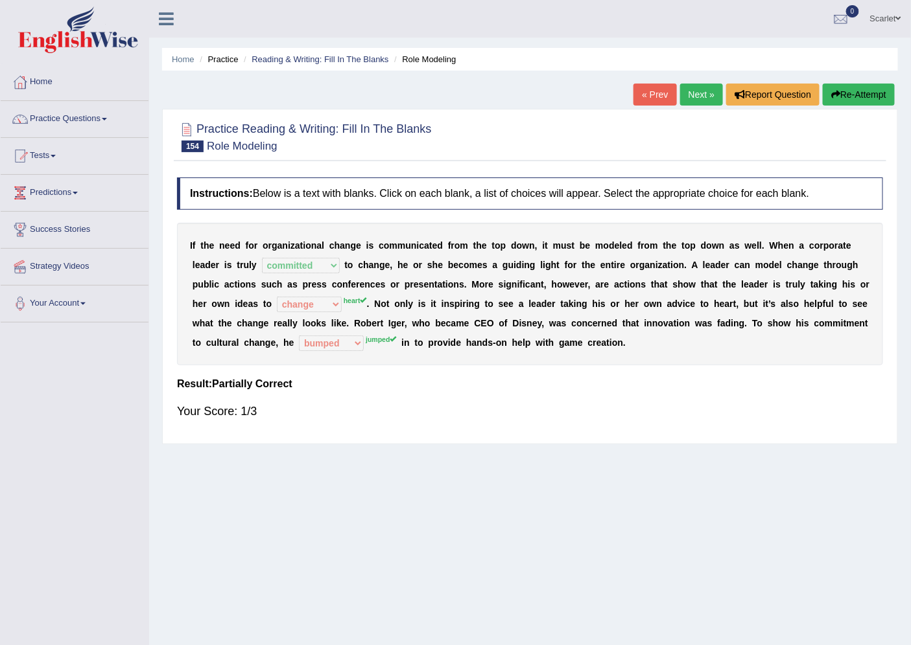
click at [841, 89] on button "Re-Attempt" at bounding box center [858, 95] width 72 height 22
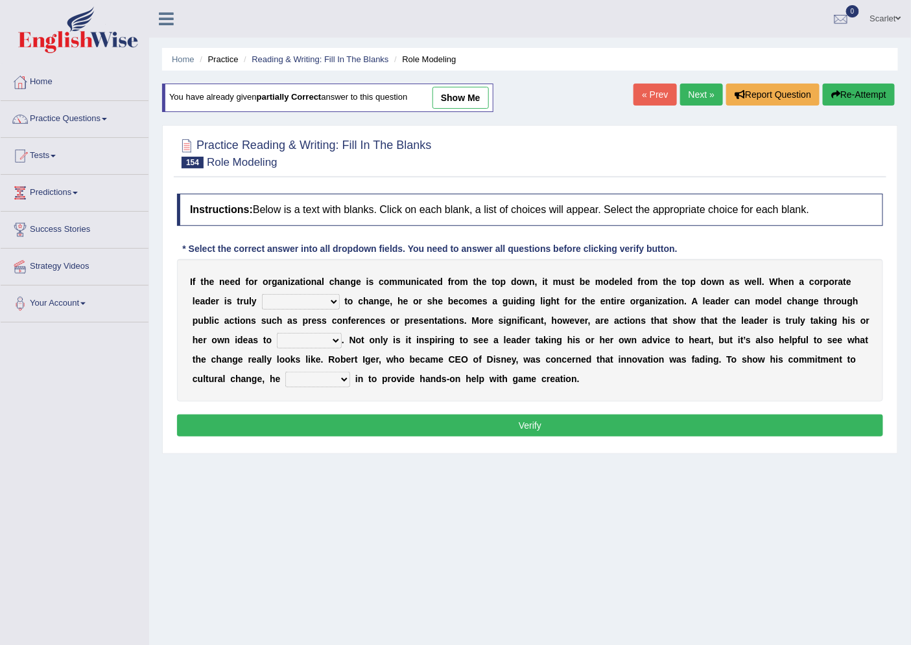
click at [311, 300] on select "transmitted admitted committed compromised" at bounding box center [301, 302] width 78 height 16
select select "committed"
click at [262, 294] on select "transmitted admitted committed compromised" at bounding box center [301, 302] width 78 height 16
click at [332, 338] on select "change heart date use" at bounding box center [309, 341] width 65 height 16
select select "heart"
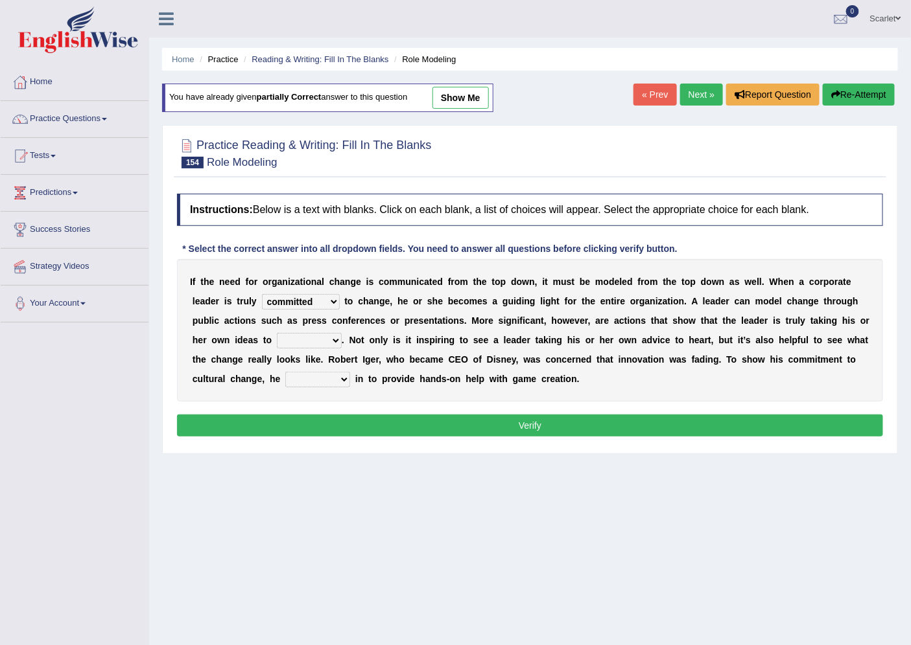
click at [277, 333] on select "change heart date use" at bounding box center [309, 341] width 65 height 16
click at [334, 339] on select "change heart date use" at bounding box center [309, 341] width 65 height 16
click at [579, 331] on div "I f t h e n e e d f o r o r g a n i z a t i o n a l c h a n g e i s c o m m u n…" at bounding box center [530, 330] width 706 height 143
click at [319, 378] on select "jumped bumped eradicated chimed" at bounding box center [317, 380] width 65 height 16
select select "jumped"
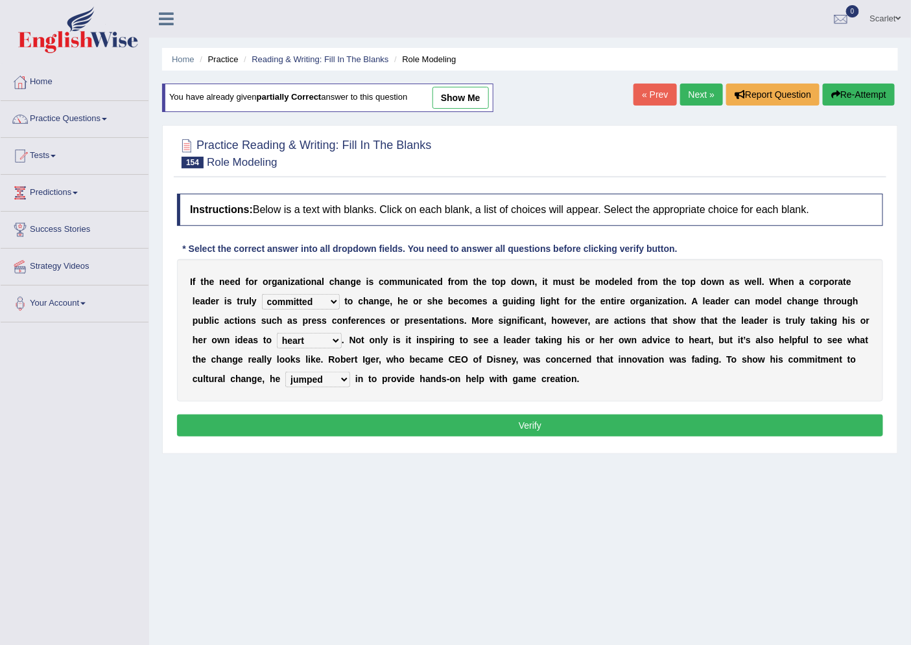
click at [285, 372] on select "jumped bumped eradicated chimed" at bounding box center [317, 380] width 65 height 16
click at [394, 423] on button "Verify" at bounding box center [530, 426] width 706 height 22
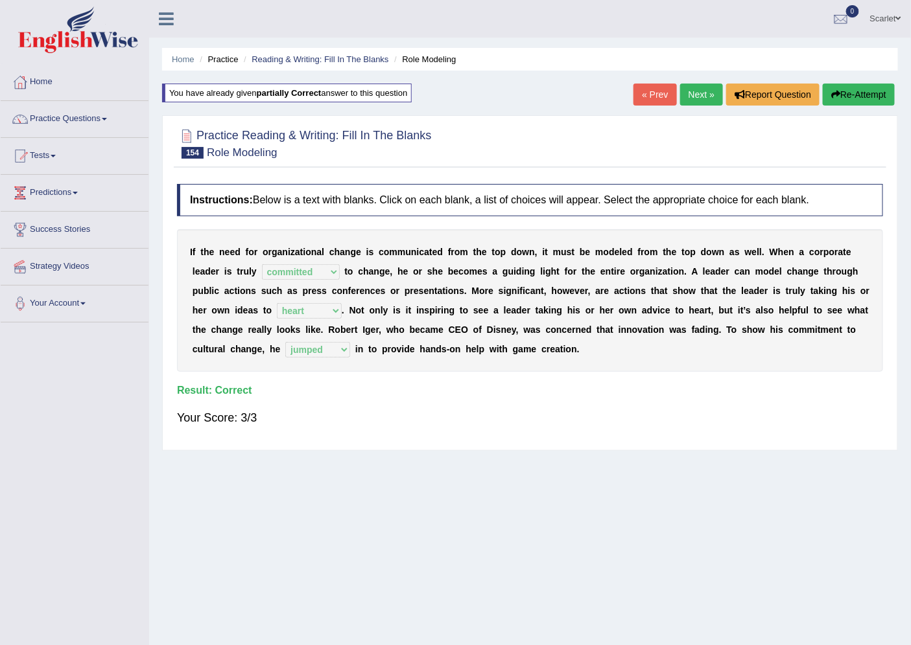
click at [697, 96] on link "Next »" at bounding box center [701, 95] width 43 height 22
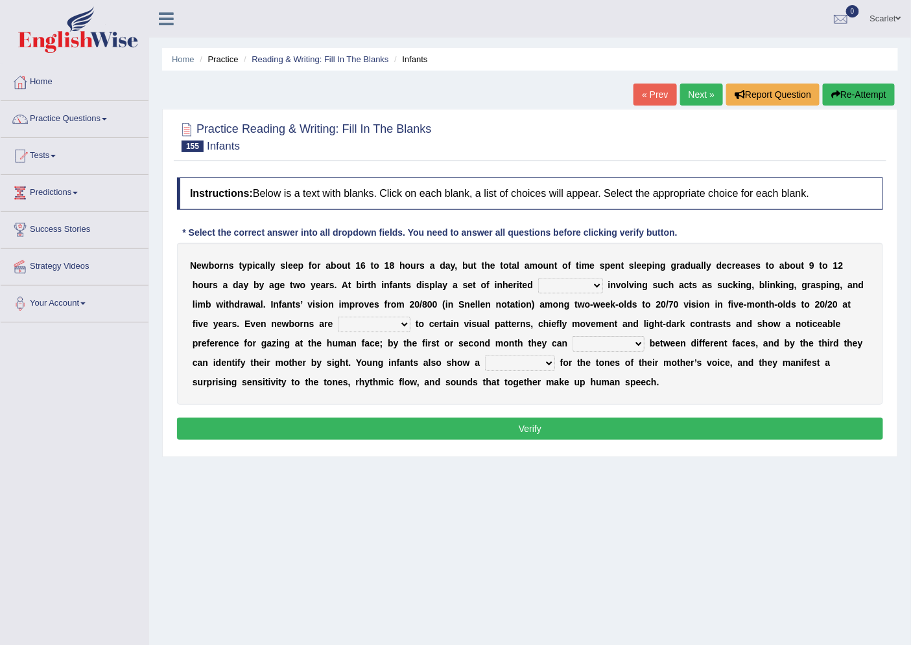
click at [575, 285] on select "reflexes route emotion flexes" at bounding box center [570, 286] width 65 height 16
select select "reflexes"
click at [538, 278] on select "reflexes route emotion flexes" at bounding box center [570, 286] width 65 height 16
click at [381, 323] on select "subjective sensitive fundamental objective" at bounding box center [374, 325] width 73 height 16
select select "sensitive"
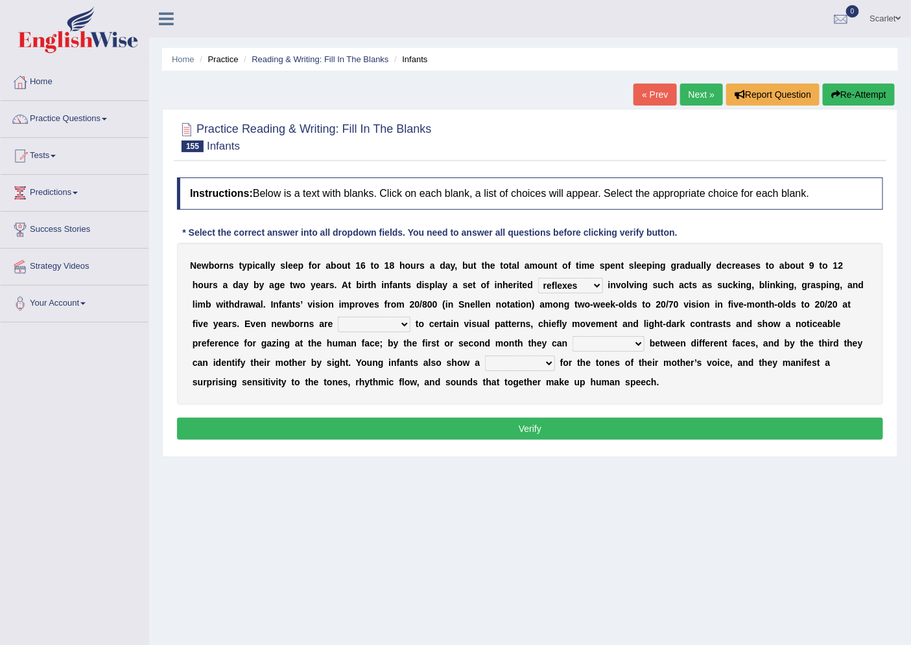
click at [338, 317] on select "subjective sensitive fundamental objective" at bounding box center [374, 325] width 73 height 16
click at [608, 344] on select "disown disorient disjoint discriminate" at bounding box center [608, 344] width 72 height 16
click at [514, 397] on div "N e w b o r n s t y p i c a l l y s l e e p f o r a b o u t 1 6 t o 1 8 h o u r…" at bounding box center [530, 324] width 706 height 162
click at [501, 360] on select "reflection flection predilection selection" at bounding box center [520, 364] width 70 height 16
click at [485, 356] on select "reflection flection predilection selection" at bounding box center [520, 364] width 70 height 16
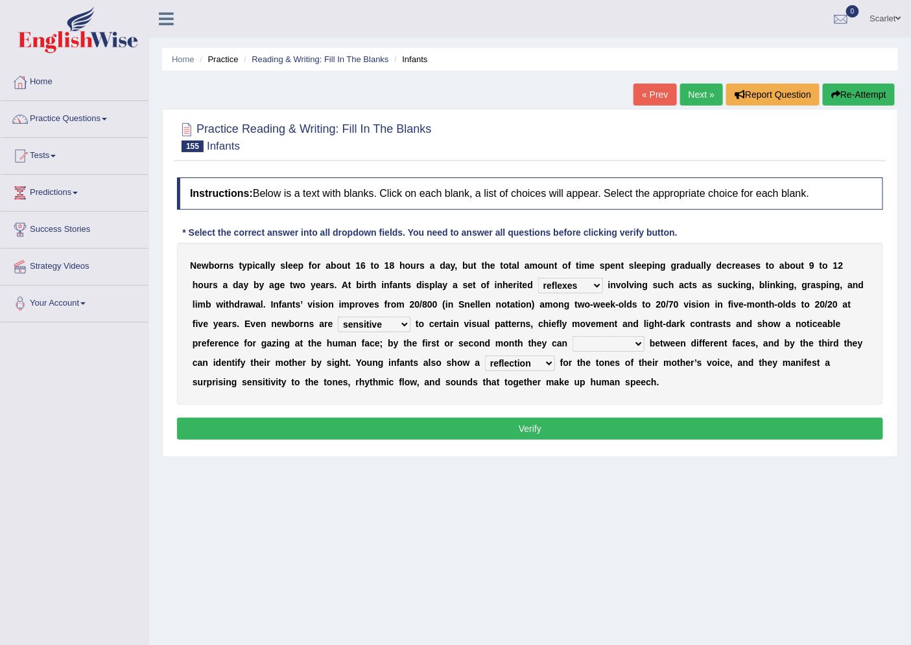
click at [534, 364] on select "reflection flection predilection selection" at bounding box center [520, 364] width 70 height 16
select select "selection"
click at [485, 356] on select "reflection flection predilection selection" at bounding box center [520, 364] width 70 height 16
click at [594, 345] on select "disown disorient disjoint discriminate" at bounding box center [608, 344] width 72 height 16
select select "disorient"
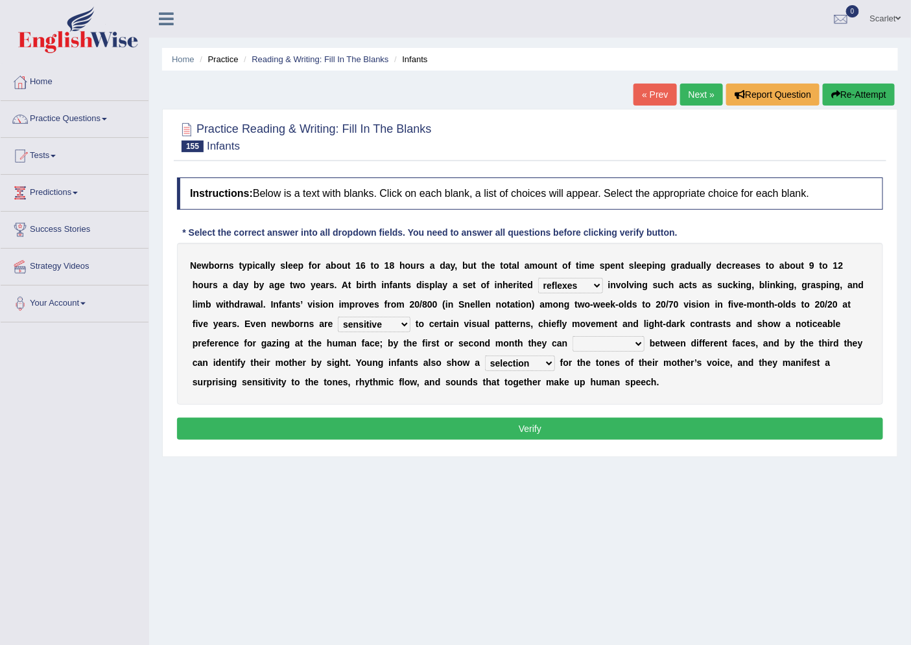
click at [572, 336] on select "disown disorient disjoint discriminate" at bounding box center [608, 344] width 72 height 16
click at [612, 345] on select "disown disorient disjoint discriminate" at bounding box center [608, 344] width 72 height 16
click at [548, 399] on div "N e w b o r n s t y p i c a l l y s l e e p f o r a b o u t 1 6 t o 1 8 h o u r…" at bounding box center [530, 324] width 706 height 162
click at [555, 428] on button "Verify" at bounding box center [530, 429] width 706 height 22
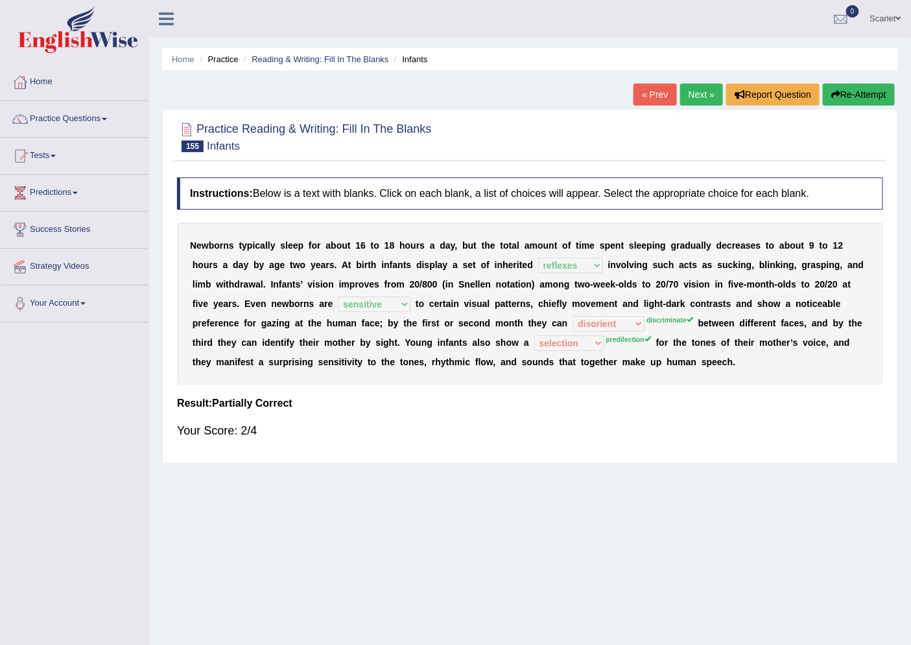
click at [844, 96] on button "Re-Attempt" at bounding box center [858, 95] width 72 height 22
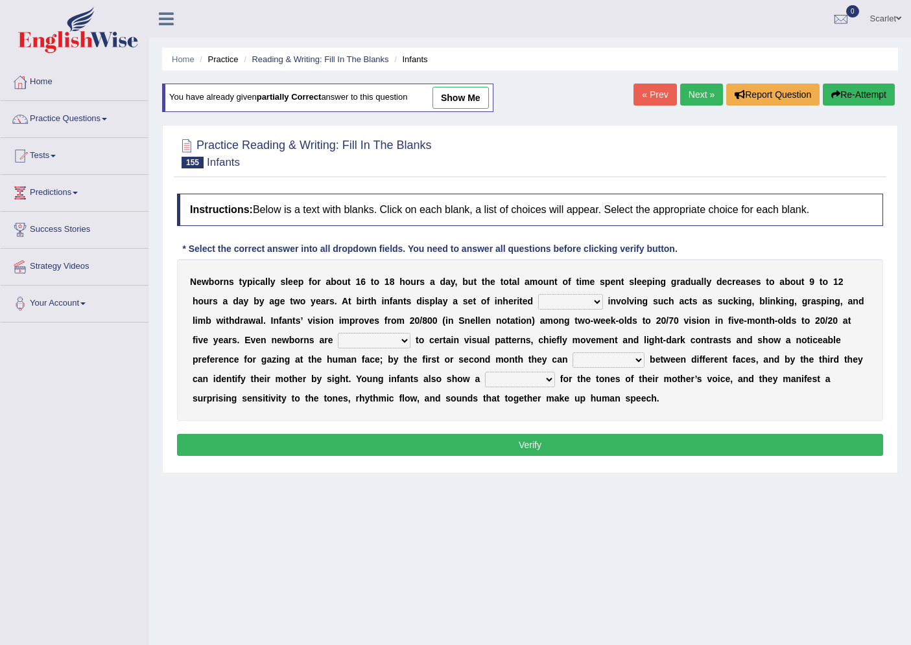
click at [579, 294] on select "reflexes route emotion flexes" at bounding box center [570, 302] width 65 height 16
select select "reflexes"
click at [538, 294] on select "reflexes route emotion flexes" at bounding box center [570, 302] width 65 height 16
click at [402, 338] on select "subjective sensitive fundamental objective" at bounding box center [374, 341] width 73 height 16
select select "sensitive"
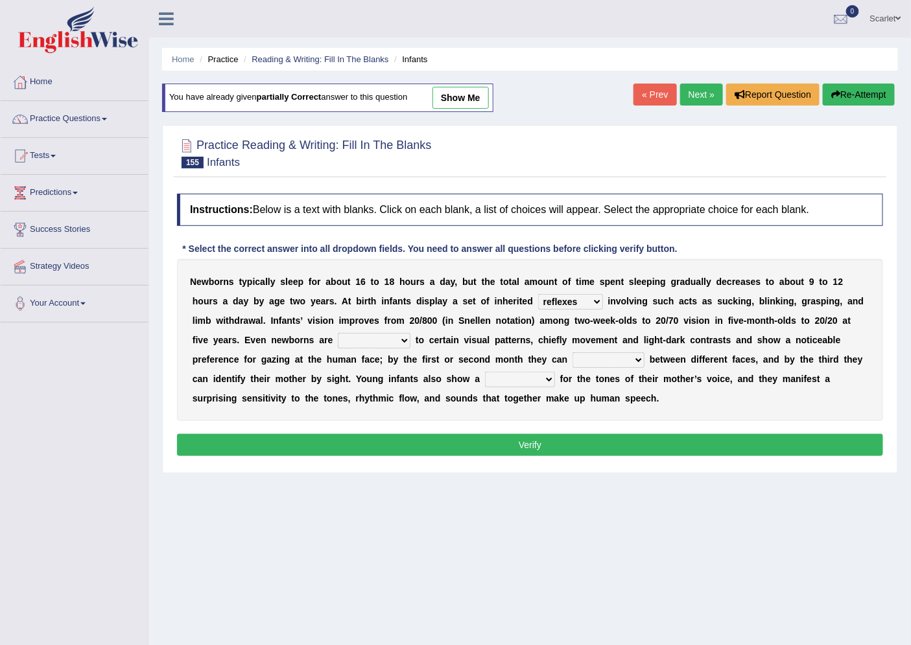
click at [338, 333] on select "subjective sensitive fundamental objective" at bounding box center [374, 341] width 73 height 16
click at [579, 355] on select "disown disorient disjoint discriminate" at bounding box center [608, 361] width 72 height 16
select select "discriminate"
click at [572, 353] on select "disown disorient disjoint discriminate" at bounding box center [608, 361] width 72 height 16
click at [544, 371] on div "N e w b o r n s t y p i c a l l y s l e e p f o r a b o u t 1 6 t o 1 8 h o u r…" at bounding box center [530, 340] width 706 height 162
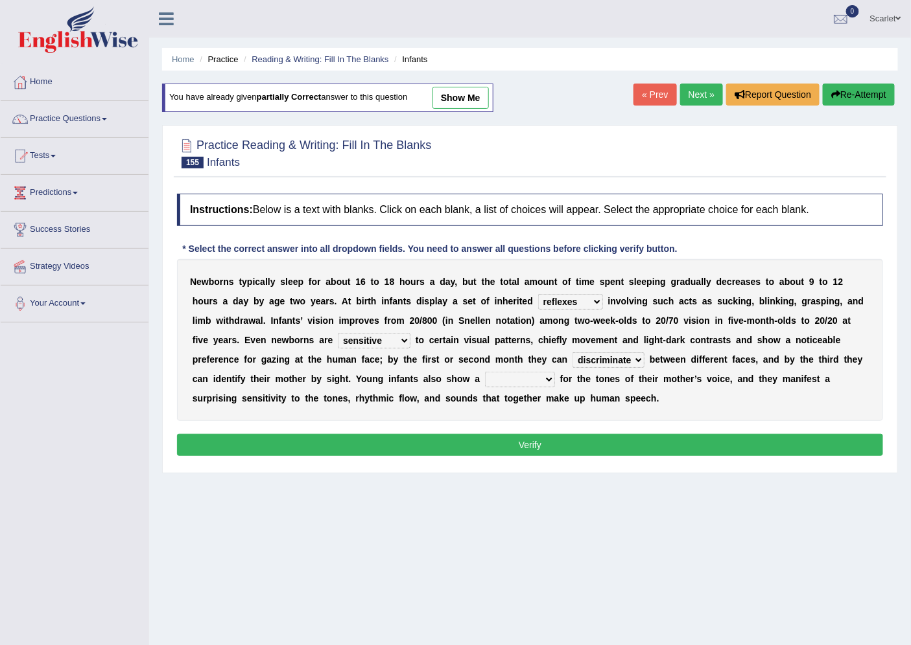
click at [546, 380] on select "reflection flection predilection selection" at bounding box center [520, 380] width 70 height 16
select select "predilection"
click at [485, 372] on select "reflection flection predilection selection" at bounding box center [520, 380] width 70 height 16
click at [530, 443] on button "Verify" at bounding box center [530, 445] width 706 height 22
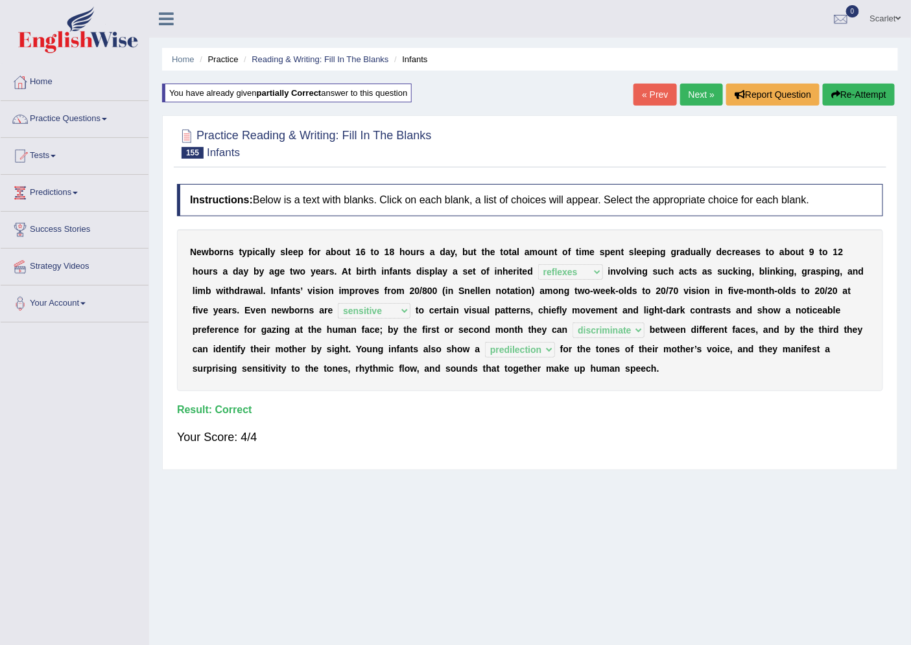
click at [693, 93] on link "Next »" at bounding box center [701, 95] width 43 height 22
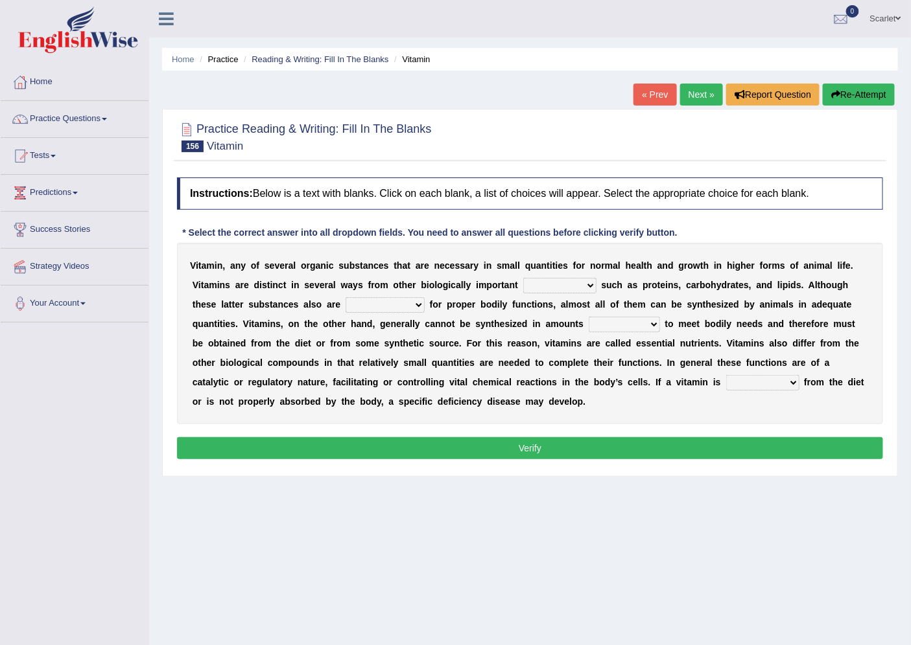
click at [567, 278] on select "compounds commitment accomplices sedatives" at bounding box center [559, 286] width 73 height 16
select select "compounds"
click at [523, 278] on select "compounds commitment accomplices sedatives" at bounding box center [559, 286] width 73 height 16
click at [377, 306] on select "indispensable insatiable inadequate inadvertent" at bounding box center [384, 305] width 79 height 16
select select "inadequate"
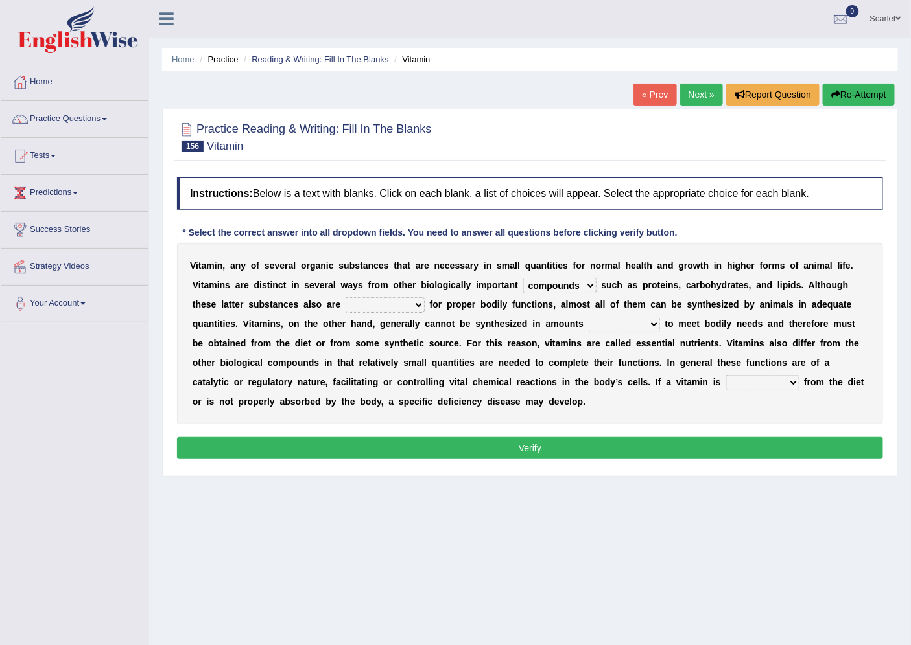
click at [345, 297] on select "indispensable insatiable inadequate inadvertent" at bounding box center [384, 305] width 79 height 16
click at [587, 327] on b at bounding box center [585, 324] width 5 height 10
click at [607, 325] on select "sufficient insufficient ignitable accountable" at bounding box center [623, 325] width 71 height 16
select select "sufficient"
click at [588, 317] on select "sufficient insufficient ignitable accountable" at bounding box center [623, 325] width 71 height 16
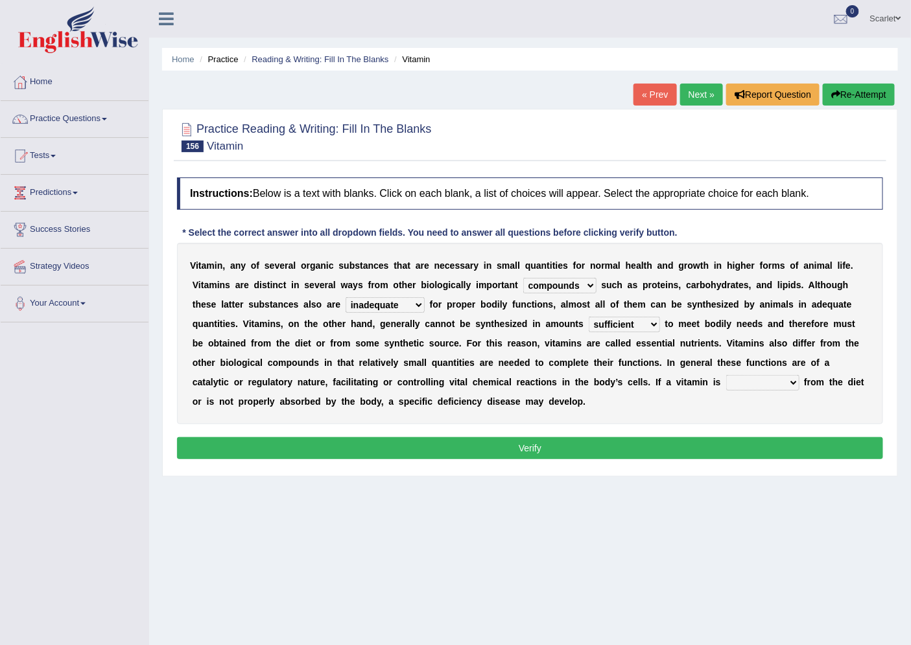
click at [765, 389] on select "absent abated omnipresent present" at bounding box center [762, 383] width 73 height 16
select select "absent"
click at [726, 375] on select "absent abated omnipresent present" at bounding box center [762, 383] width 73 height 16
click at [593, 444] on button "Verify" at bounding box center [530, 448] width 706 height 22
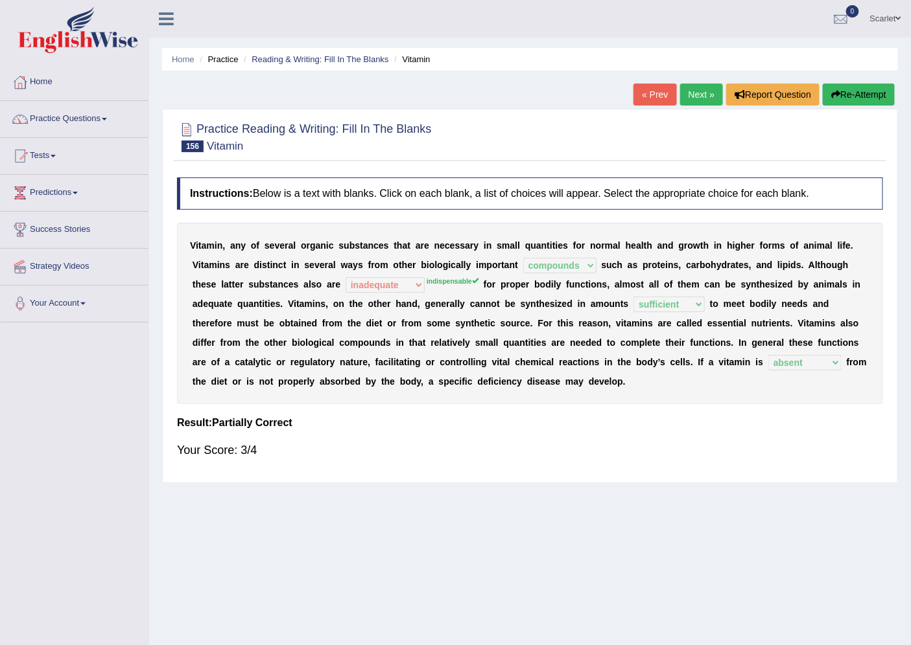
click at [876, 11] on link "Scarlet" at bounding box center [885, 17] width 51 height 34
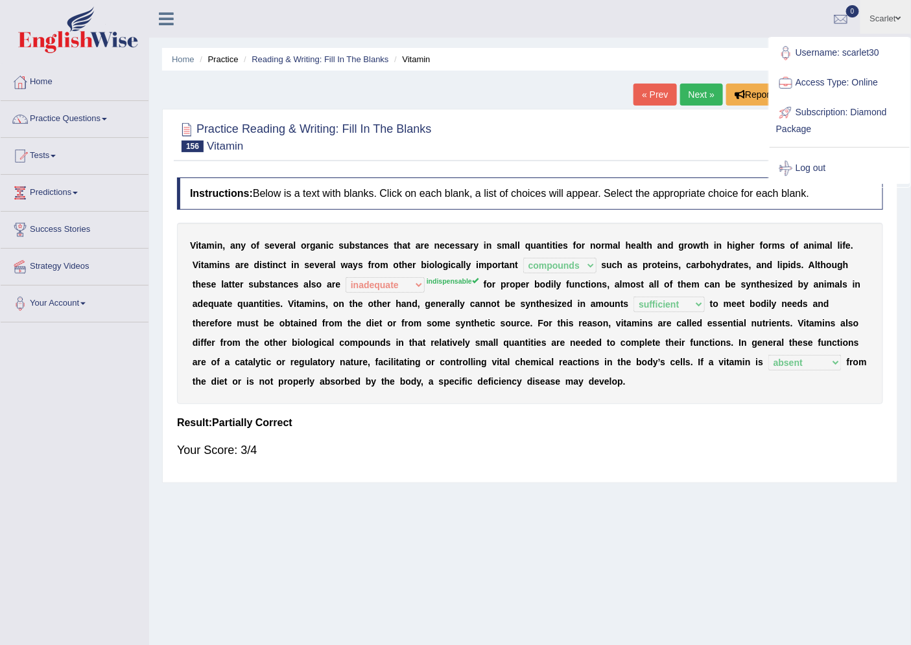
click at [824, 165] on link "Log out" at bounding box center [839, 169] width 140 height 30
